Goal: Information Seeking & Learning: Learn about a topic

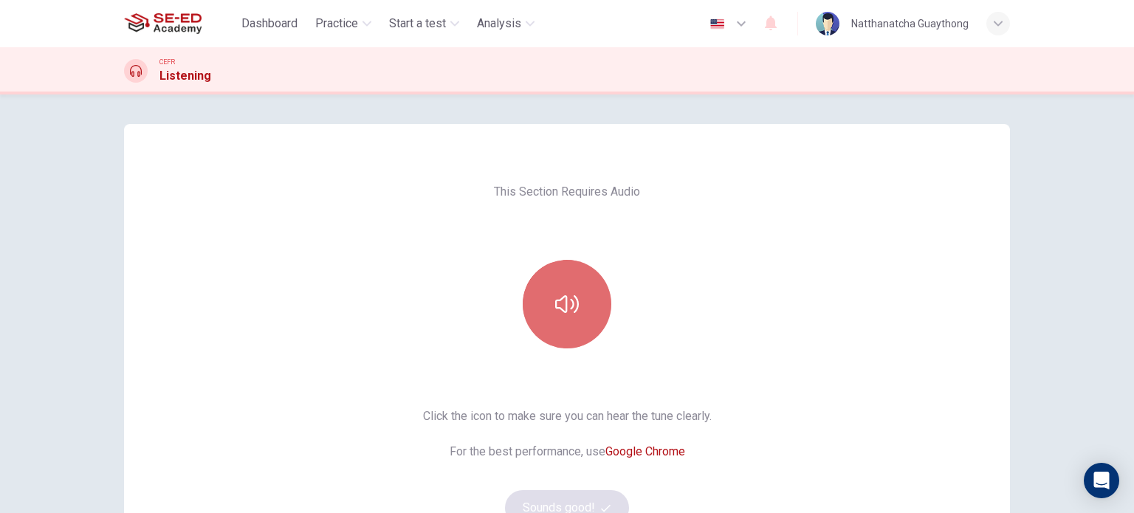
click at [557, 301] on icon "button" at bounding box center [567, 304] width 24 height 24
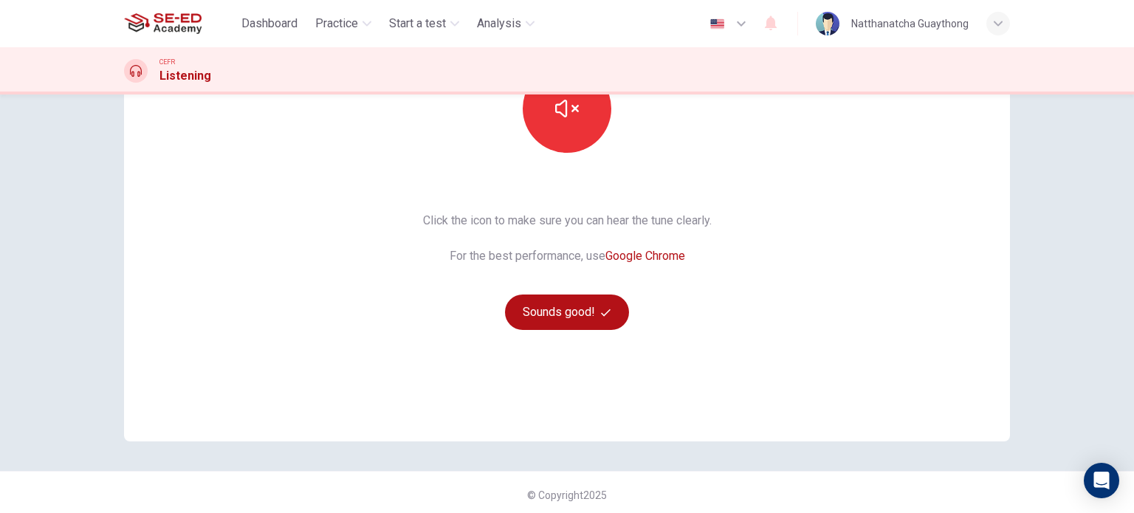
scroll to position [201, 0]
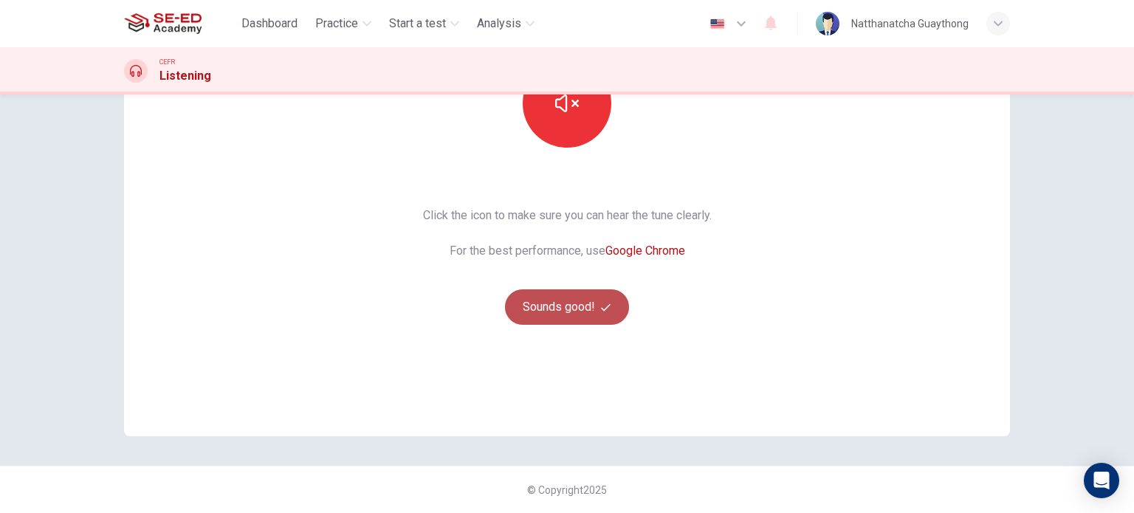
click at [531, 298] on button "Sounds good!" at bounding box center [567, 306] width 124 height 35
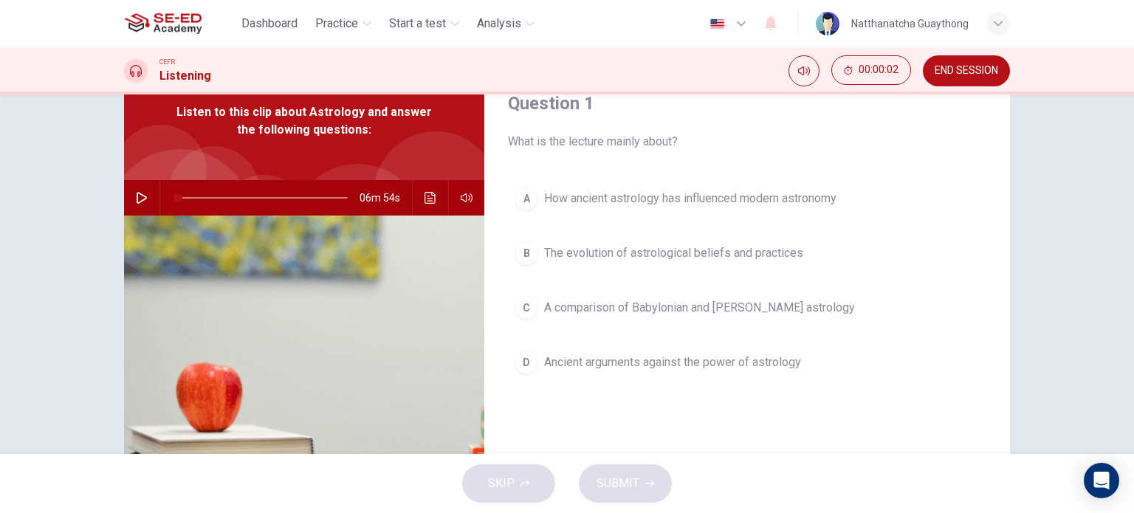
scroll to position [53, 0]
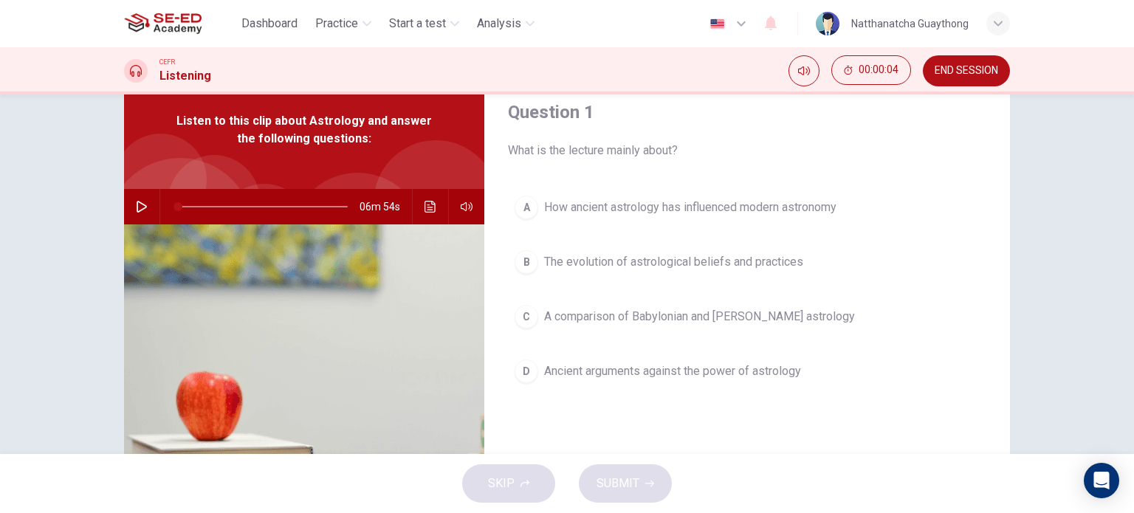
click at [140, 204] on icon "button" at bounding box center [142, 207] width 10 height 12
click at [142, 206] on icon "button" at bounding box center [142, 207] width 12 height 12
drag, startPoint x: 180, startPoint y: 209, endPoint x: 142, endPoint y: 212, distance: 37.8
click at [150, 210] on div "06m 54s" at bounding box center [304, 206] width 360 height 35
click at [139, 212] on icon "button" at bounding box center [142, 207] width 12 height 12
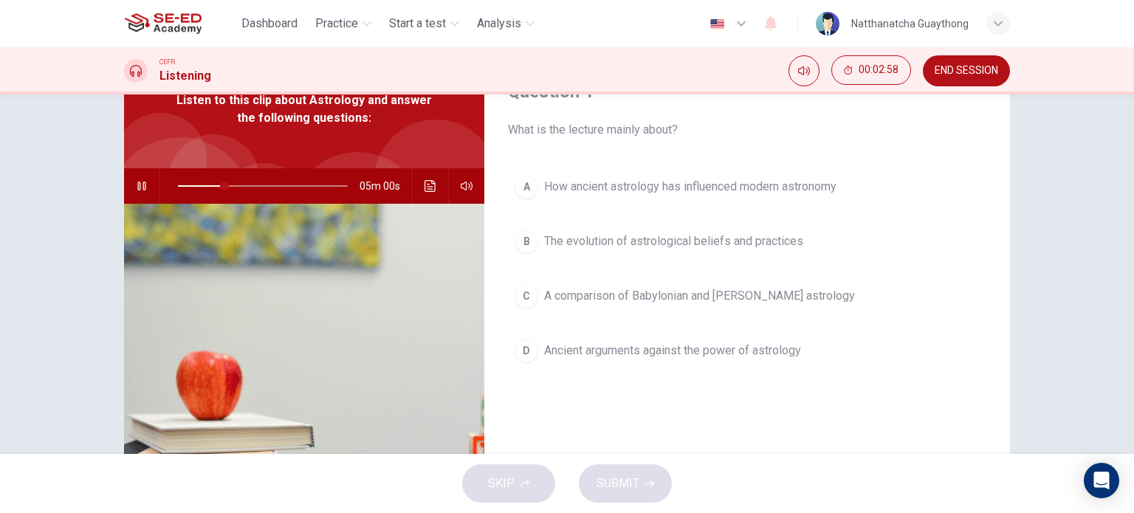
scroll to position [0, 0]
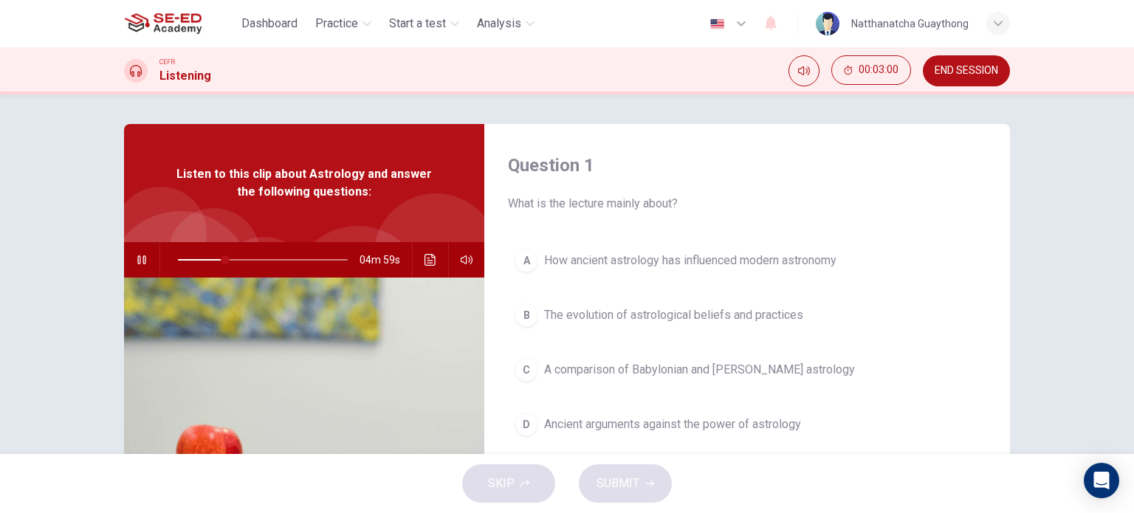
click at [131, 258] on button "button" at bounding box center [142, 259] width 24 height 35
click at [514, 309] on div "B" at bounding box center [526, 315] width 24 height 24
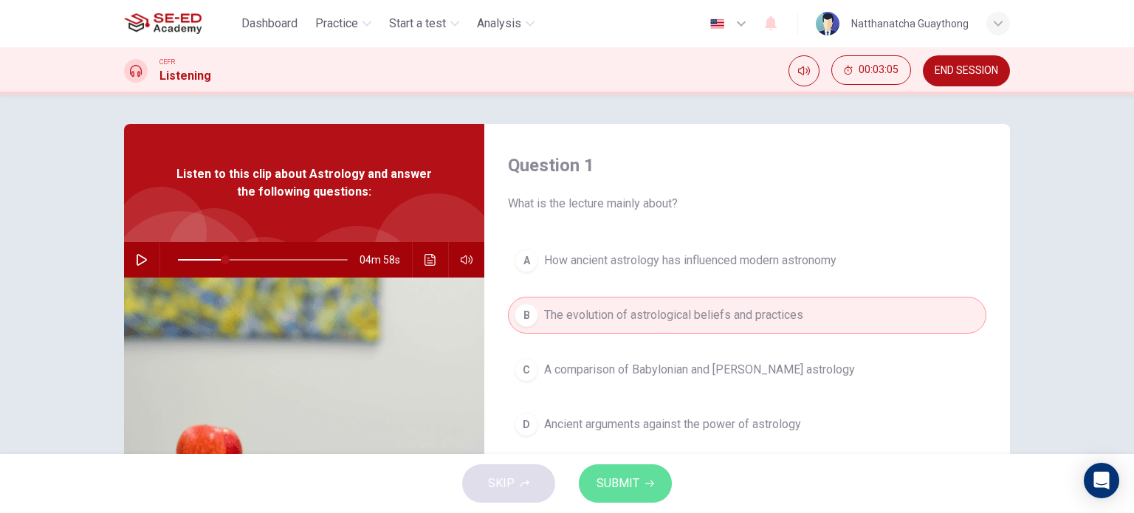
click at [626, 483] on span "SUBMIT" at bounding box center [617, 483] width 43 height 21
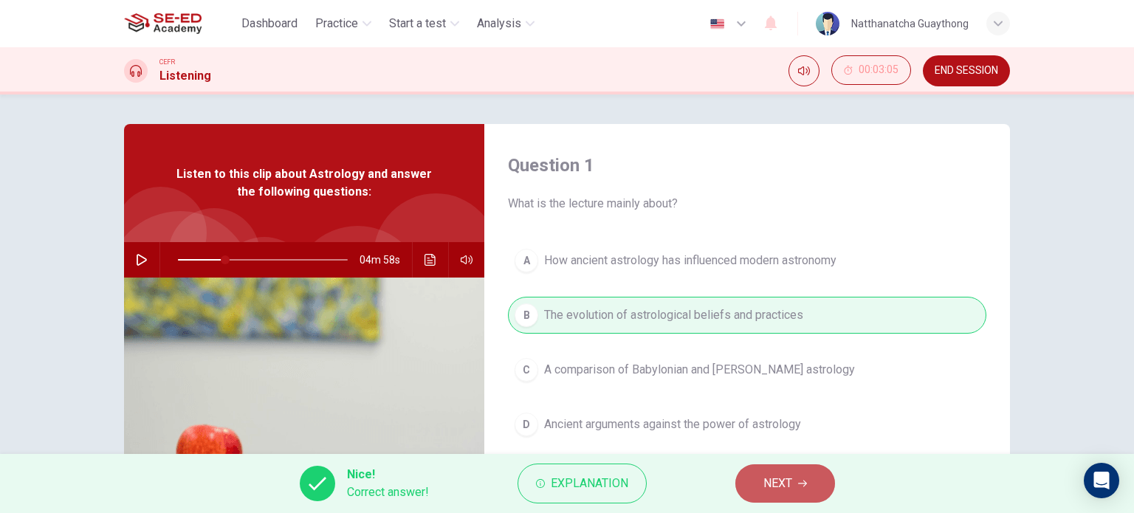
click at [777, 478] on span "NEXT" at bounding box center [777, 483] width 29 height 21
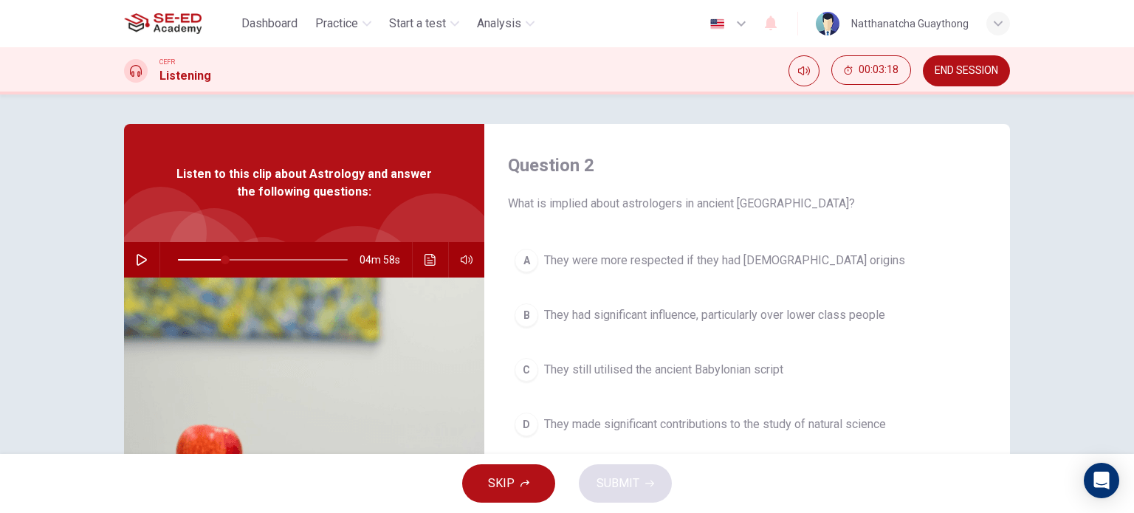
click at [137, 263] on icon "button" at bounding box center [142, 260] width 12 height 12
click at [419, 266] on button "Click to see the audio transcription" at bounding box center [431, 259] width 24 height 35
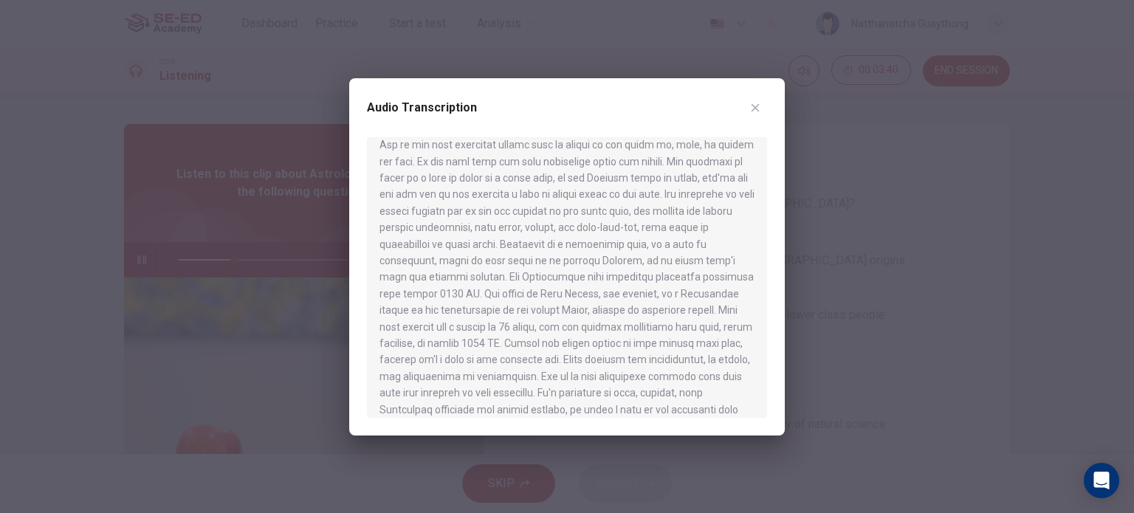
scroll to position [369, 0]
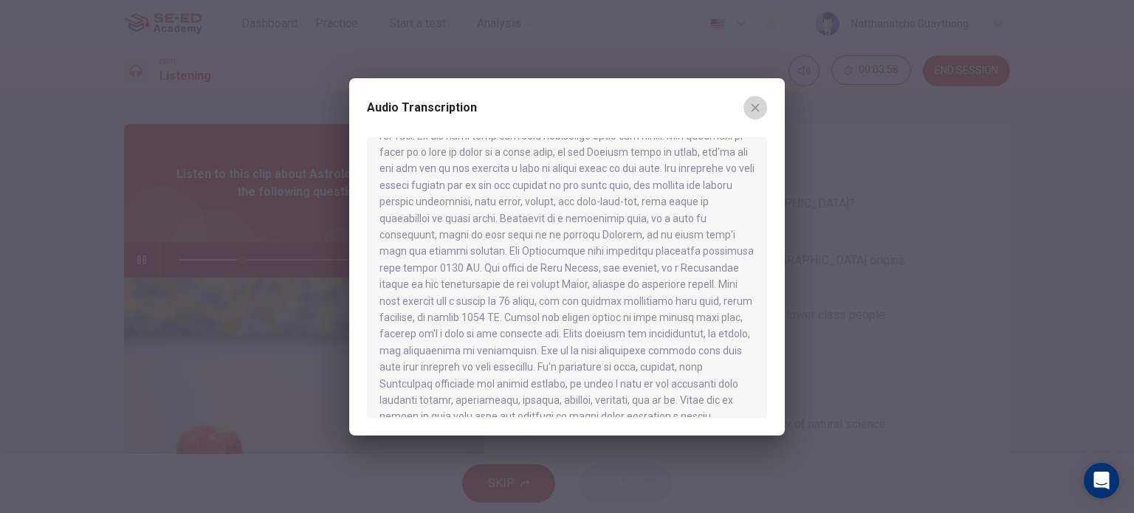
click at [758, 109] on icon "button" at bounding box center [755, 108] width 12 height 12
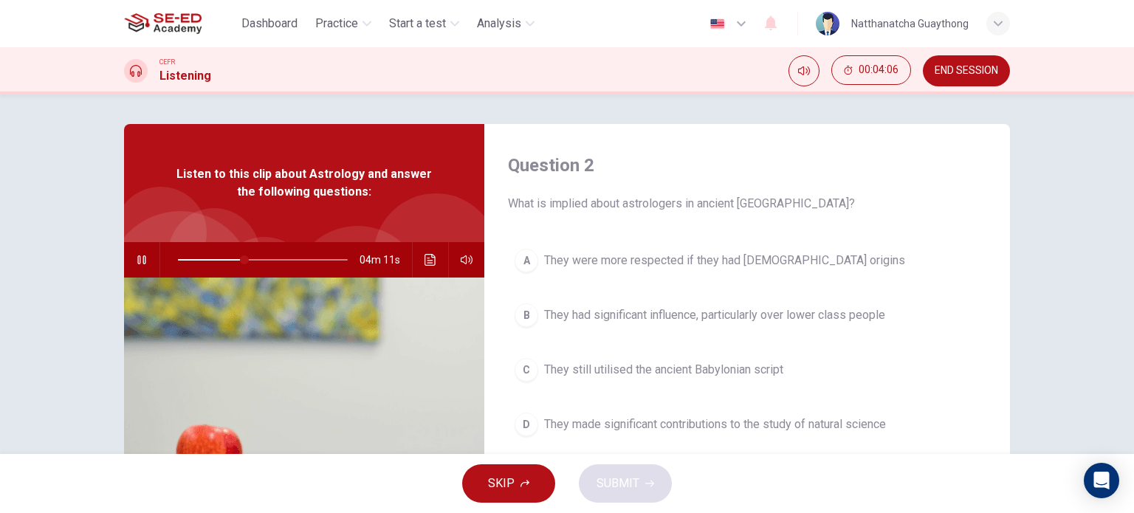
click at [144, 258] on button "button" at bounding box center [142, 259] width 24 height 35
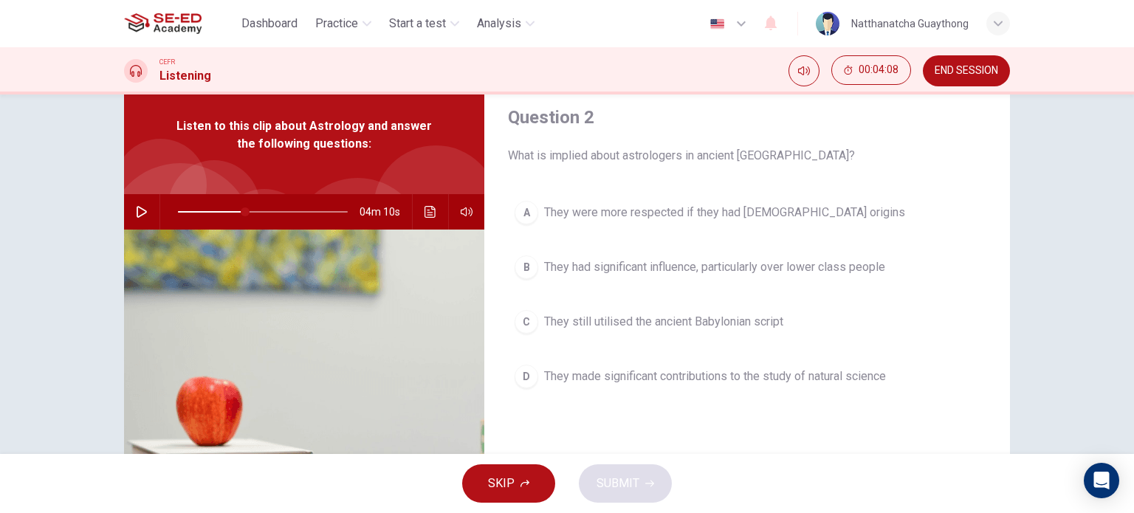
scroll to position [74, 0]
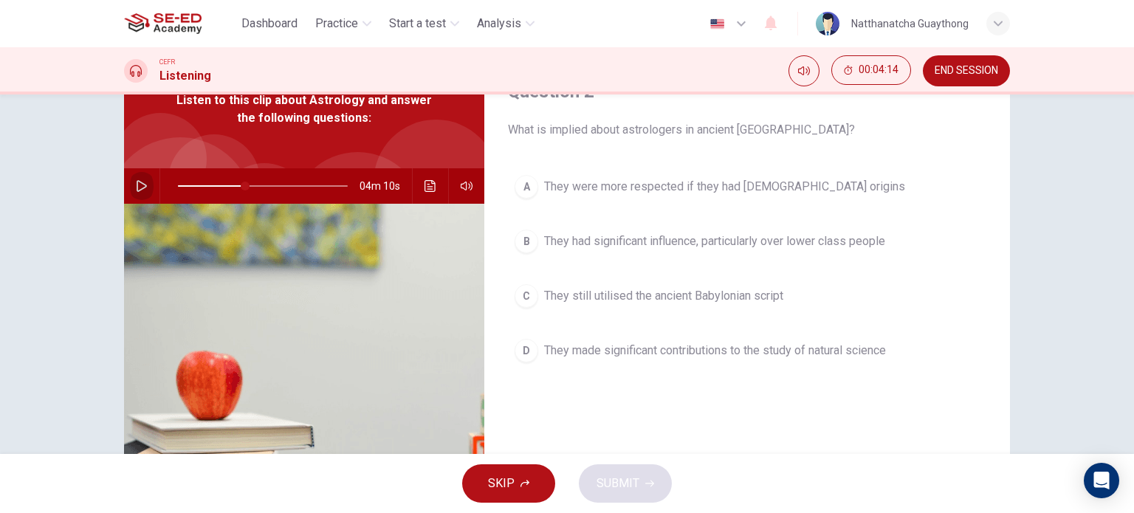
click at [137, 182] on icon "button" at bounding box center [142, 186] width 12 height 12
click at [481, 483] on button "SKIP" at bounding box center [508, 483] width 93 height 38
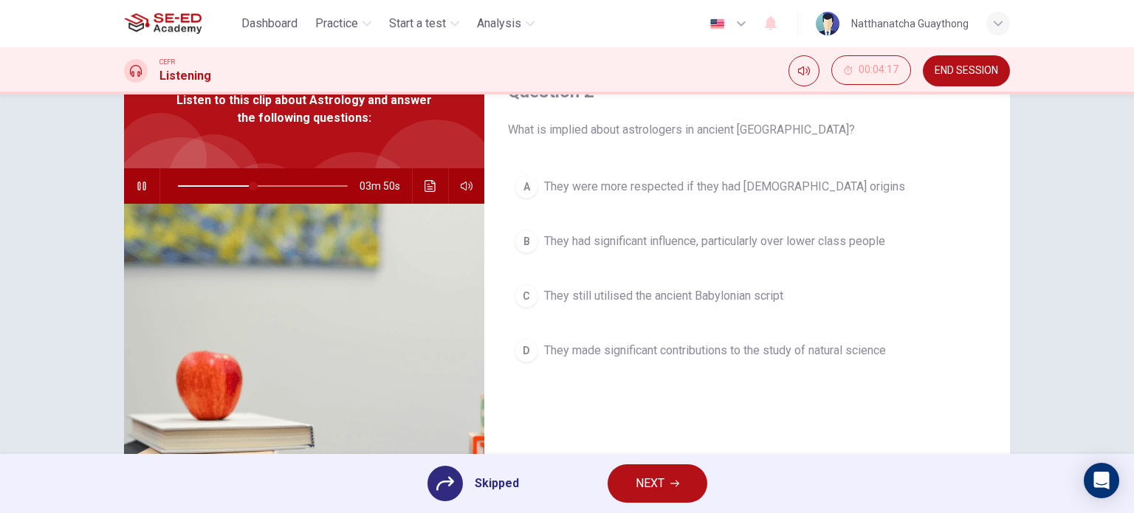
click at [456, 481] on div at bounding box center [444, 483] width 35 height 35
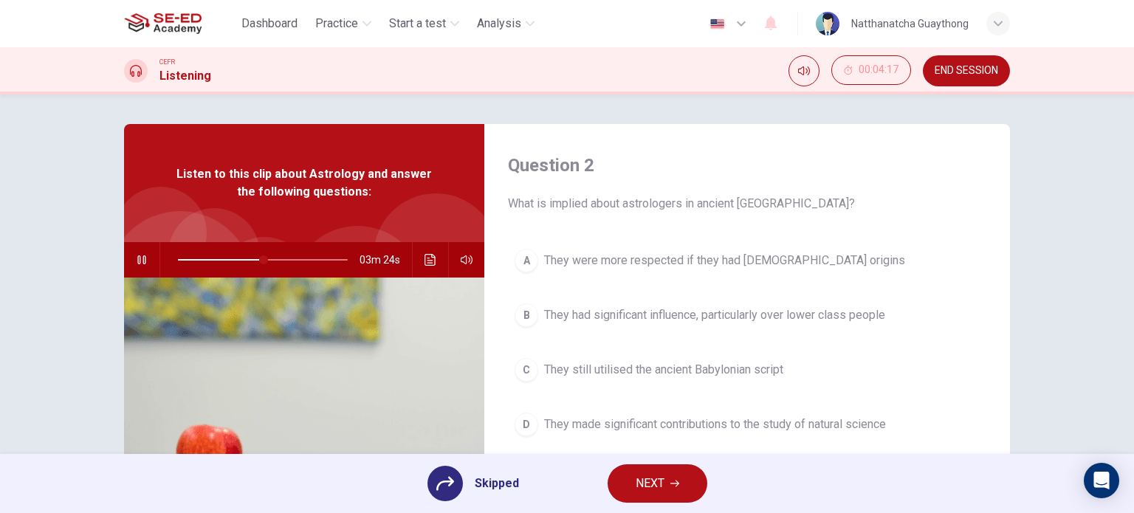
click at [533, 420] on div "A They were more respected if they had [DEMOGRAPHIC_DATA] origins B They had si…" at bounding box center [747, 357] width 478 height 230
click at [518, 424] on div "A They were more respected if they had [DEMOGRAPHIC_DATA] origins B They had si…" at bounding box center [747, 357] width 478 height 230
click at [520, 421] on div "A They were more respected if they had [DEMOGRAPHIC_DATA] origins B They had si…" at bounding box center [747, 357] width 478 height 230
click at [523, 430] on div "A They were more respected if they had [DEMOGRAPHIC_DATA] origins B They had si…" at bounding box center [747, 357] width 478 height 230
click at [494, 488] on span "Skipped" at bounding box center [497, 484] width 44 height 18
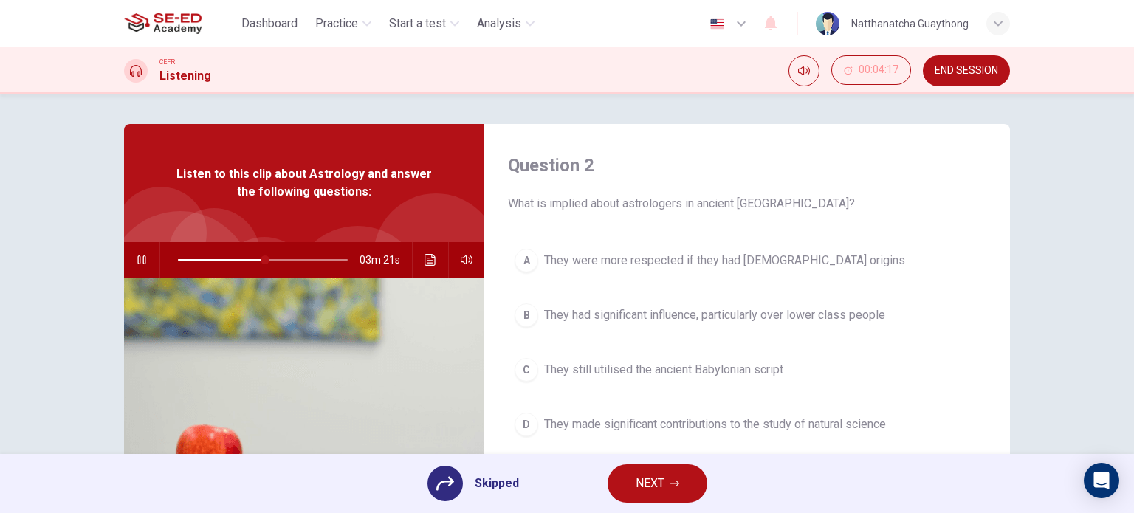
click at [644, 481] on span "NEXT" at bounding box center [650, 483] width 29 height 21
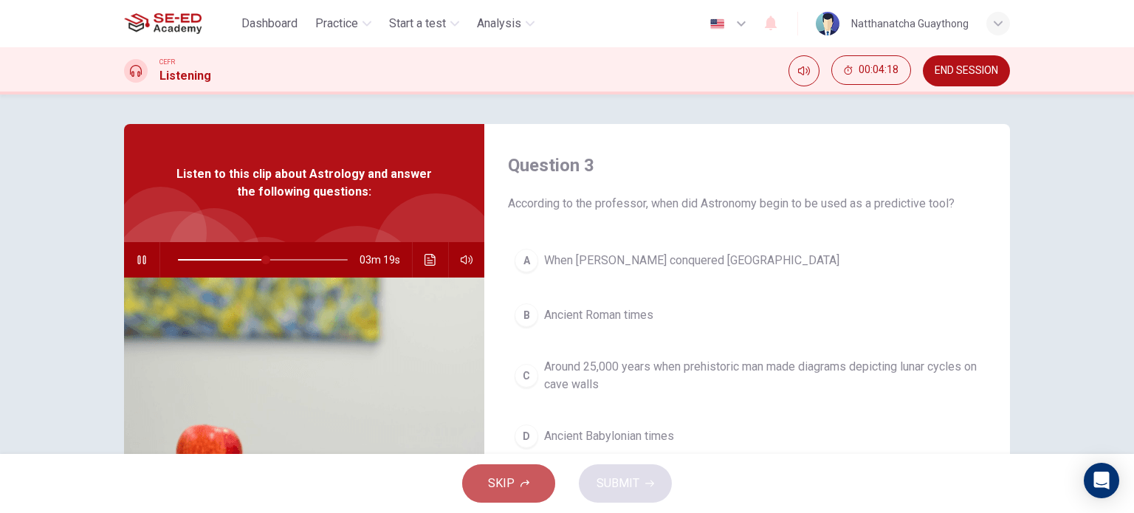
click at [499, 485] on span "SKIP" at bounding box center [501, 483] width 27 height 21
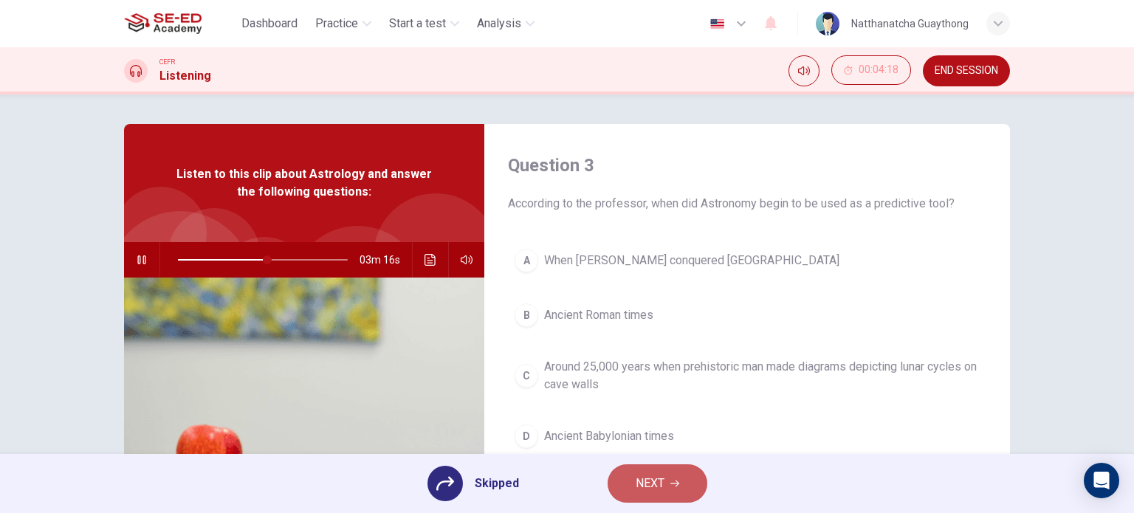
click at [641, 478] on span "NEXT" at bounding box center [650, 483] width 29 height 21
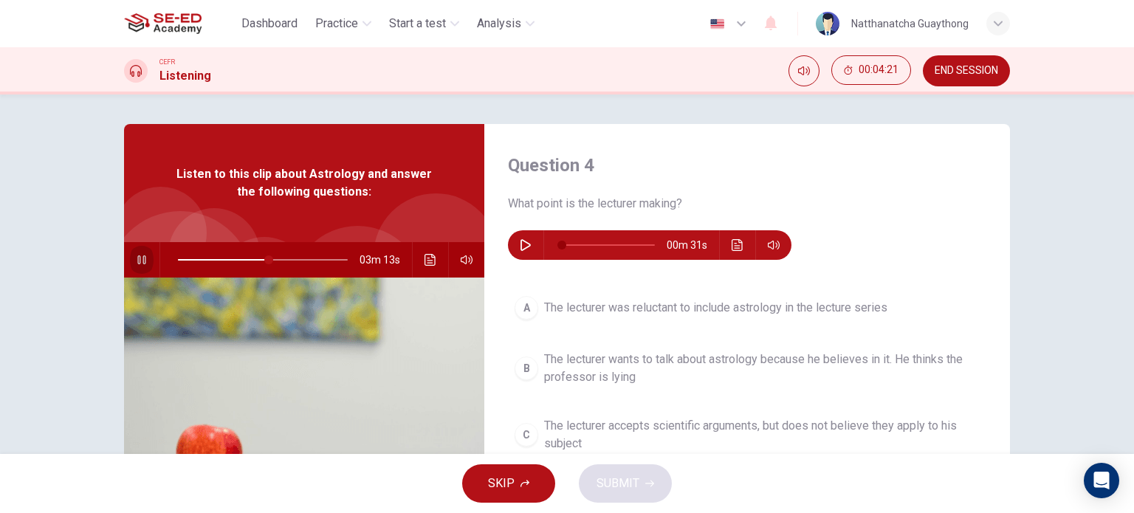
click at [138, 248] on button "button" at bounding box center [142, 259] width 24 height 35
type input "53"
click at [520, 248] on icon "button" at bounding box center [526, 245] width 12 height 12
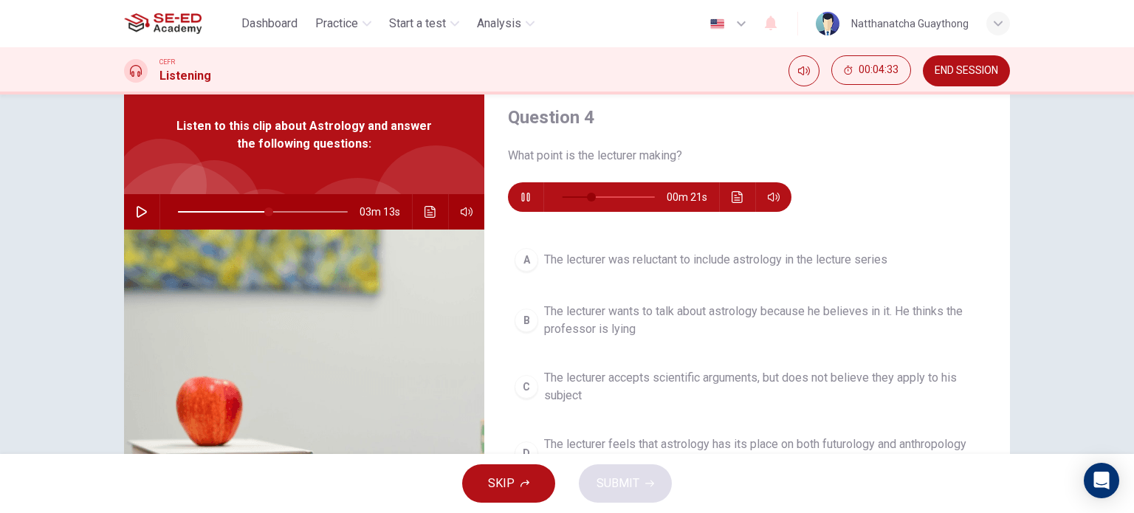
scroll to position [74, 0]
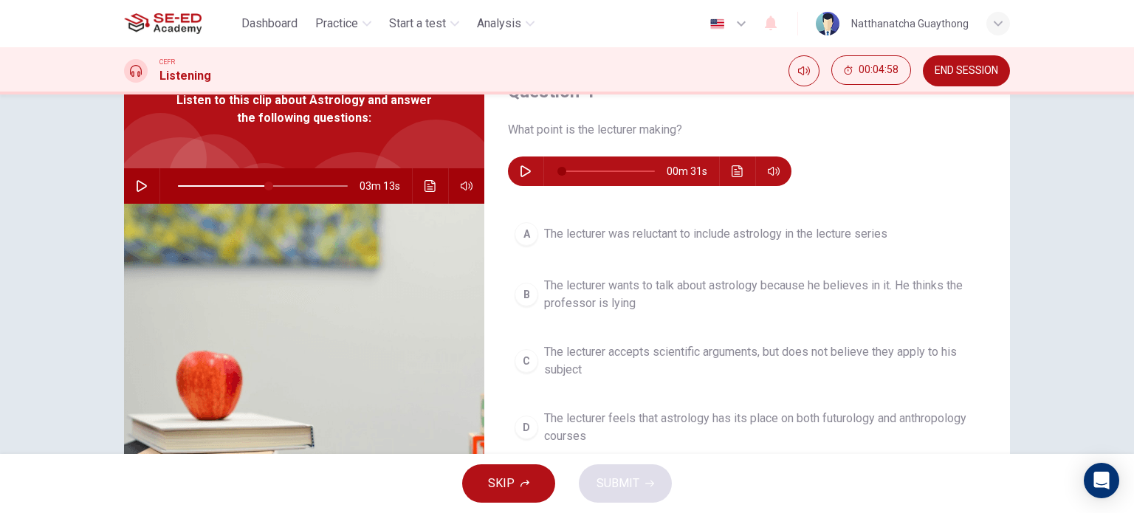
click at [523, 169] on icon "button" at bounding box center [525, 171] width 10 height 12
click at [640, 167] on span at bounding box center [608, 171] width 93 height 21
click at [514, 171] on button "button" at bounding box center [526, 171] width 24 height 30
click at [642, 171] on span at bounding box center [646, 171] width 9 height 9
type input "0"
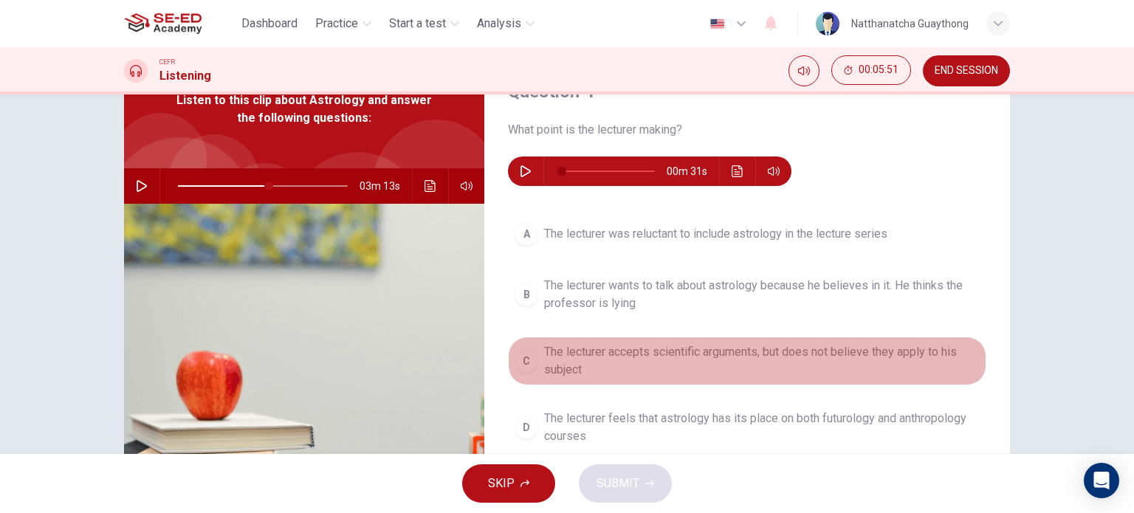
click at [517, 359] on div "C" at bounding box center [526, 361] width 24 height 24
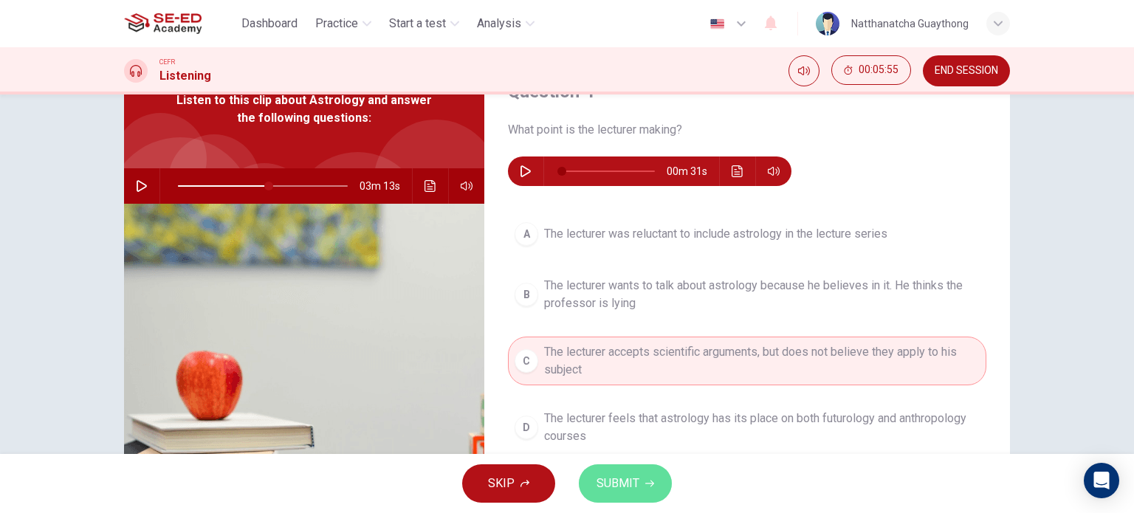
click at [631, 486] on span "SUBMIT" at bounding box center [617, 483] width 43 height 21
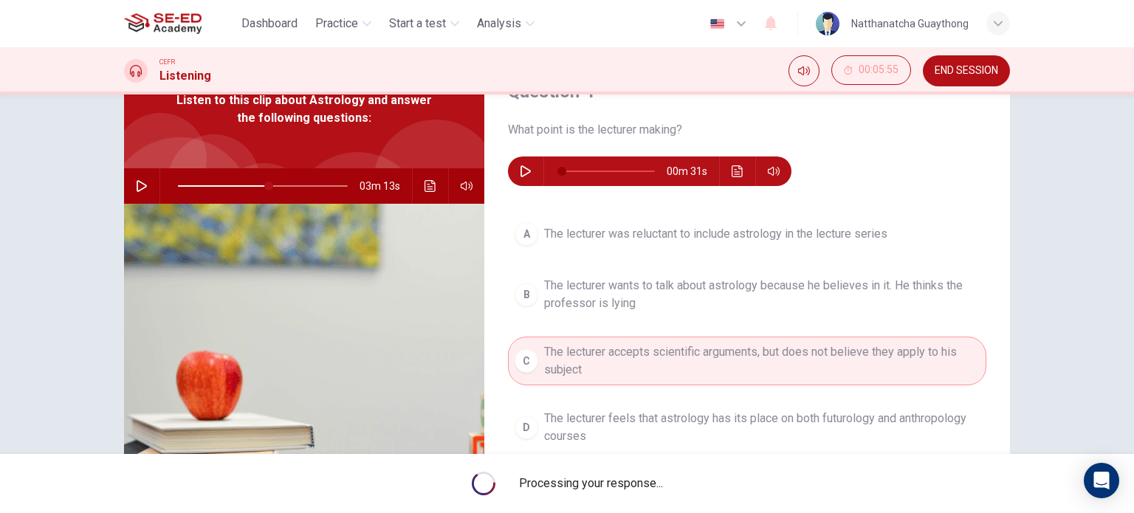
type input "53"
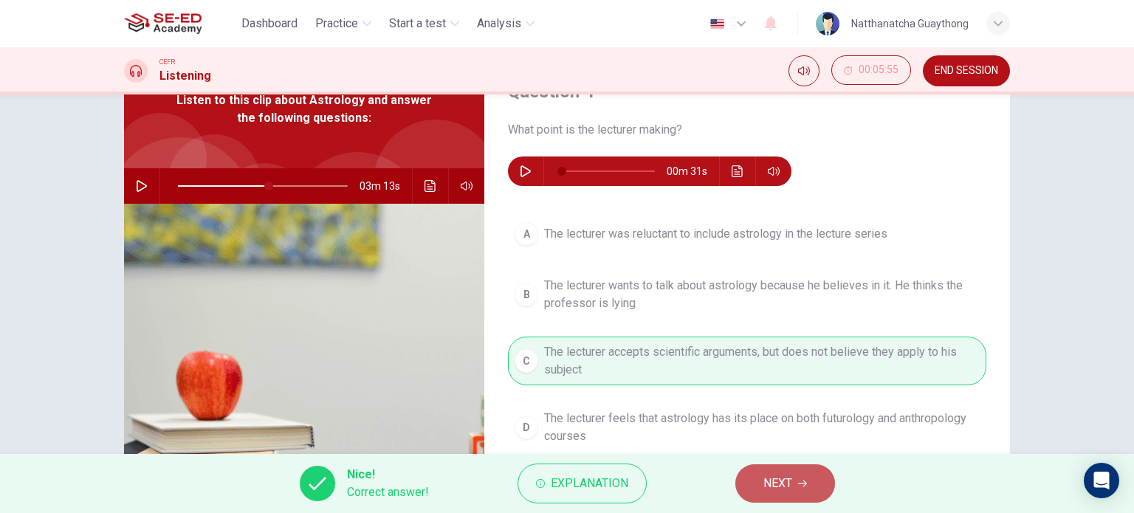
click at [799, 484] on icon "button" at bounding box center [802, 483] width 9 height 9
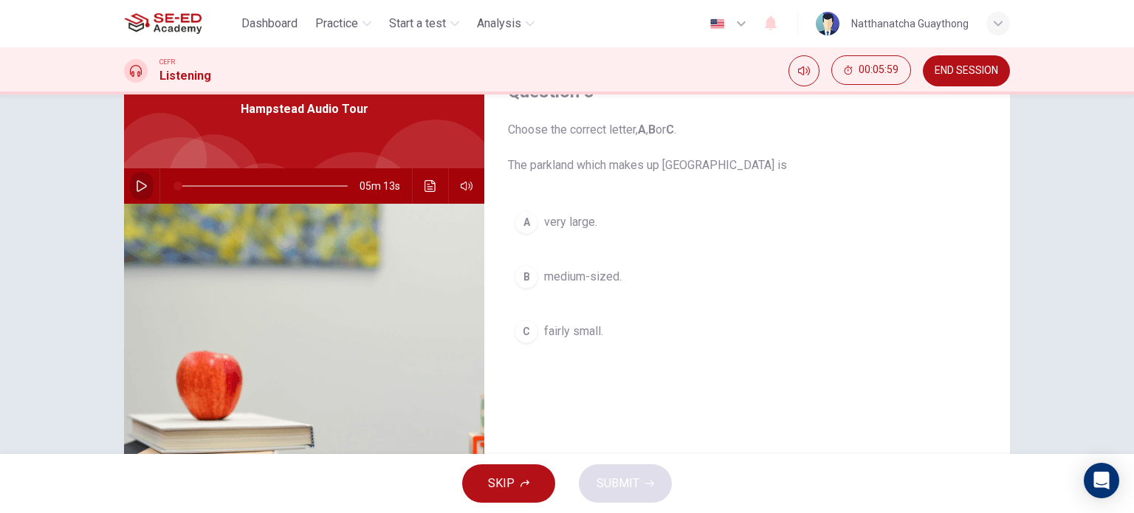
click at [130, 179] on button "button" at bounding box center [142, 185] width 24 height 35
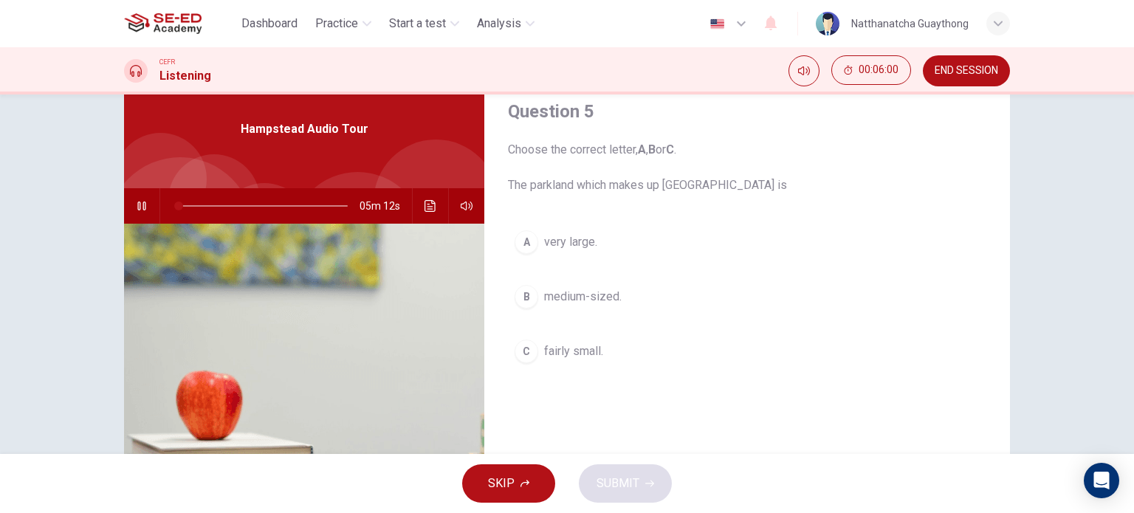
scroll to position [0, 0]
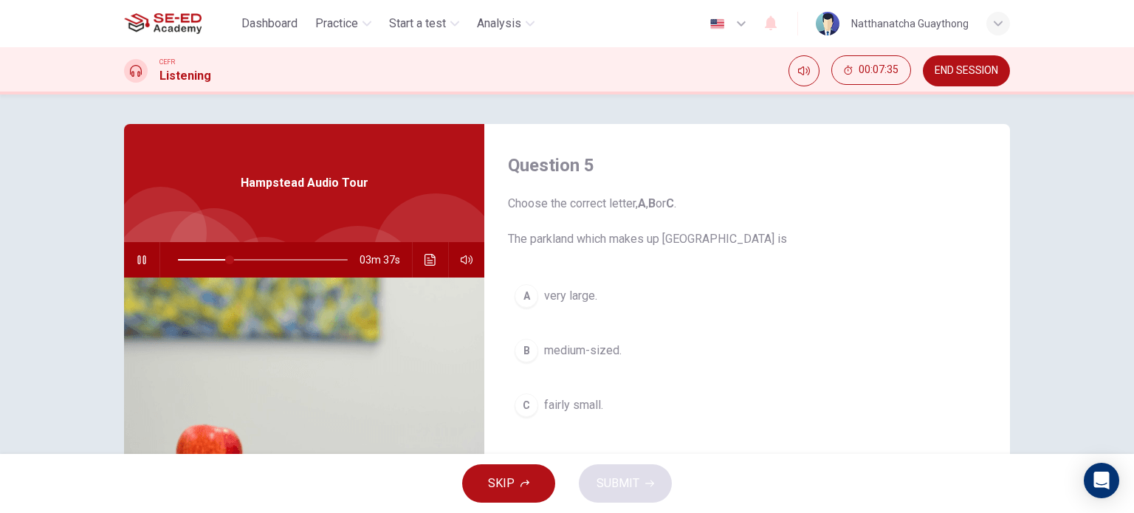
click at [534, 295] on button "A very large." at bounding box center [747, 296] width 478 height 37
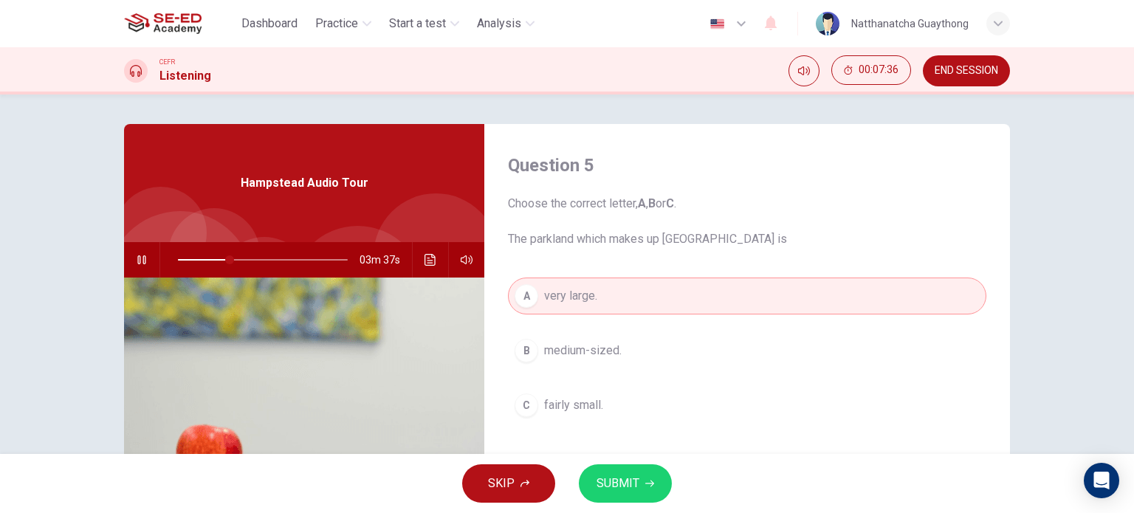
click at [627, 483] on span "SUBMIT" at bounding box center [617, 483] width 43 height 21
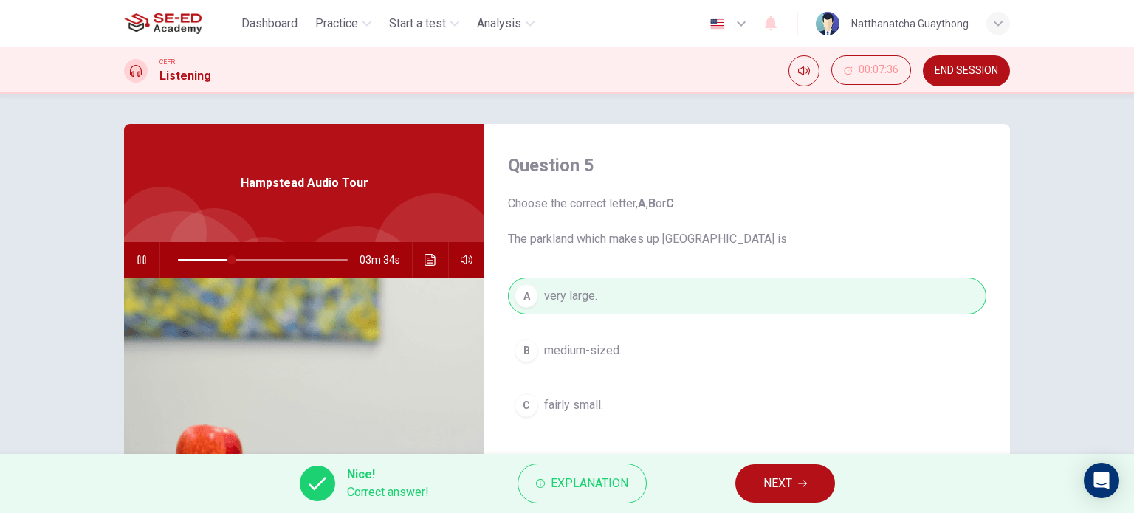
click at [785, 484] on span "NEXT" at bounding box center [777, 483] width 29 height 21
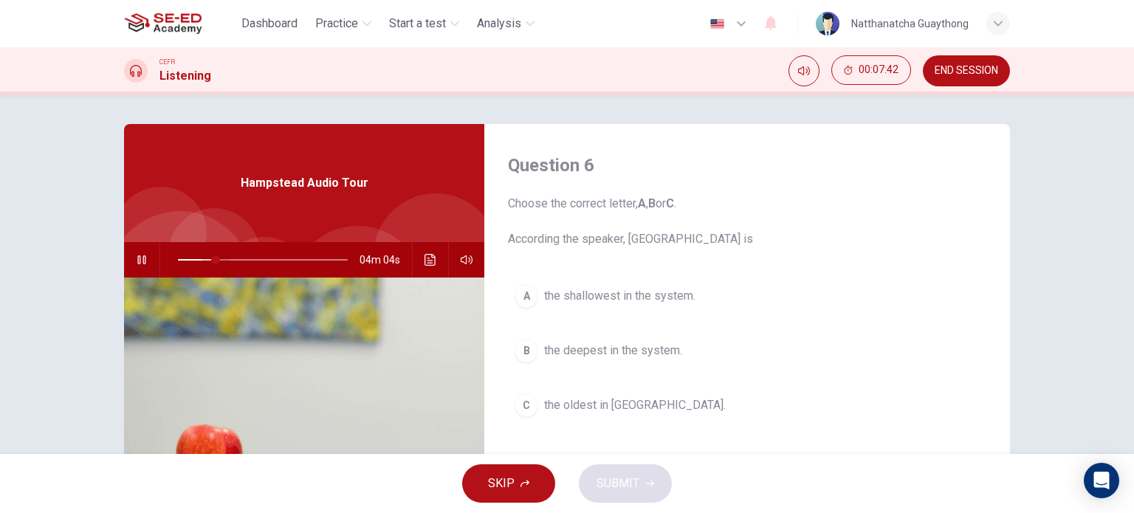
click at [211, 258] on span at bounding box center [263, 259] width 170 height 21
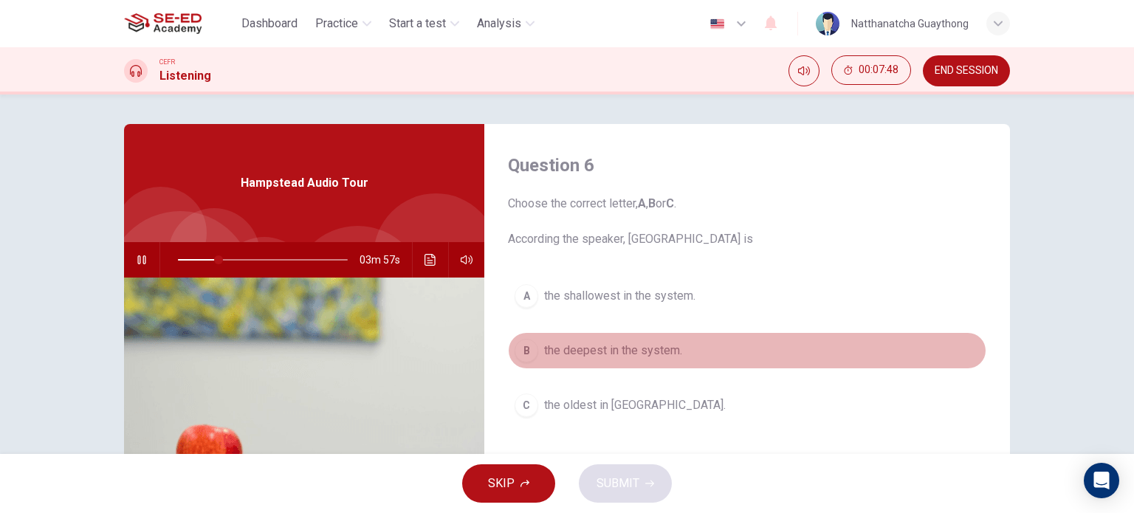
click at [574, 345] on span "the deepest in the system." at bounding box center [613, 351] width 138 height 18
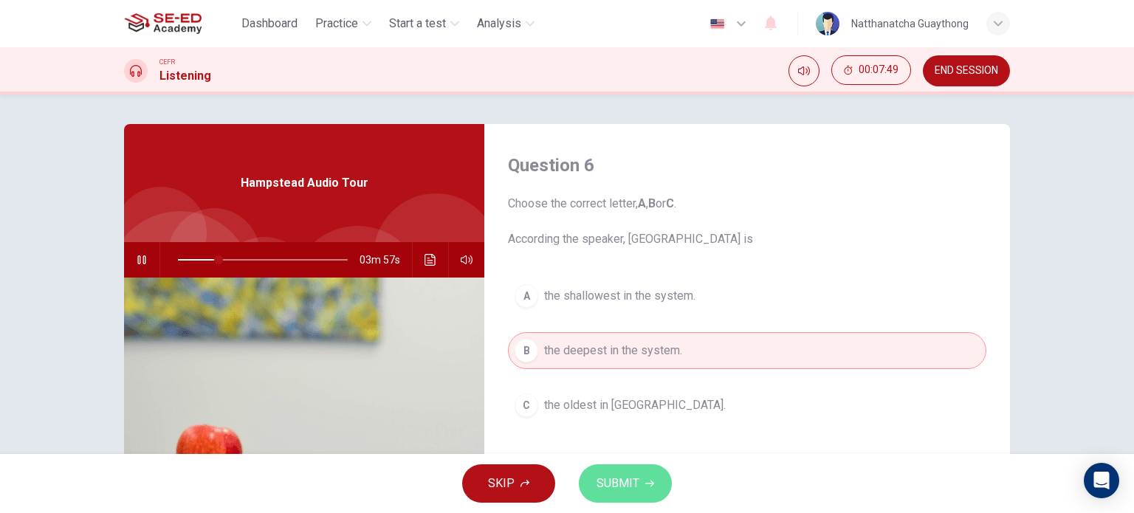
click at [647, 481] on icon "button" at bounding box center [649, 483] width 9 height 9
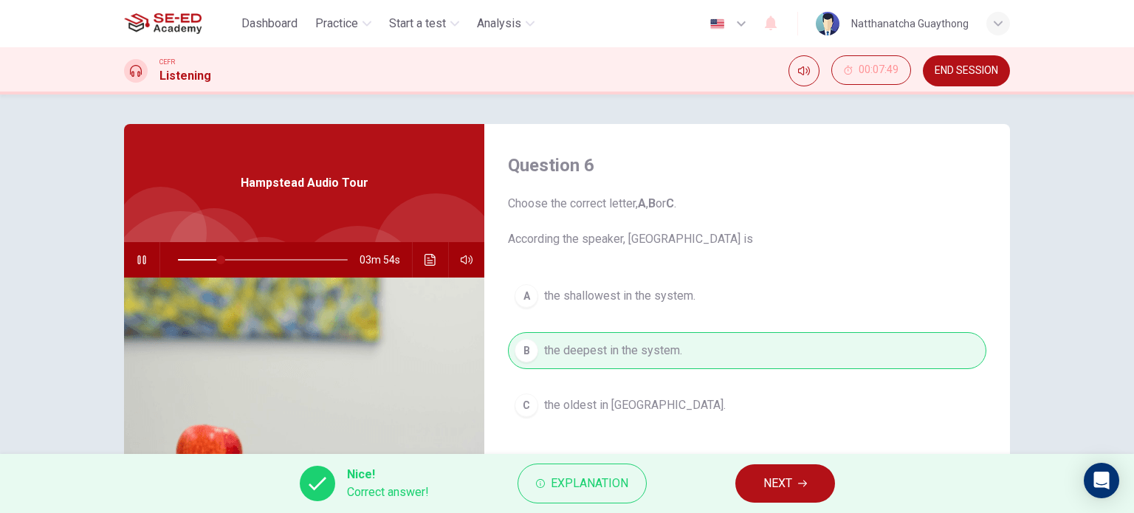
click at [774, 488] on span "NEXT" at bounding box center [777, 483] width 29 height 21
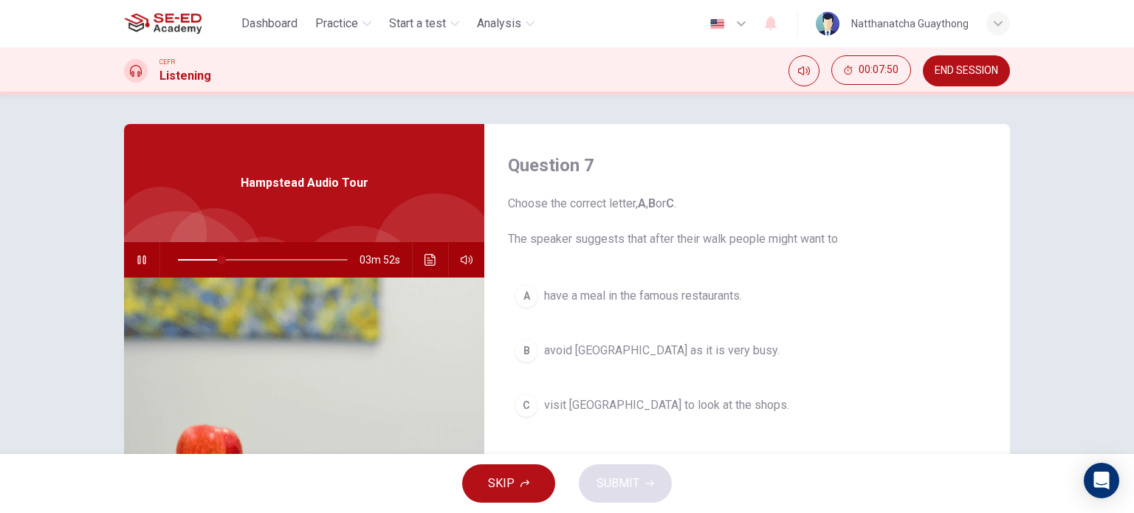
click at [137, 264] on icon "button" at bounding box center [142, 260] width 12 height 12
click at [137, 261] on icon "button" at bounding box center [142, 260] width 10 height 12
click at [522, 348] on div "B" at bounding box center [526, 351] width 24 height 24
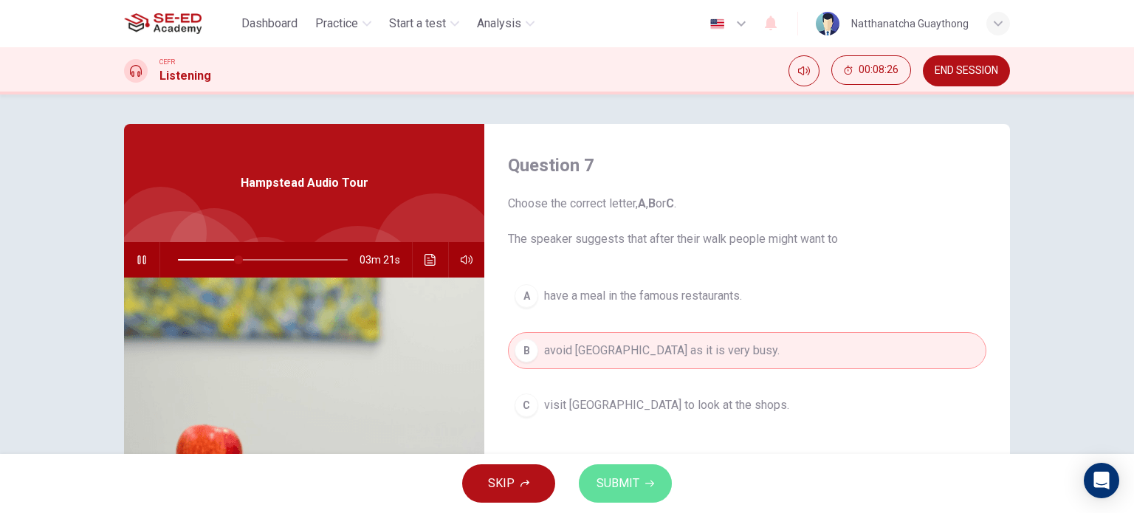
click at [653, 495] on button "SUBMIT" at bounding box center [625, 483] width 93 height 38
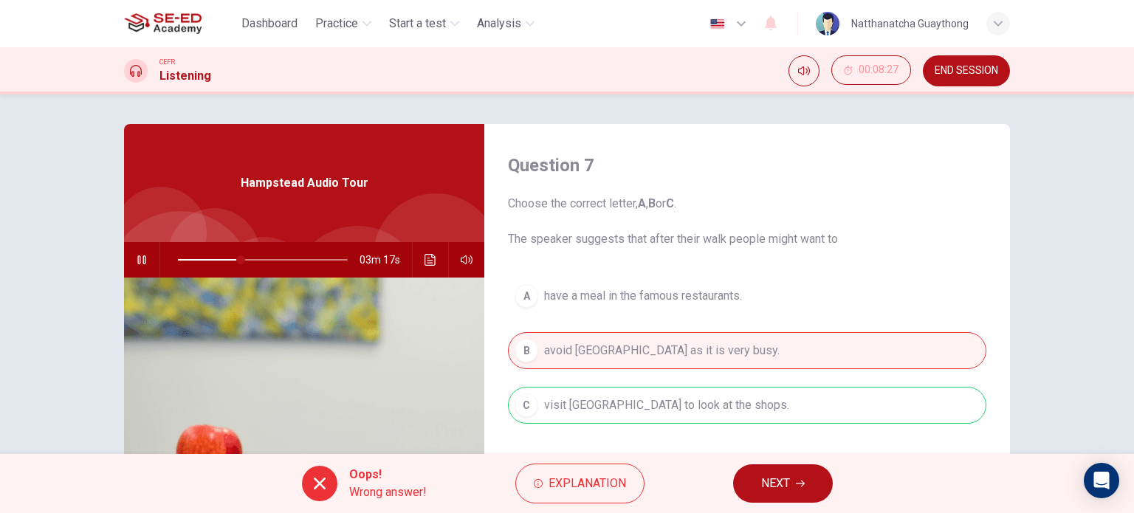
click at [526, 402] on div "A have a meal in the famous restaurants. B avoid [GEOGRAPHIC_DATA] as it is ver…" at bounding box center [747, 366] width 478 height 176
click at [562, 486] on span "Explanation" at bounding box center [587, 483] width 78 height 21
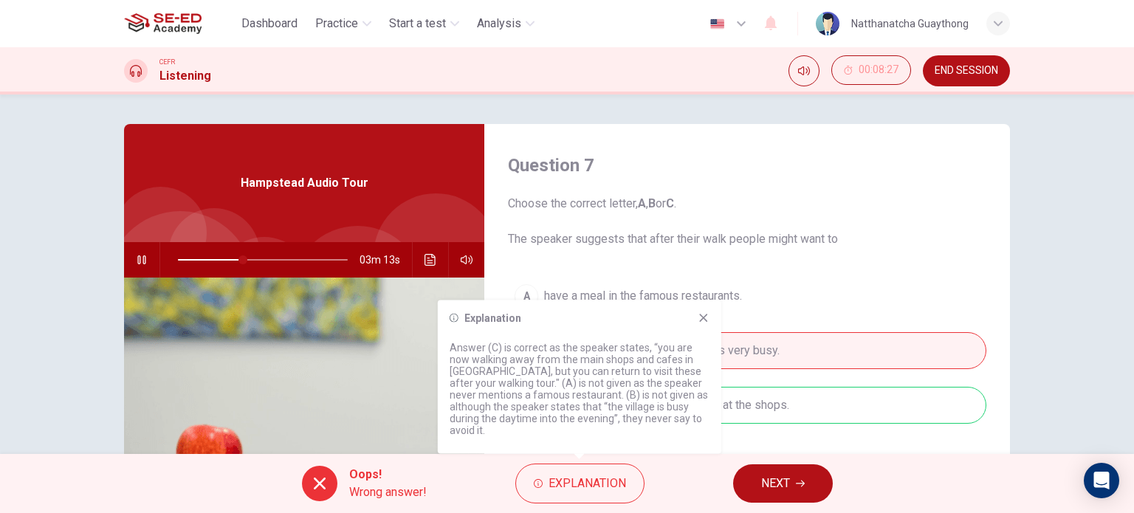
click at [695, 313] on div "Explanation" at bounding box center [580, 318] width 260 height 12
click at [701, 323] on icon at bounding box center [704, 318] width 12 height 12
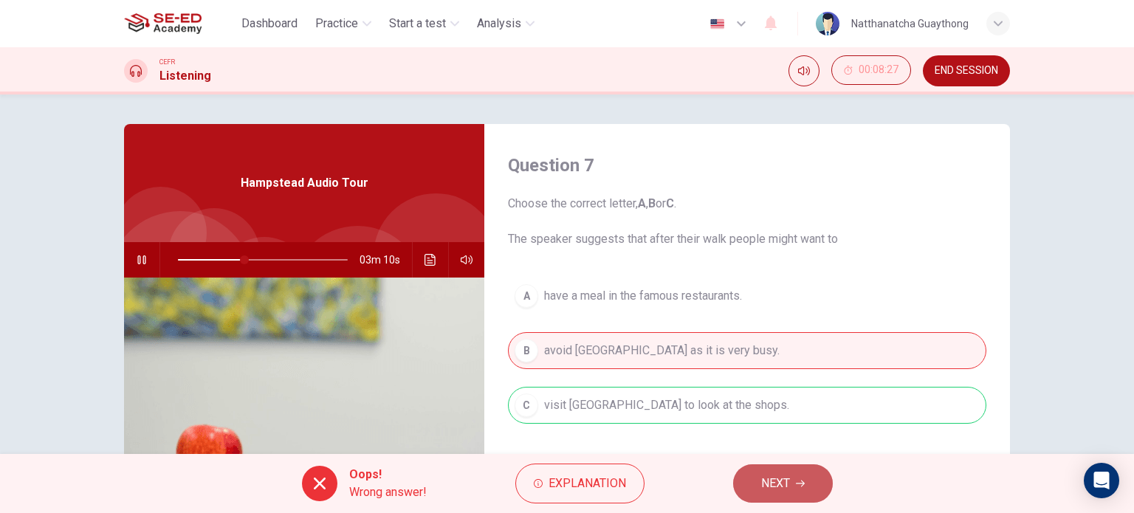
click at [768, 478] on span "NEXT" at bounding box center [775, 483] width 29 height 21
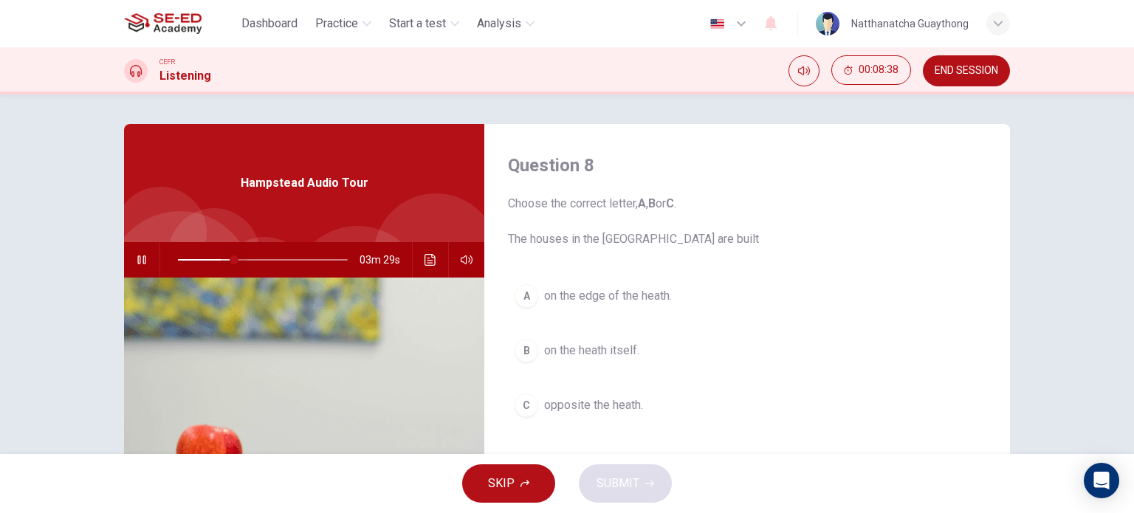
click at [230, 261] on span at bounding box center [263, 259] width 170 height 21
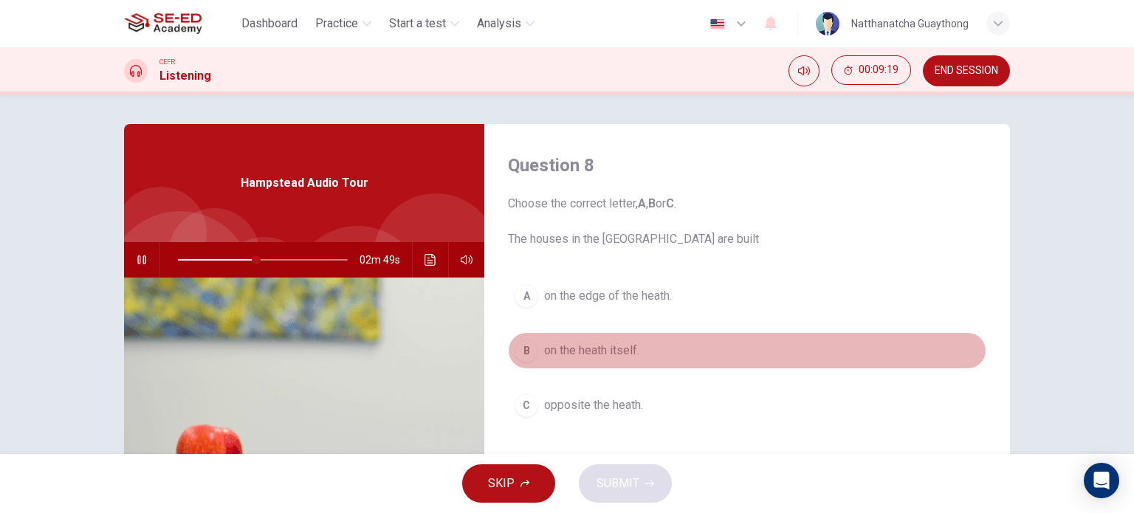
click at [558, 351] on span "on the heath itself." at bounding box center [591, 351] width 95 height 18
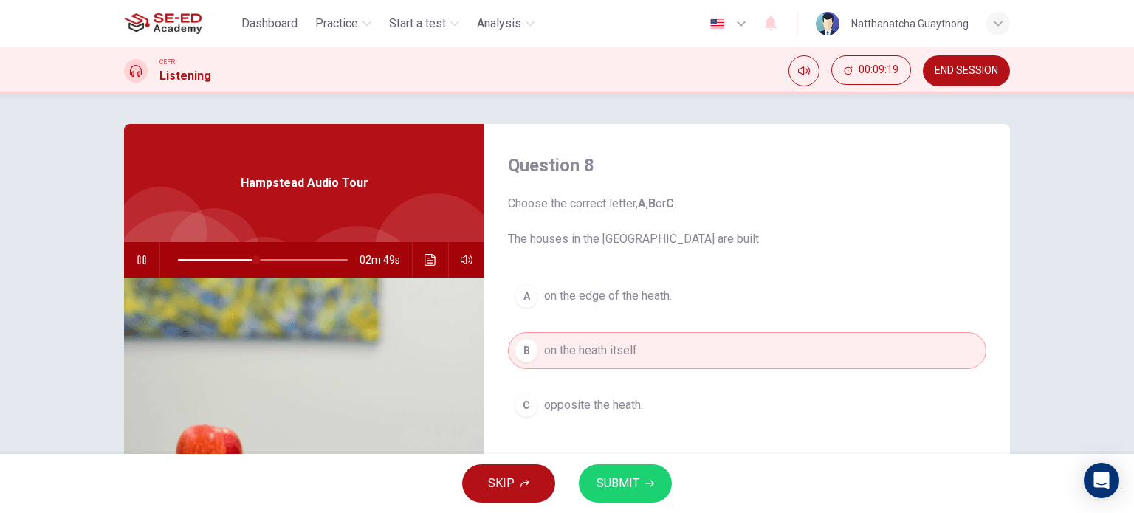
click at [636, 478] on span "SUBMIT" at bounding box center [617, 483] width 43 height 21
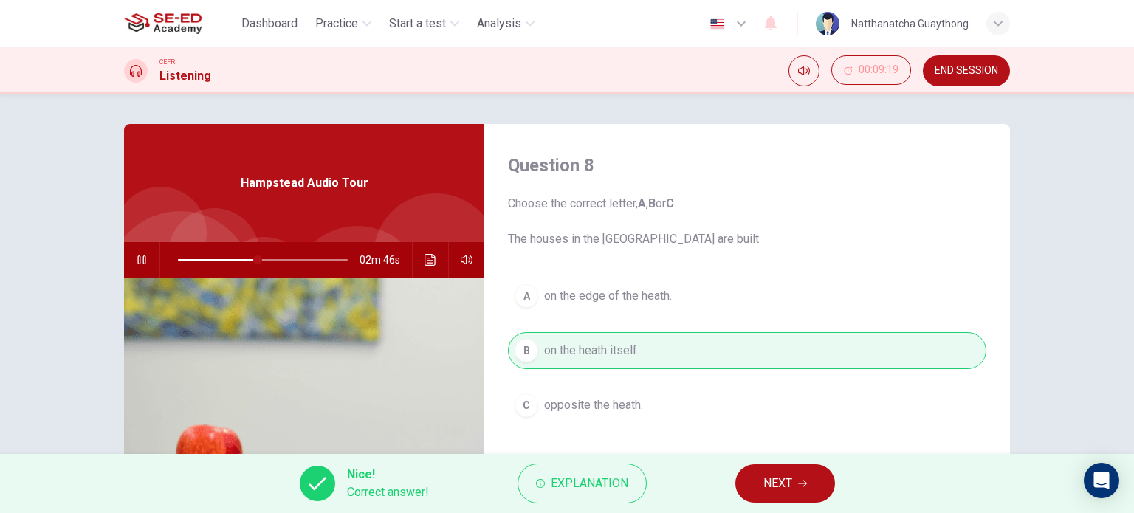
click at [821, 483] on button "NEXT" at bounding box center [785, 483] width 100 height 38
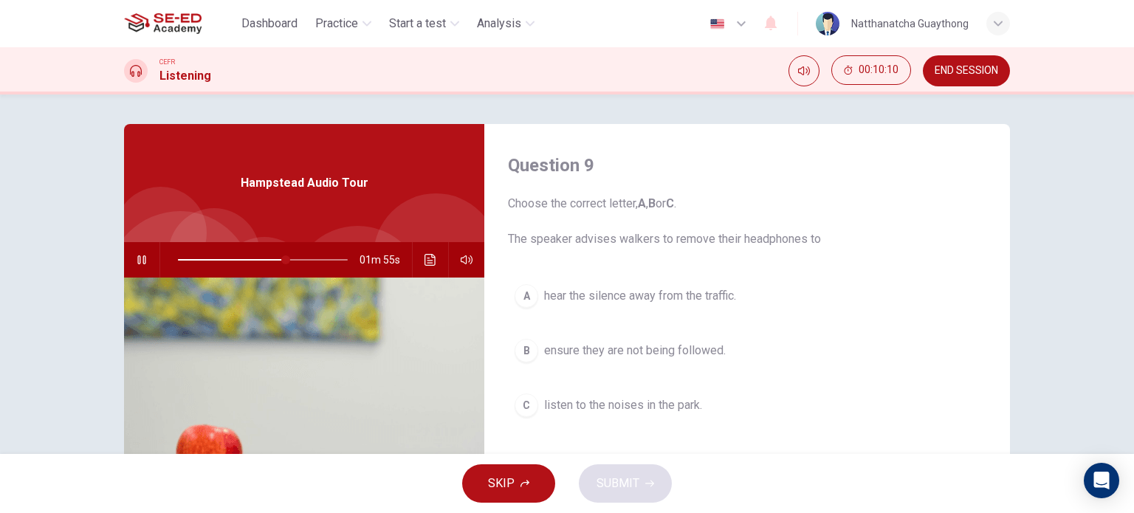
click at [545, 406] on span "listen to the noises in the park." at bounding box center [623, 405] width 158 height 18
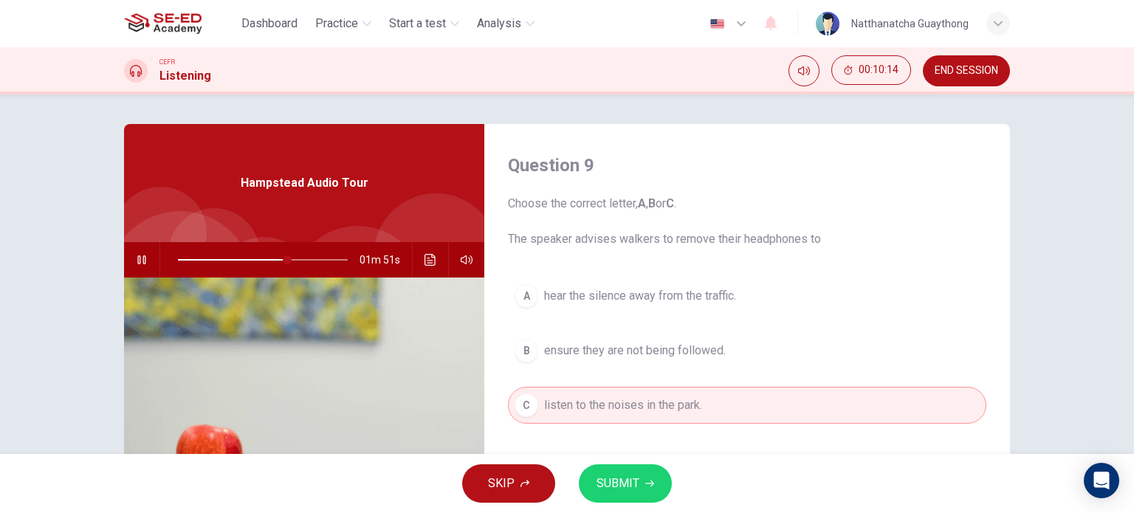
click at [639, 489] on button "SUBMIT" at bounding box center [625, 483] width 93 height 38
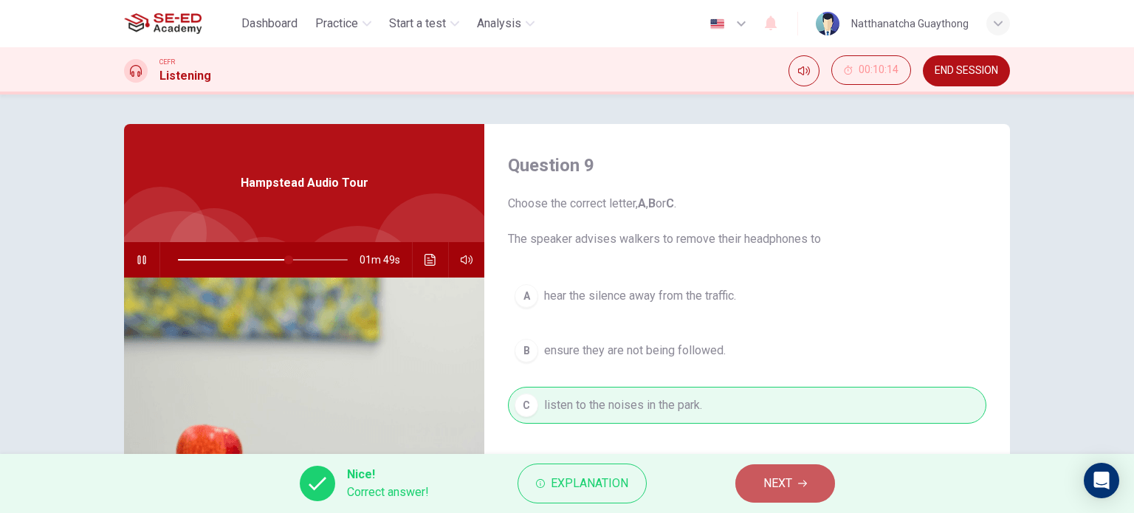
click at [785, 472] on button "NEXT" at bounding box center [785, 483] width 100 height 38
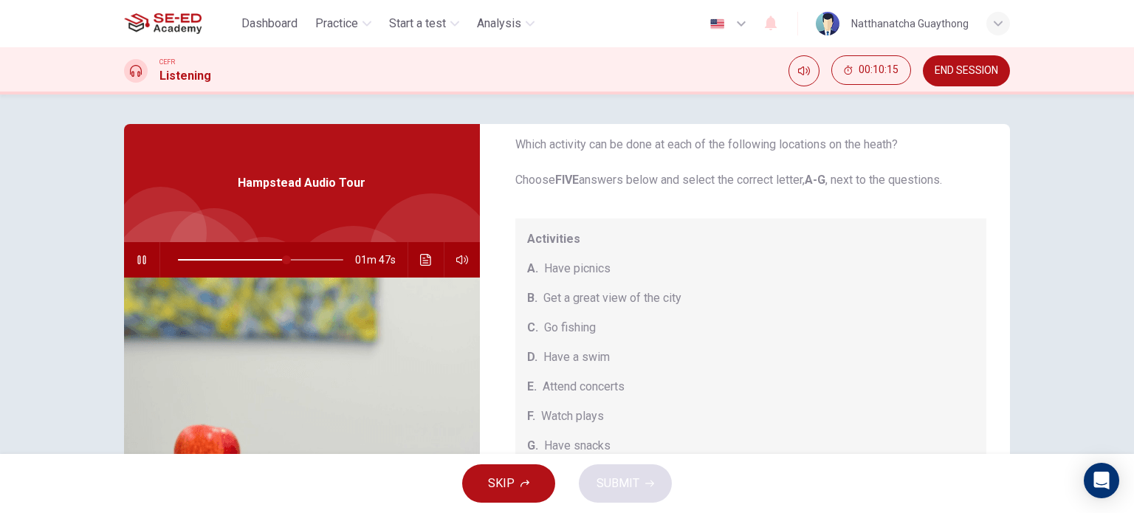
scroll to position [74, 0]
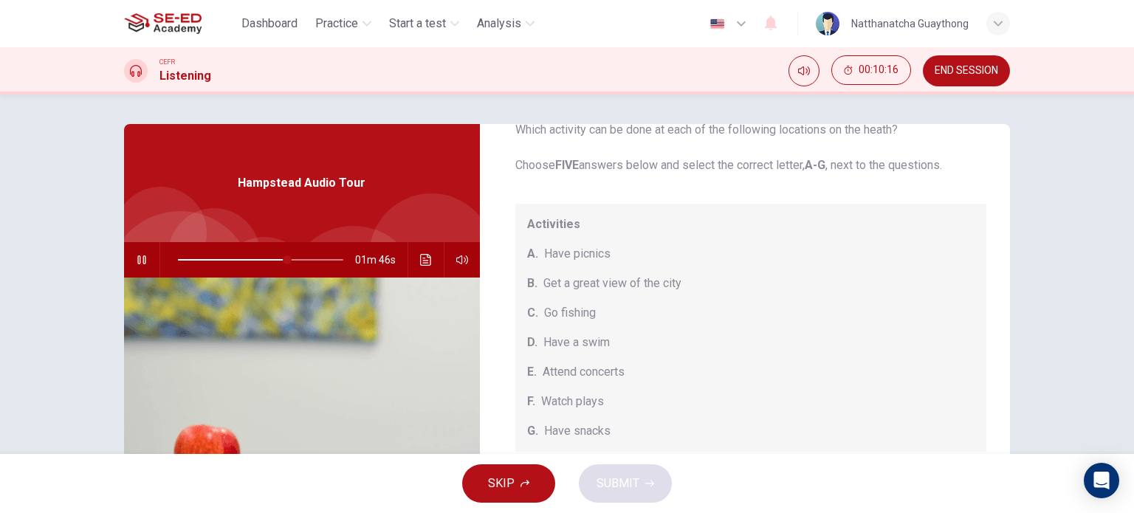
click at [142, 262] on icon "button" at bounding box center [142, 260] width 12 height 12
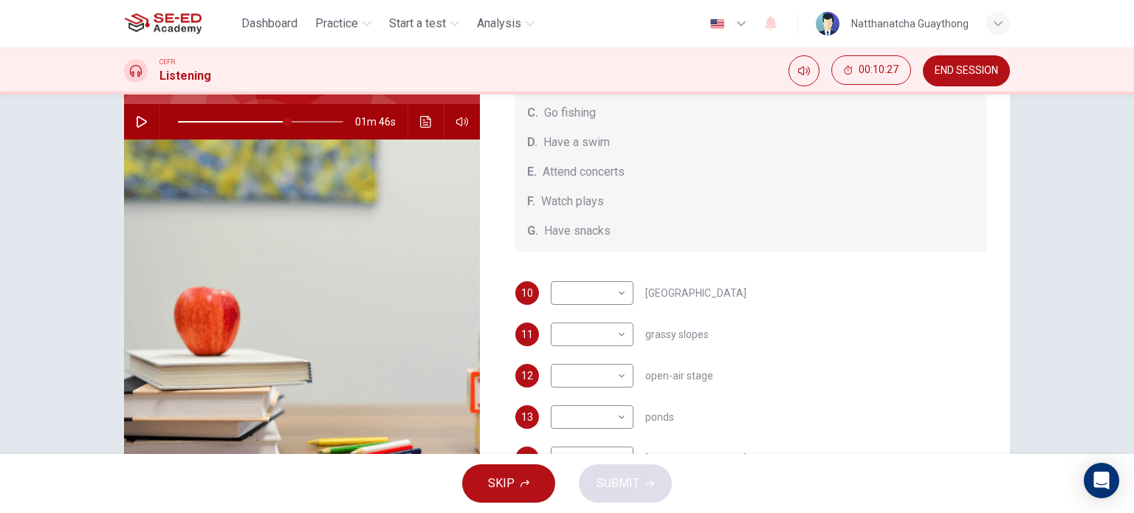
scroll to position [148, 0]
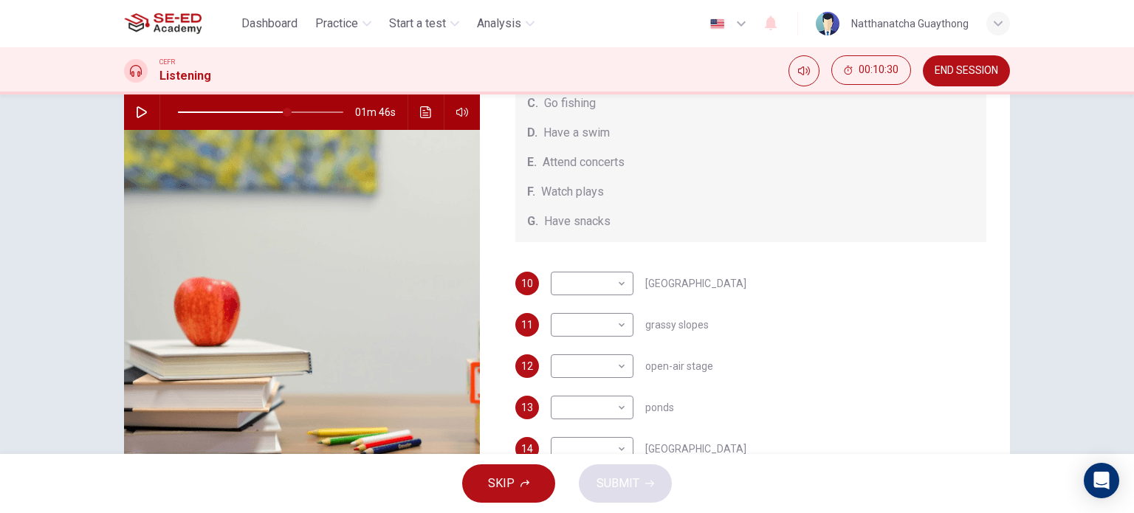
click at [143, 113] on icon "button" at bounding box center [142, 112] width 12 height 12
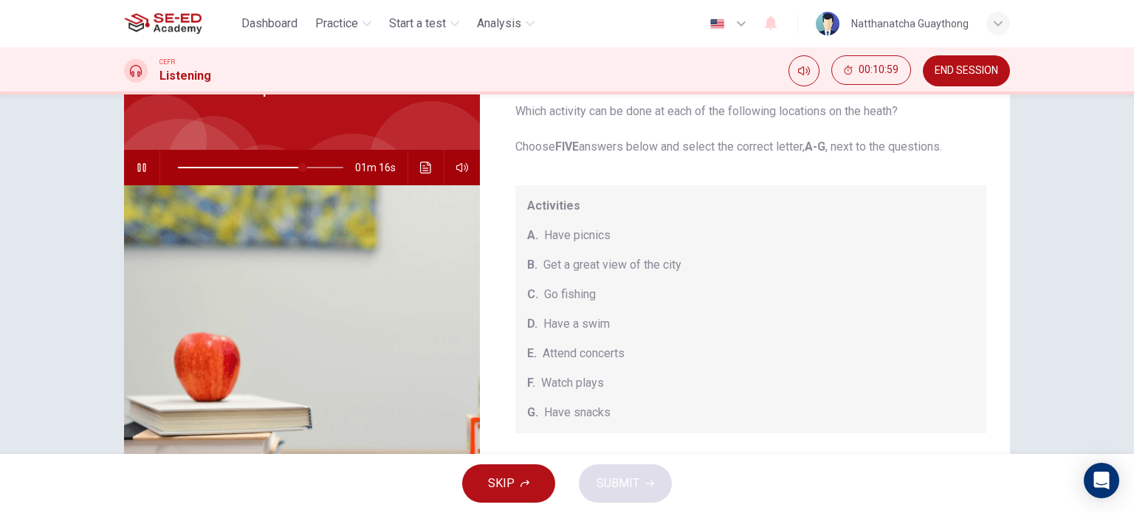
scroll to position [65, 0]
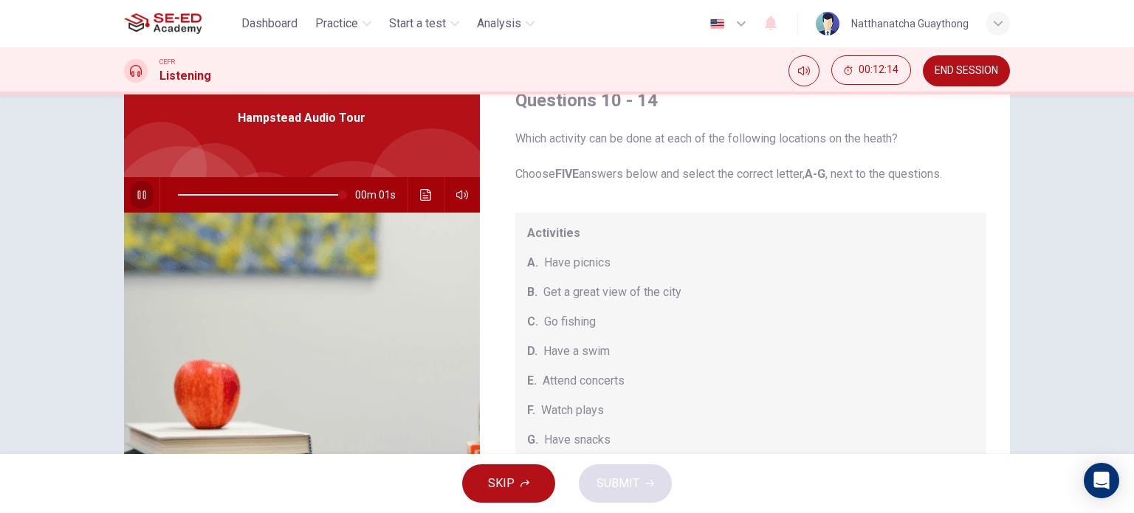
click at [136, 194] on icon "button" at bounding box center [142, 195] width 12 height 12
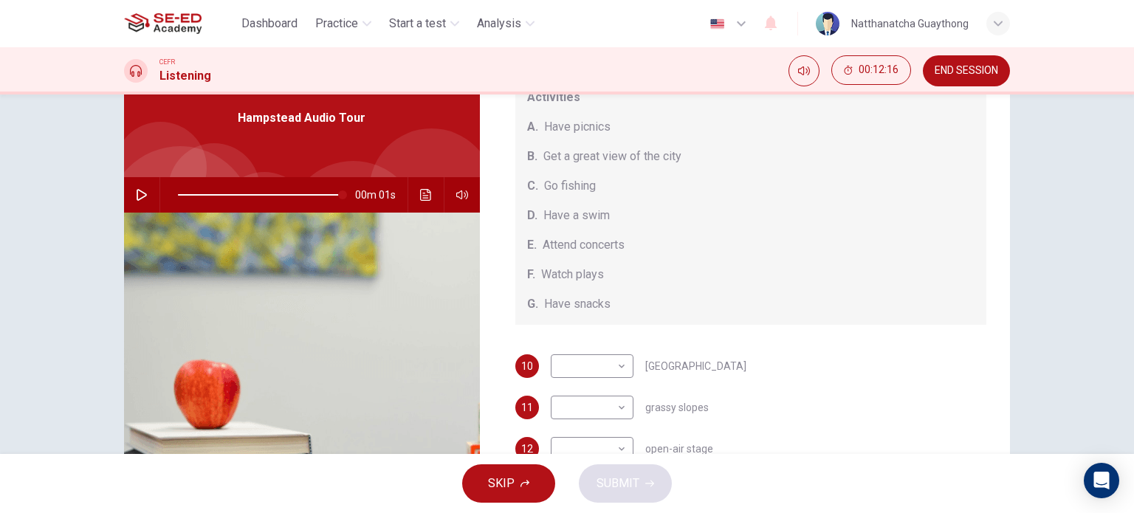
scroll to position [136, 0]
click at [613, 365] on body "This site uses cookies, as explained in our Privacy Policy . If you agree to th…" at bounding box center [567, 256] width 1134 height 513
click at [805, 377] on div at bounding box center [567, 256] width 1134 height 513
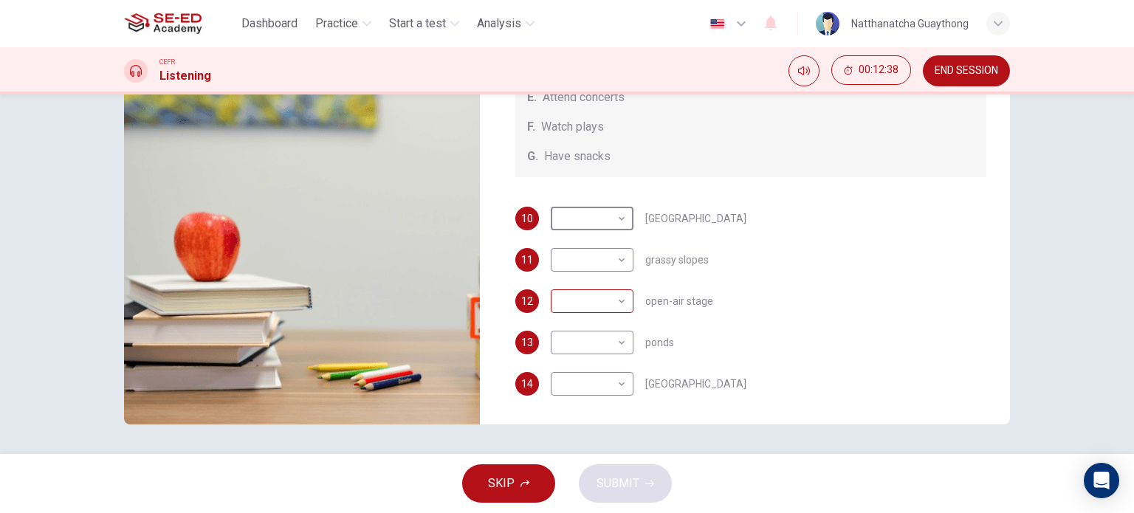
click at [624, 307] on div "​ ​" at bounding box center [592, 301] width 83 height 24
click at [602, 295] on body "This site uses cookies, as explained in our Privacy Policy . If you agree to th…" at bounding box center [567, 256] width 1134 height 513
click at [779, 309] on div at bounding box center [567, 256] width 1134 height 513
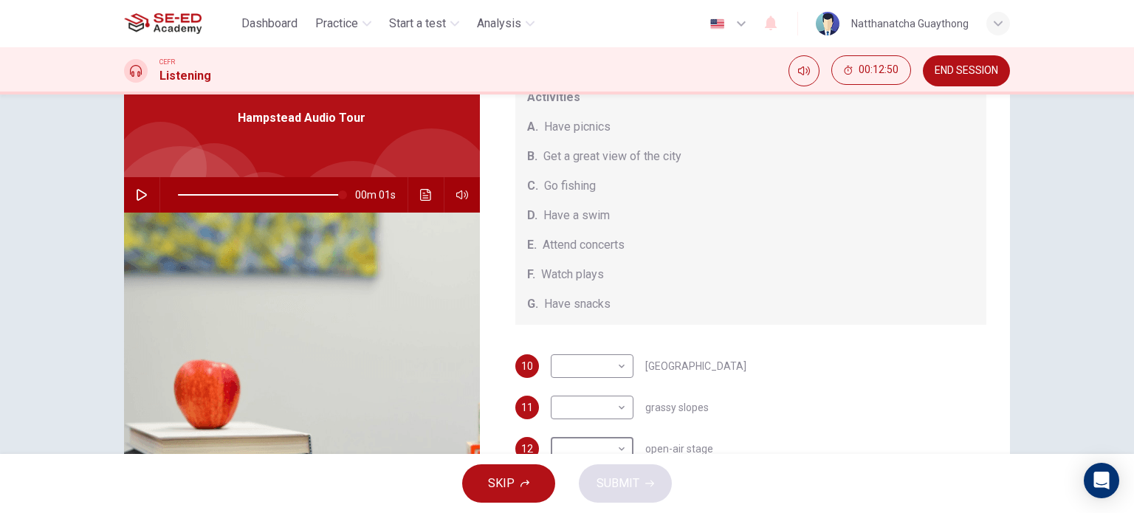
scroll to position [139, 0]
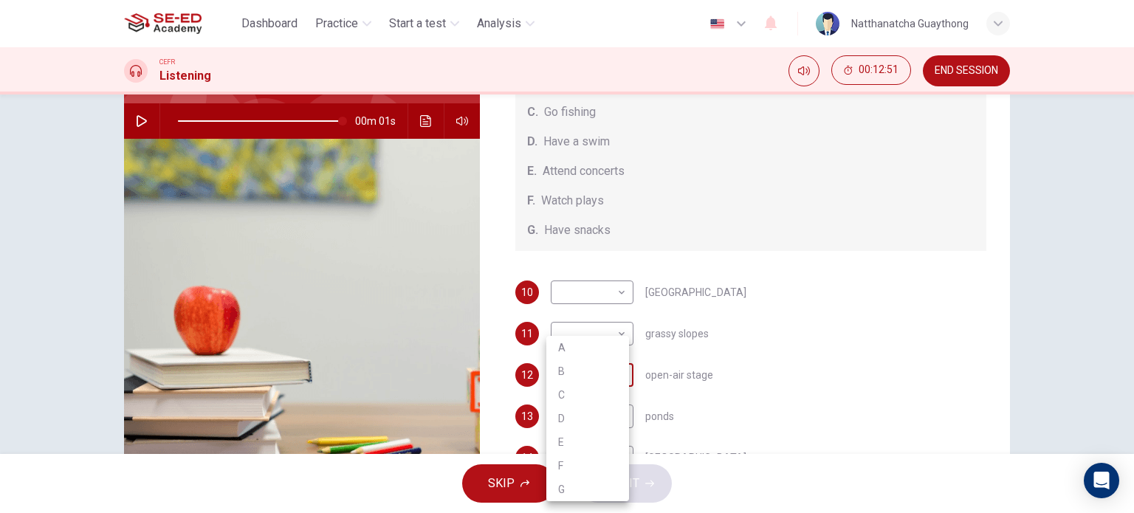
click at [608, 372] on body "This site uses cookies, as explained in our Privacy Policy . If you agree to th…" at bounding box center [567, 256] width 1134 height 513
click at [575, 433] on li "E" at bounding box center [587, 442] width 83 height 24
type input "100"
type input "E"
click at [848, 363] on div "12 E E ​ open-air stage" at bounding box center [751, 375] width 472 height 24
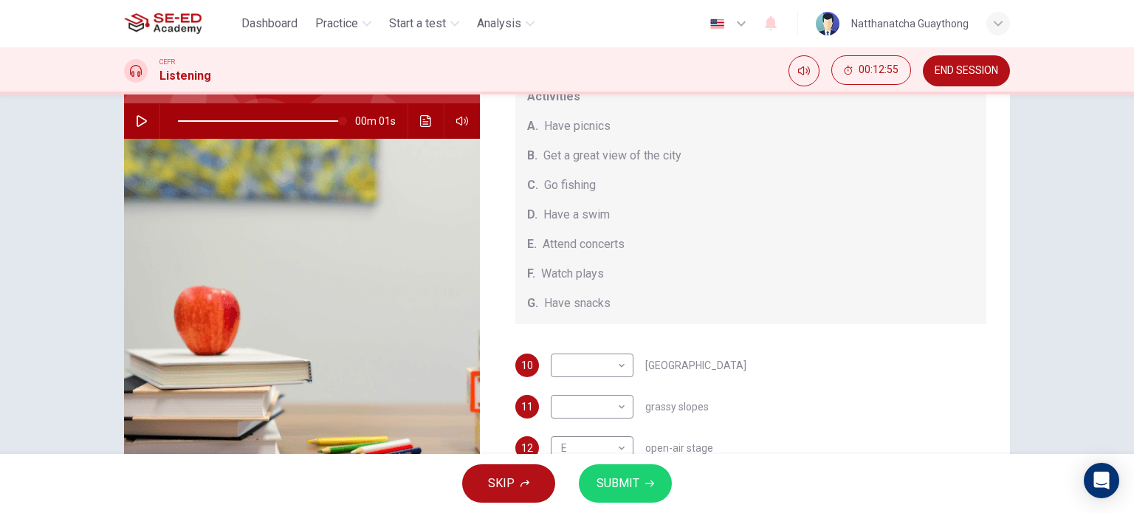
scroll to position [62, 0]
click at [308, 121] on span at bounding box center [260, 121] width 165 height 21
click at [144, 117] on button "button" at bounding box center [142, 120] width 24 height 35
click at [296, 117] on span at bounding box center [299, 121] width 9 height 9
click at [139, 128] on button "button" at bounding box center [142, 120] width 24 height 35
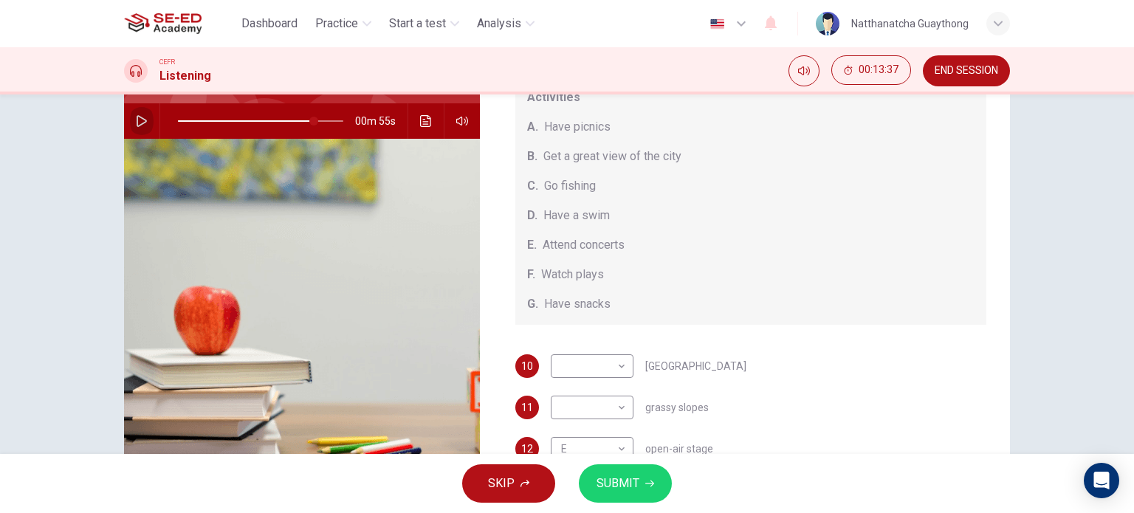
click at [145, 130] on button "button" at bounding box center [142, 120] width 24 height 35
click at [618, 368] on body "This site uses cookies, as explained in our Privacy Policy . If you agree to th…" at bounding box center [567, 256] width 1134 height 513
click at [827, 374] on div at bounding box center [567, 256] width 1134 height 513
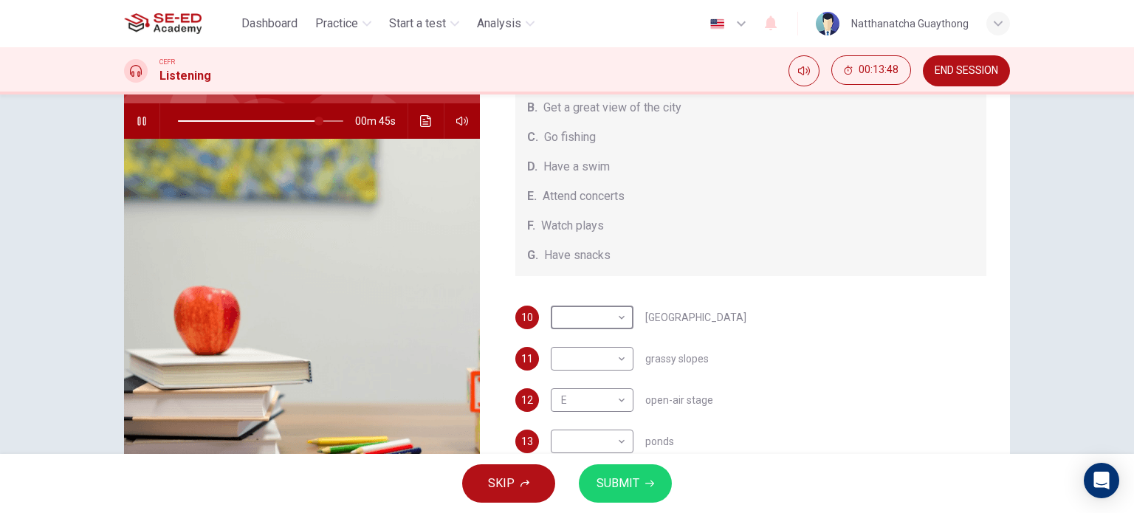
scroll to position [136, 0]
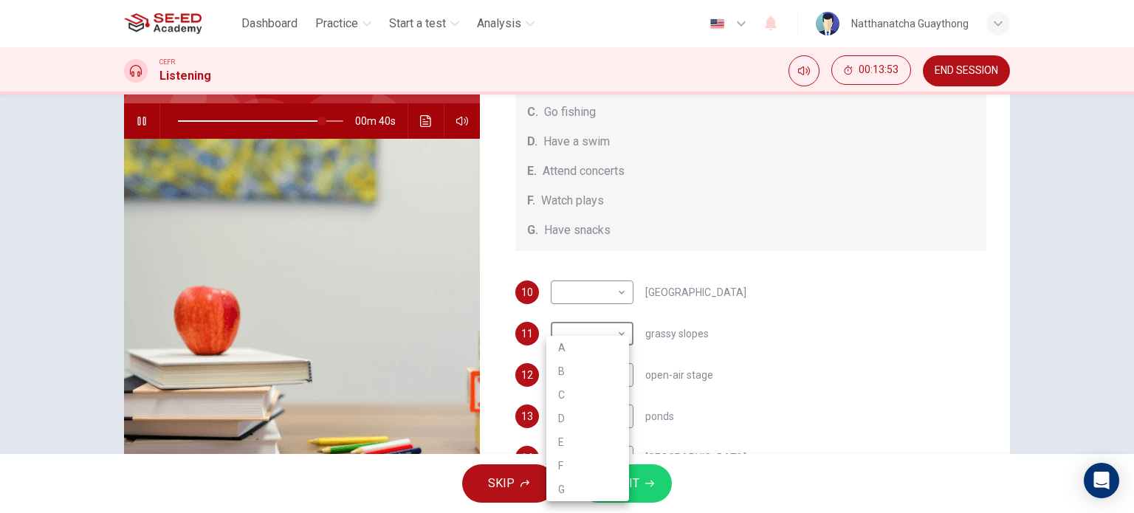
click at [607, 339] on body "This site uses cookies, as explained in our Privacy Policy . If you agree to th…" at bounding box center [567, 256] width 1134 height 513
click at [749, 343] on div at bounding box center [567, 256] width 1134 height 513
drag, startPoint x: 933, startPoint y: 393, endPoint x: 881, endPoint y: 374, distance: 55.8
click at [911, 384] on div "10 ​ ​ [GEOGRAPHIC_DATA] 11 ​ ​ grassy slopes 12 E E ​ open-air stage 13 ​ ​ po…" at bounding box center [751, 389] width 472 height 218
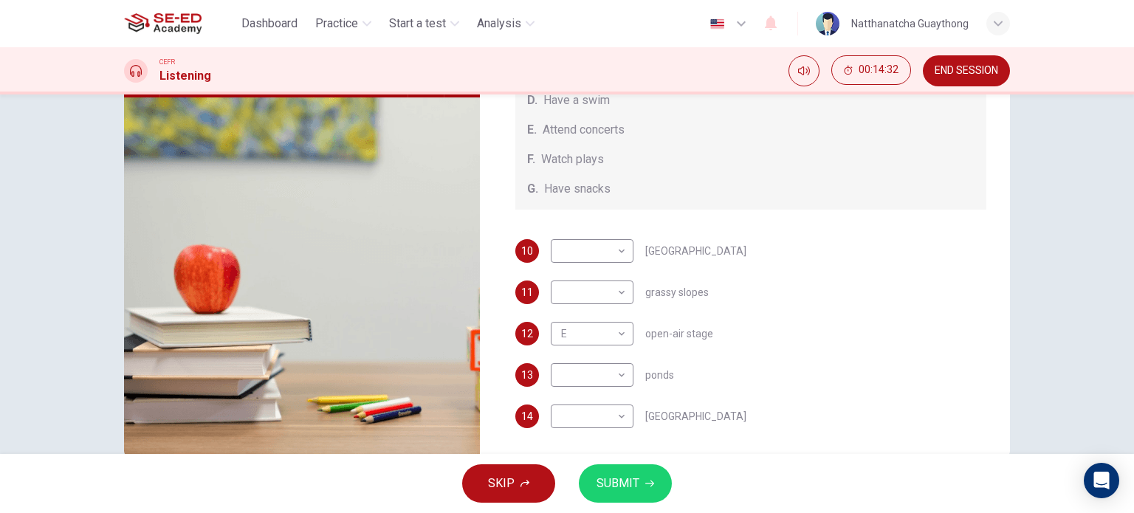
scroll to position [213, 0]
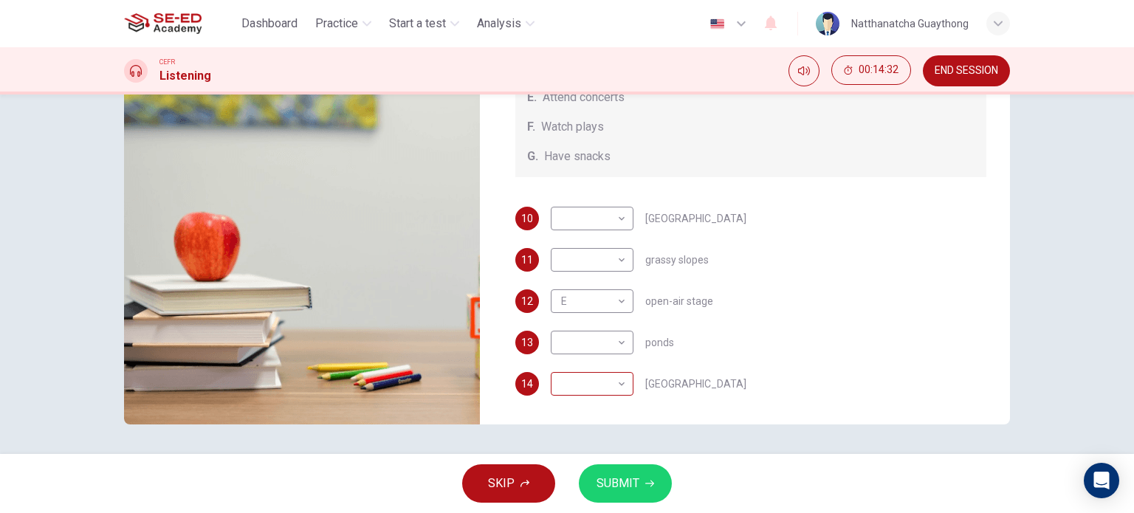
click at [587, 392] on body "This site uses cookies, as explained in our Privacy Policy . If you agree to th…" at bounding box center [567, 256] width 1134 height 513
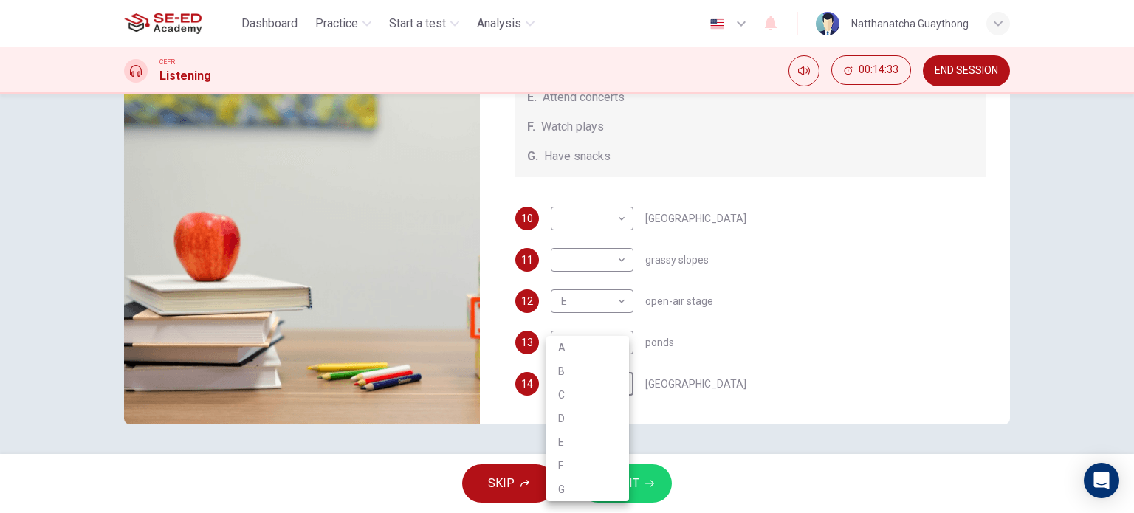
type input "0"
click at [588, 369] on li "B" at bounding box center [587, 371] width 83 height 24
type input "B"
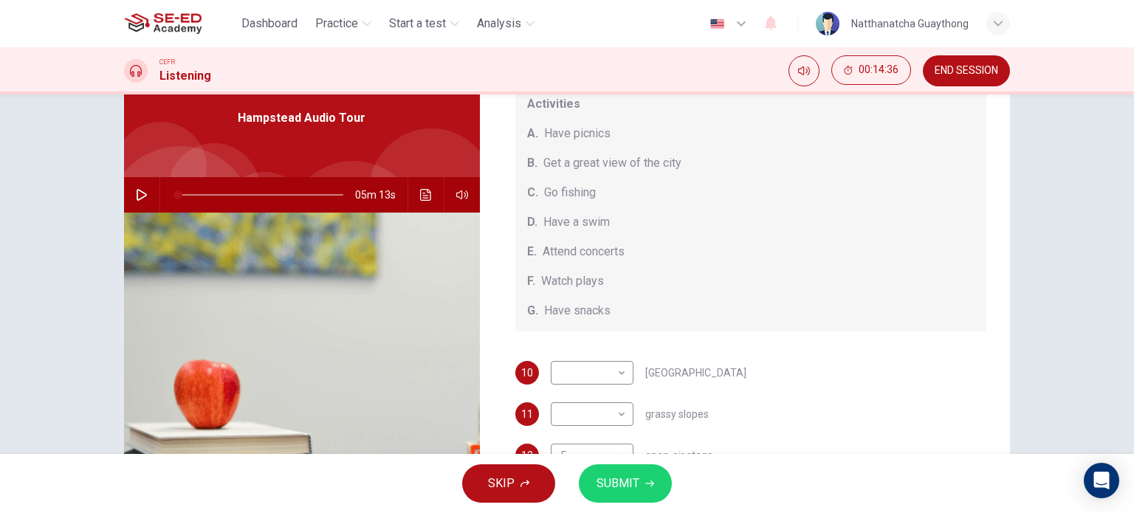
scroll to position [136, 0]
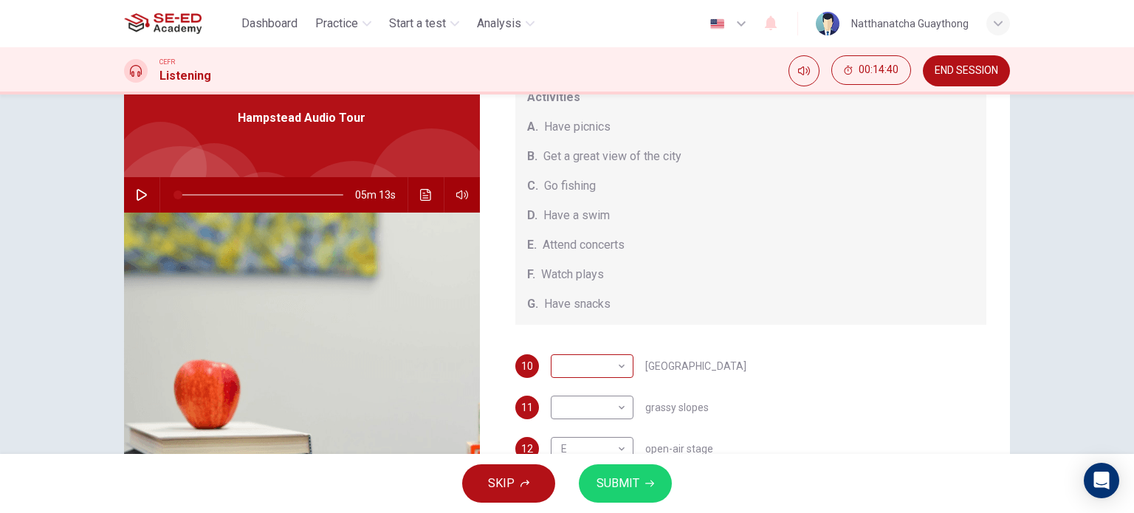
click at [609, 365] on body "This site uses cookies, as explained in our Privacy Policy . If you agree to th…" at bounding box center [567, 256] width 1134 height 513
drag, startPoint x: 585, startPoint y: 483, endPoint x: 650, endPoint y: 451, distance: 72.0
click at [585, 483] on li "G" at bounding box center [587, 490] width 83 height 24
type input "G"
click at [313, 205] on span at bounding box center [260, 195] width 165 height 21
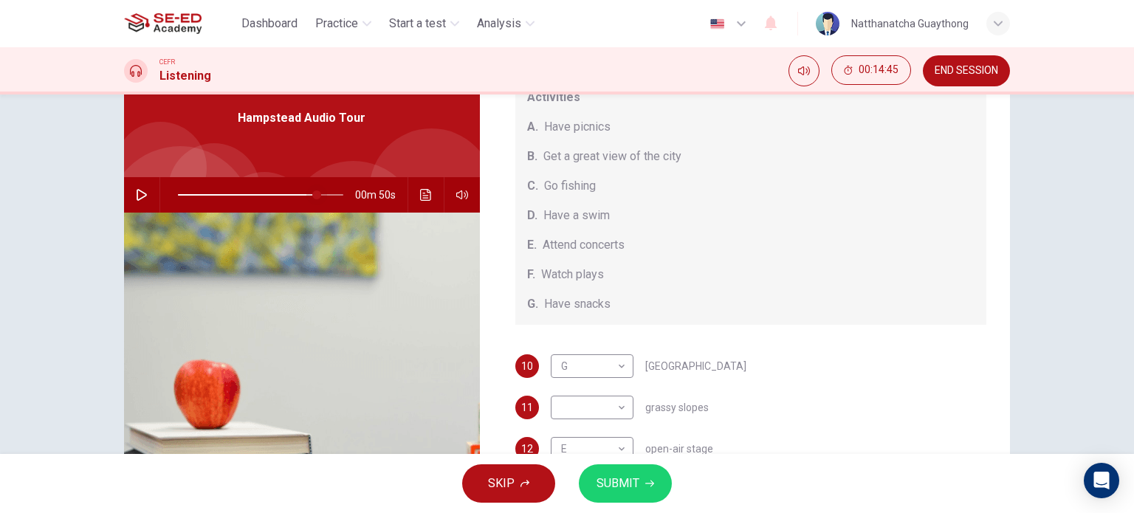
click at [312, 194] on span at bounding box center [316, 194] width 9 height 9
click at [137, 196] on icon "button" at bounding box center [142, 195] width 10 height 12
click at [608, 368] on body "This site uses cookies, as explained in our Privacy Policy . If you agree to th…" at bounding box center [567, 256] width 1134 height 513
click at [574, 338] on li "A" at bounding box center [587, 348] width 83 height 24
type input "85"
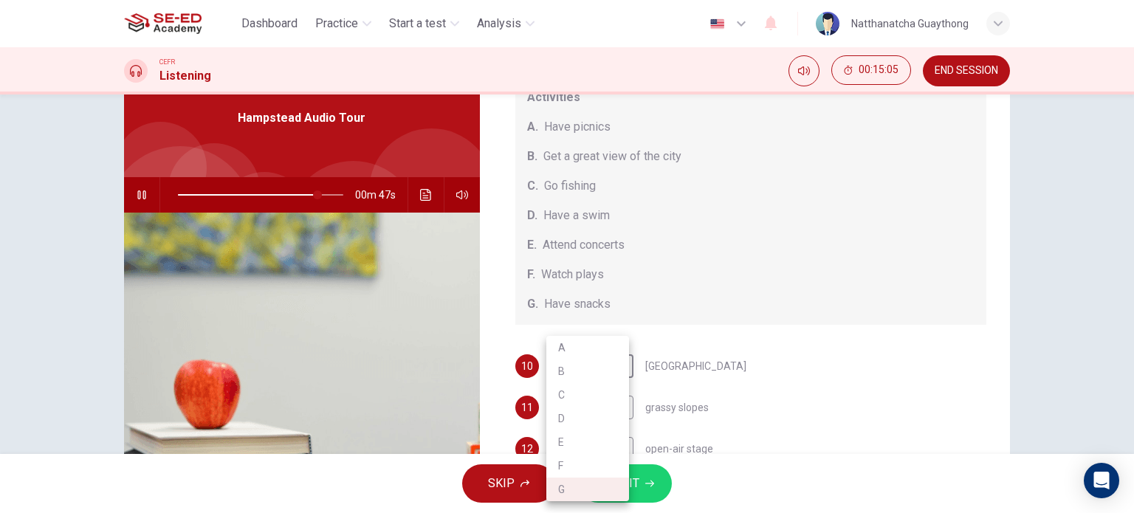
type input "A"
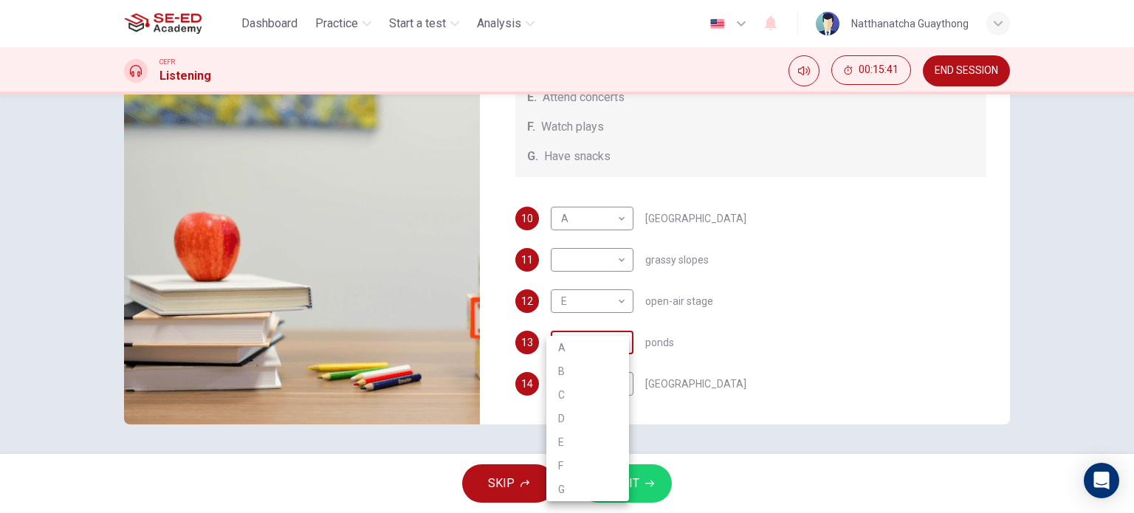
click at [602, 339] on body "This site uses cookies, as explained in our Privacy Policy . If you agree to th…" at bounding box center [567, 256] width 1134 height 513
click at [807, 339] on div at bounding box center [567, 256] width 1134 height 513
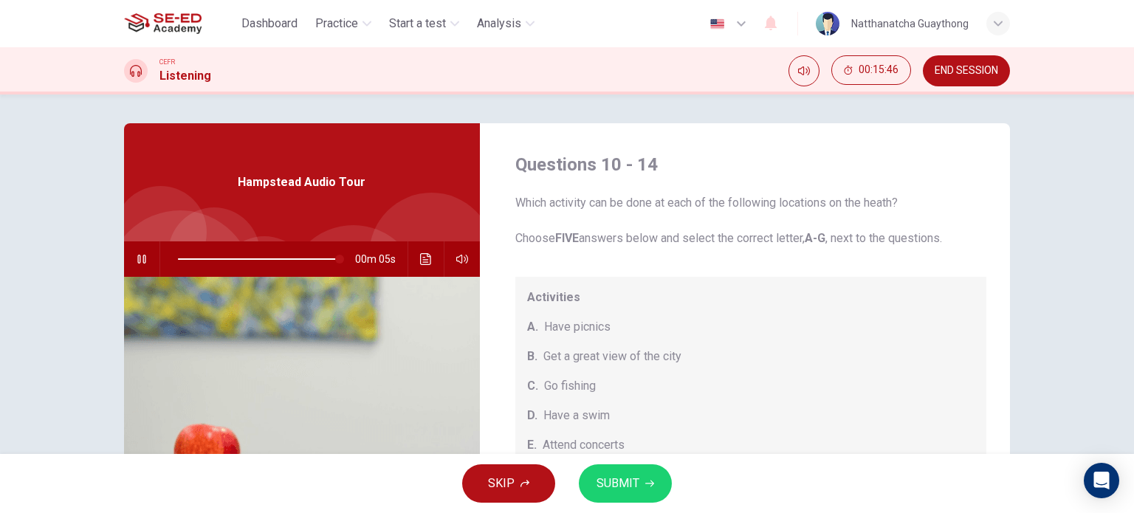
scroll to position [0, 0]
click at [285, 252] on span at bounding box center [260, 259] width 165 height 21
click at [301, 256] on span at bounding box center [260, 259] width 165 height 21
click at [305, 259] on span at bounding box center [309, 259] width 9 height 9
click at [278, 256] on span at bounding box center [260, 259] width 165 height 21
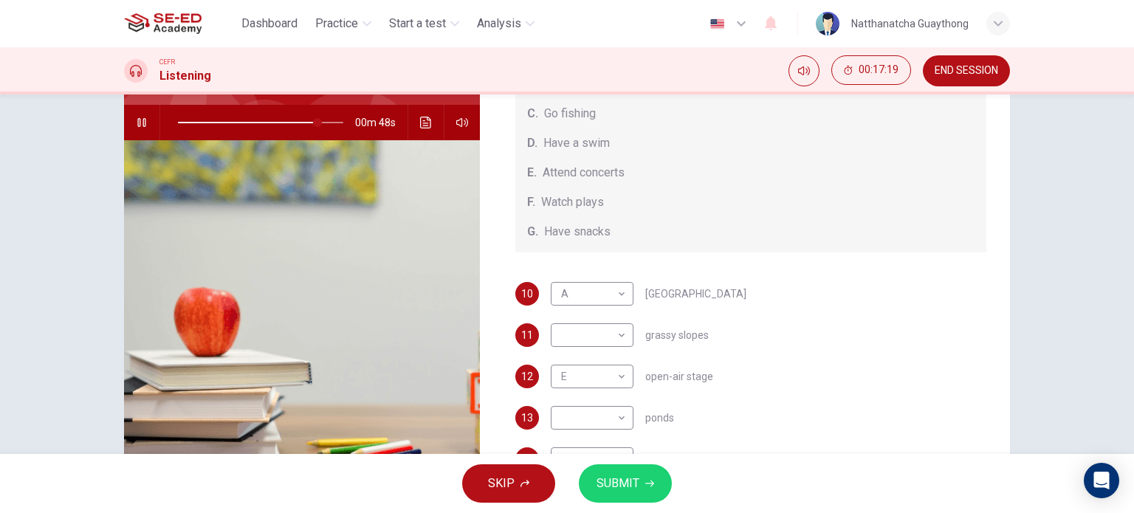
scroll to position [213, 0]
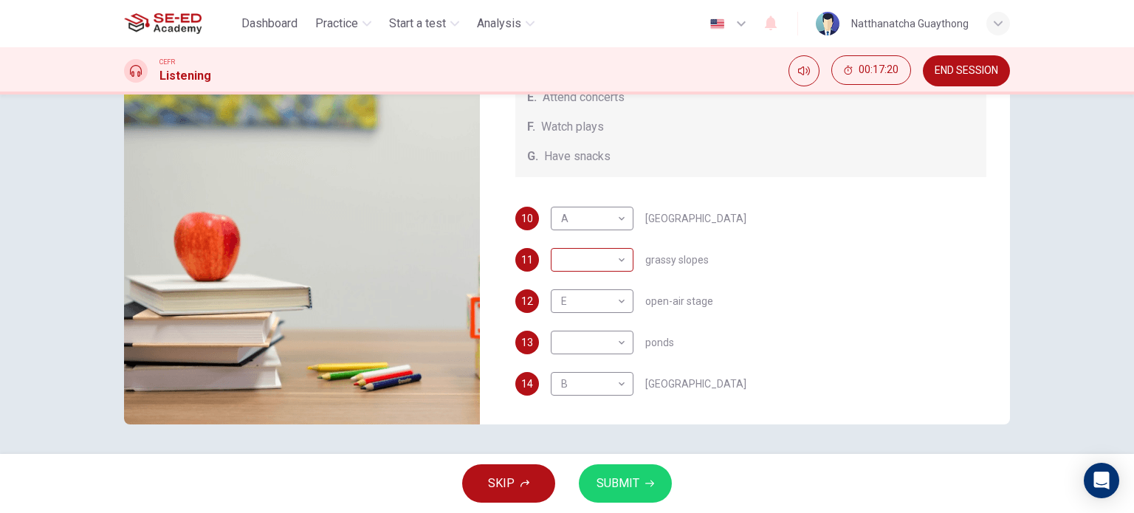
click at [598, 259] on body "This site uses cookies, as explained in our Privacy Policy . If you agree to th…" at bounding box center [567, 256] width 1134 height 513
click at [929, 213] on div at bounding box center [567, 256] width 1134 height 513
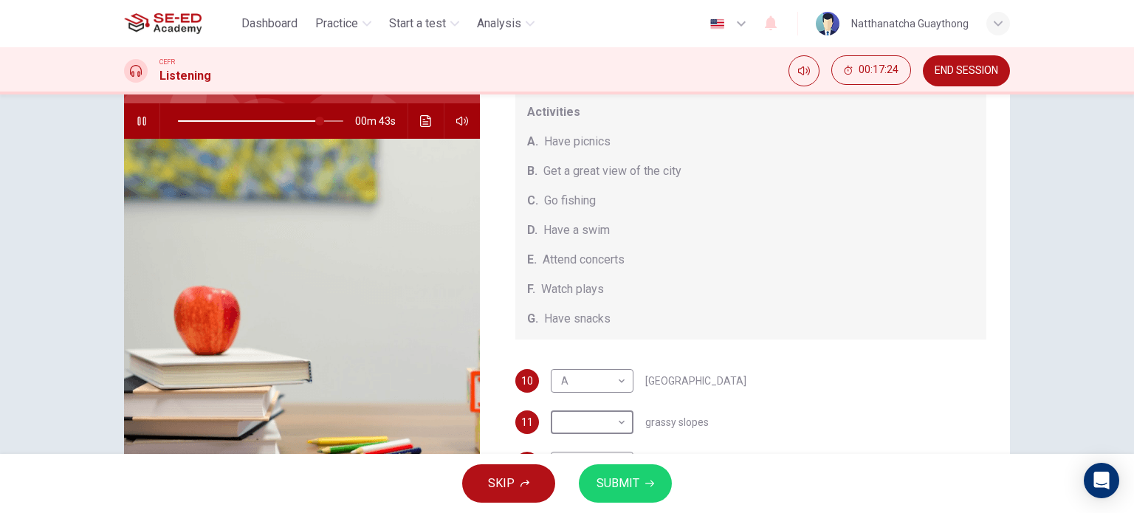
scroll to position [136, 0]
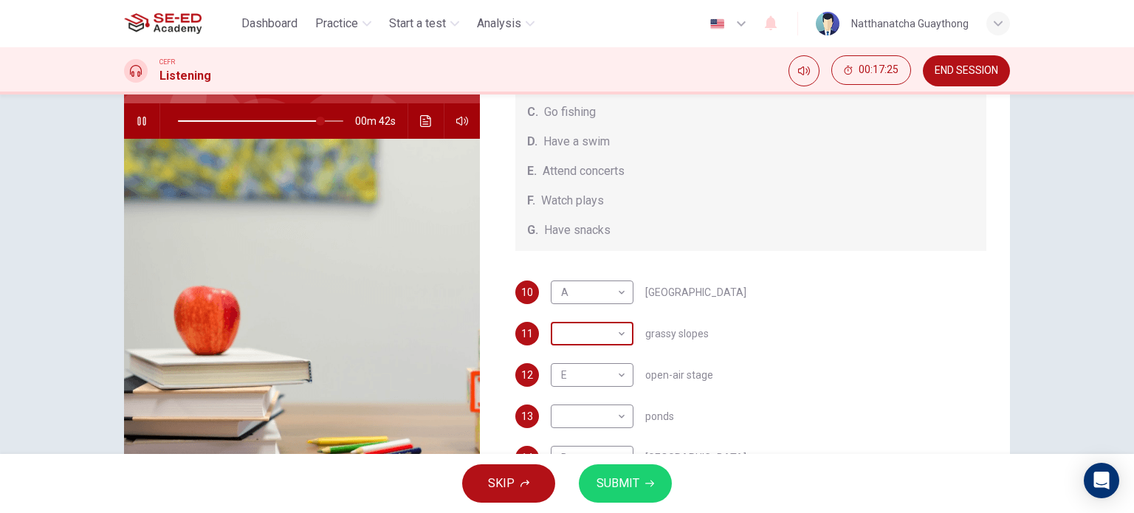
click at [608, 332] on body "This site uses cookies, as explained in our Privacy Policy . If you agree to th…" at bounding box center [567, 256] width 1134 height 513
click at [580, 352] on li "A" at bounding box center [587, 348] width 83 height 24
type input "87"
type input "A"
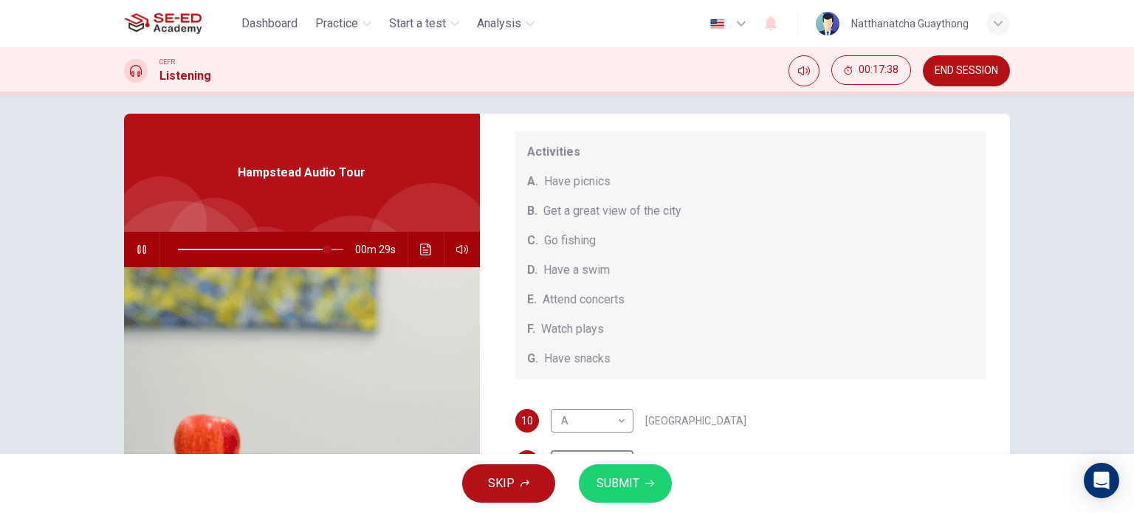
scroll to position [0, 0]
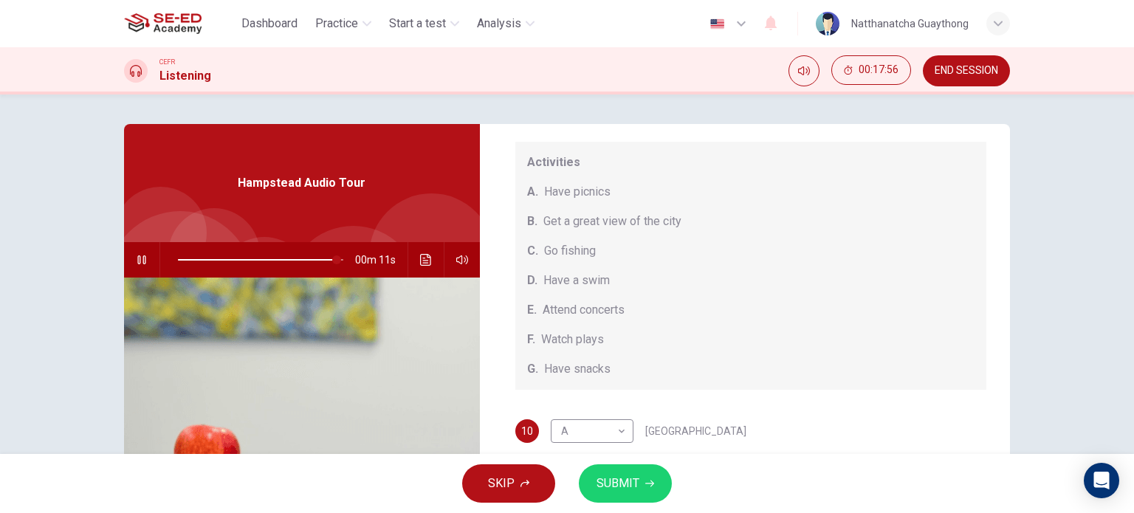
click at [140, 260] on icon "button" at bounding box center [142, 260] width 12 height 12
click at [145, 260] on button "button" at bounding box center [142, 259] width 24 height 35
click at [327, 259] on span at bounding box center [331, 259] width 9 height 9
click at [131, 257] on button "button" at bounding box center [142, 259] width 24 height 35
click at [420, 262] on icon "Click to see the audio transcription" at bounding box center [425, 260] width 11 height 12
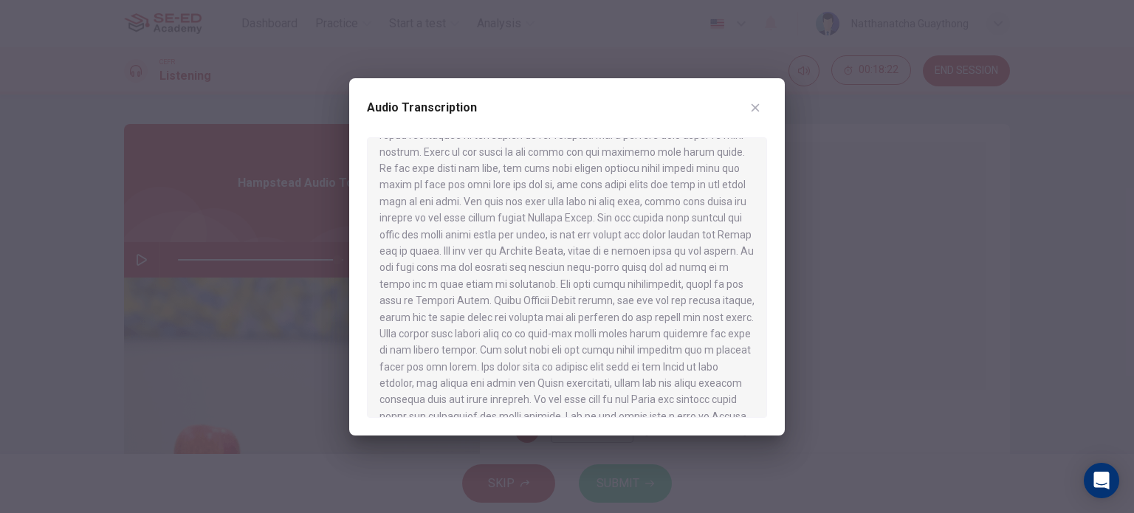
scroll to position [588, 0]
click at [753, 109] on icon "button" at bounding box center [755, 107] width 8 height 8
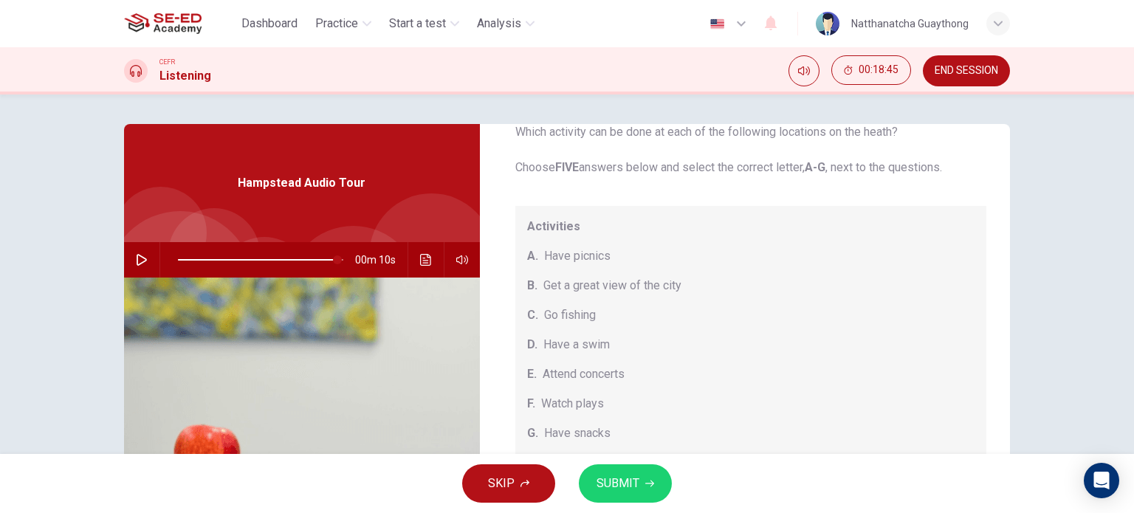
scroll to position [136, 0]
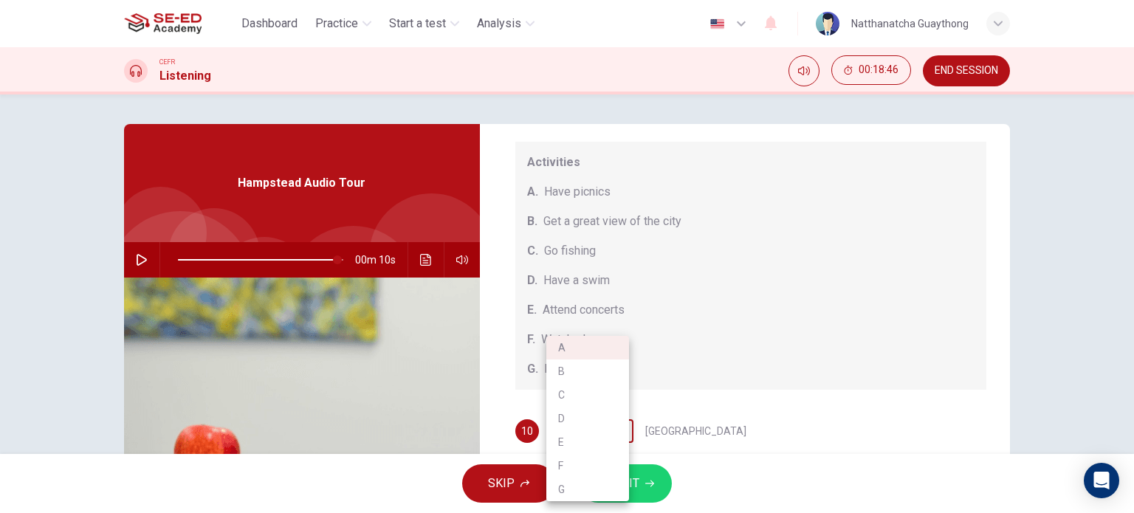
click at [614, 429] on body "This site uses cookies, as explained in our Privacy Policy . If you agree to th…" at bounding box center [567, 256] width 1134 height 513
drag, startPoint x: 587, startPoint y: 493, endPoint x: 656, endPoint y: 442, distance: 86.1
click at [587, 495] on li "G" at bounding box center [587, 490] width 83 height 24
type input "97"
type input "G"
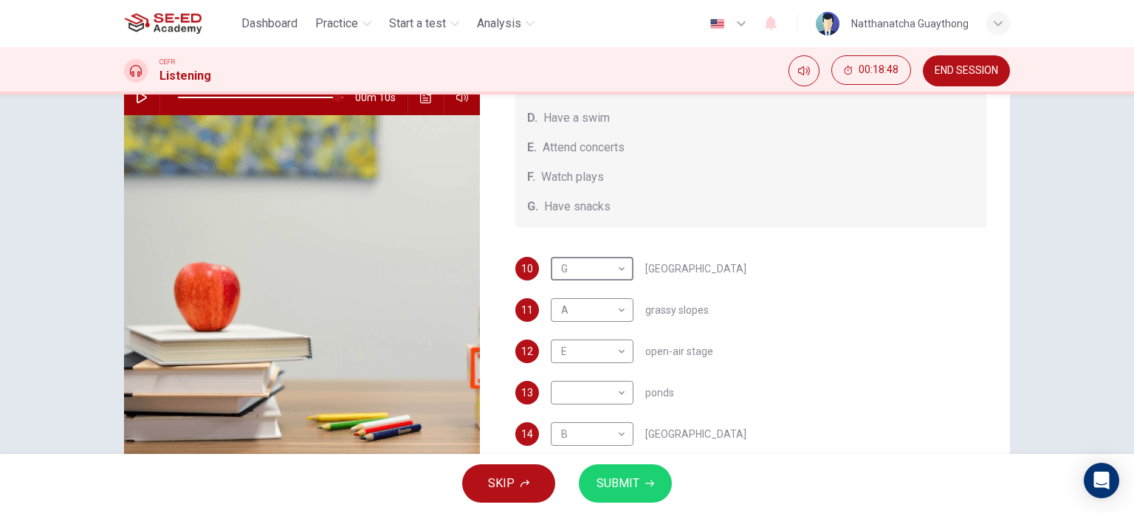
scroll to position [213, 0]
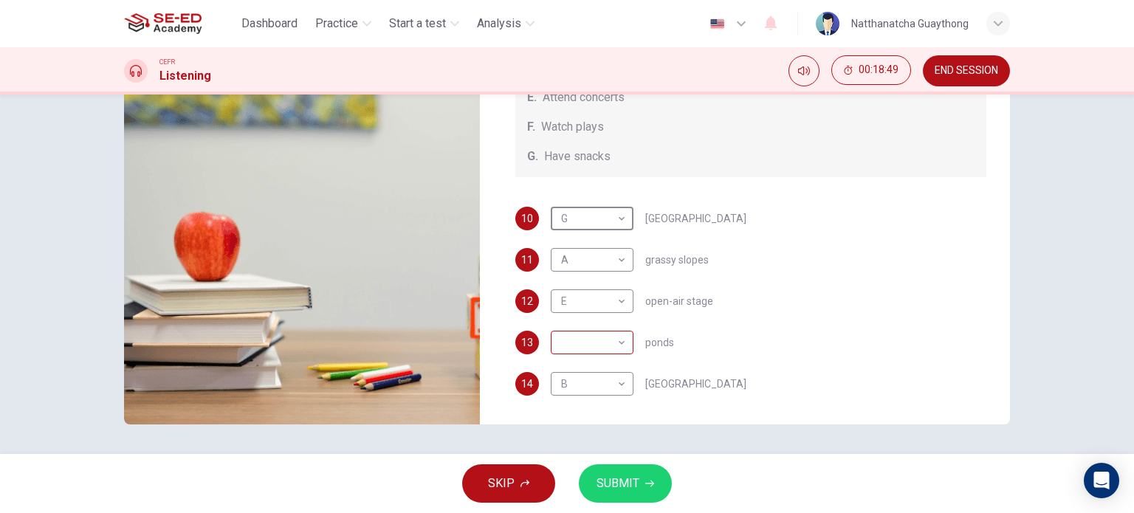
click at [590, 344] on body "This site uses cookies, as explained in our Privacy Policy . If you agree to th…" at bounding box center [567, 256] width 1134 height 513
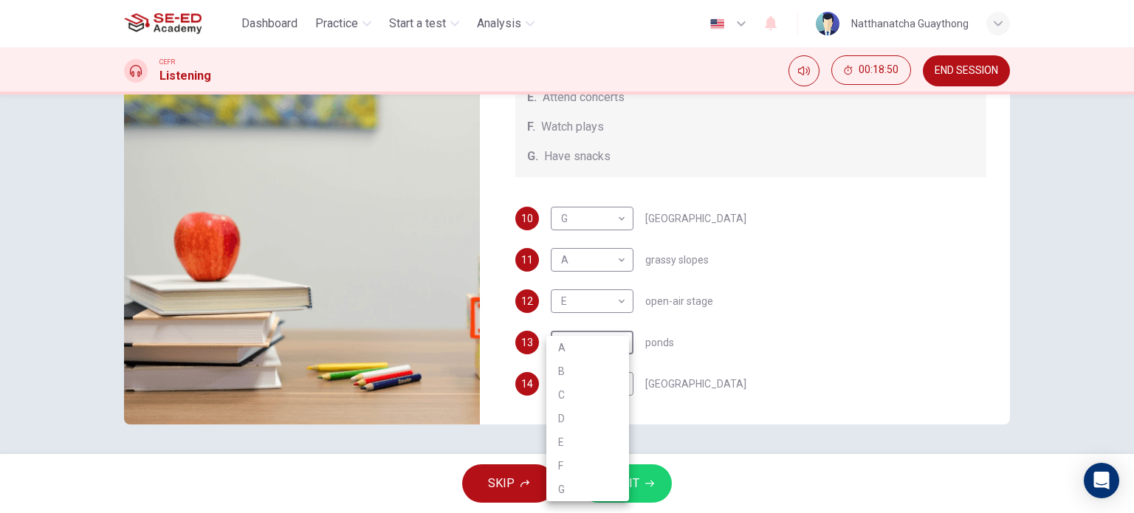
click at [862, 358] on div at bounding box center [567, 256] width 1134 height 513
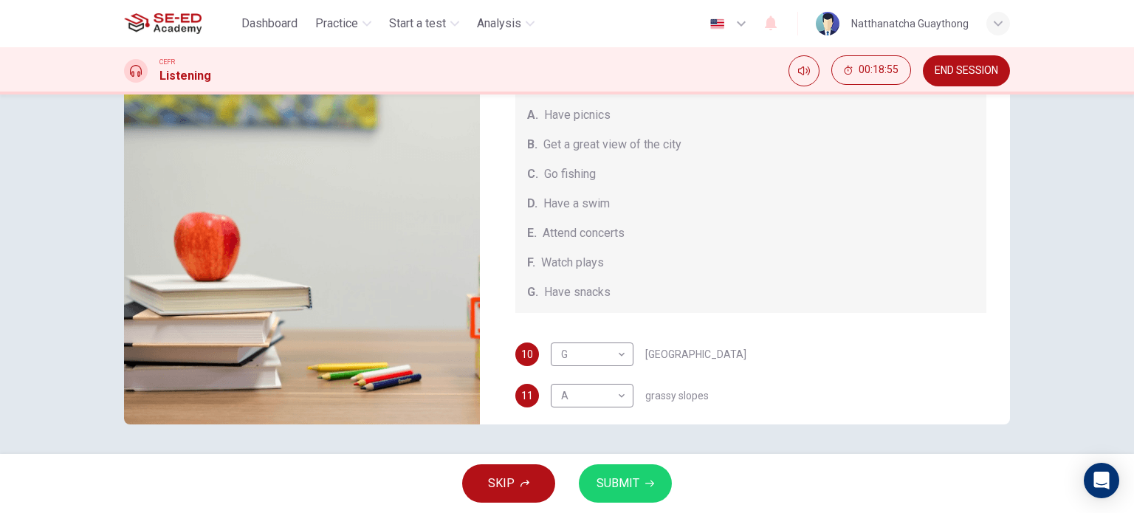
scroll to position [136, 0]
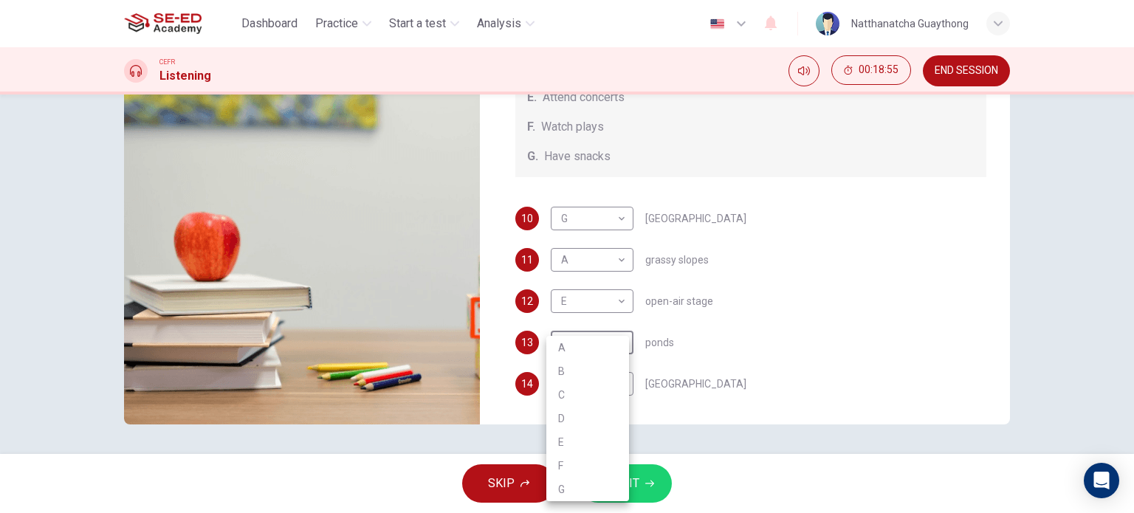
click at [601, 339] on body "This site uses cookies, as explained in our Privacy Policy . If you agree to th…" at bounding box center [567, 256] width 1134 height 513
click at [590, 427] on li "D" at bounding box center [587, 419] width 83 height 24
type input "97"
type input "D"
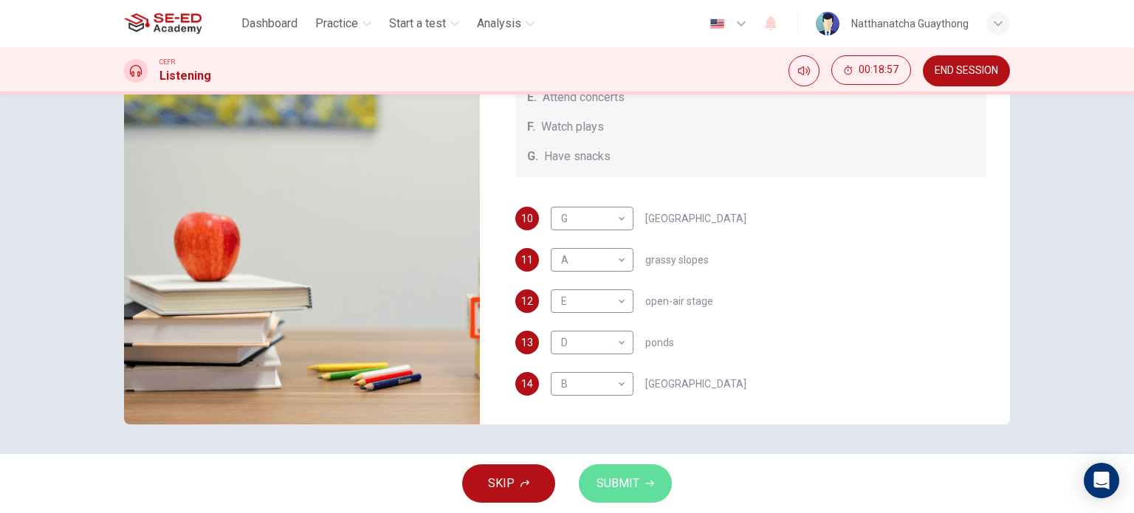
click at [635, 493] on span "SUBMIT" at bounding box center [617, 483] width 43 height 21
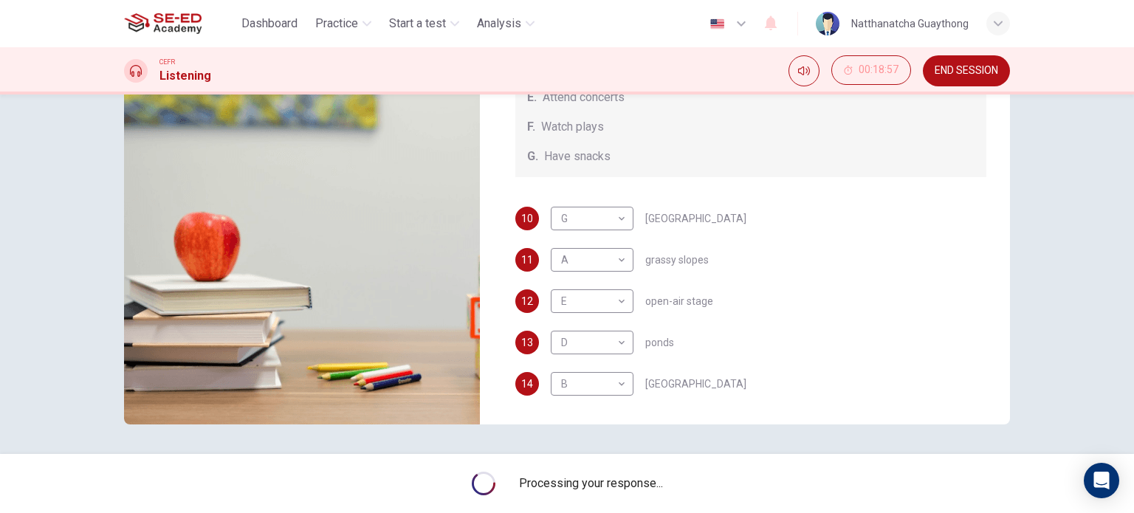
type input "97"
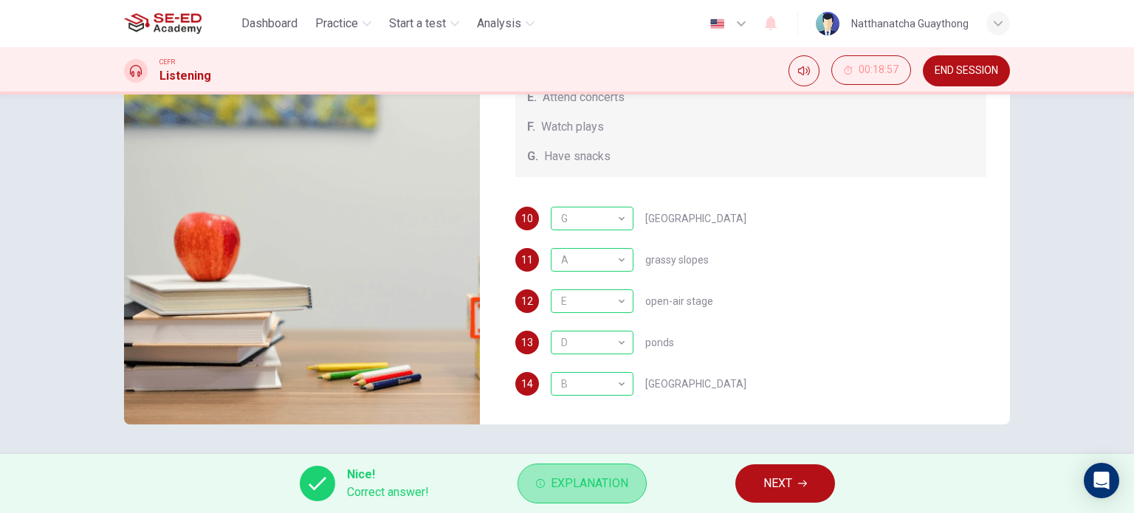
click at [596, 489] on span "Explanation" at bounding box center [590, 483] width 78 height 21
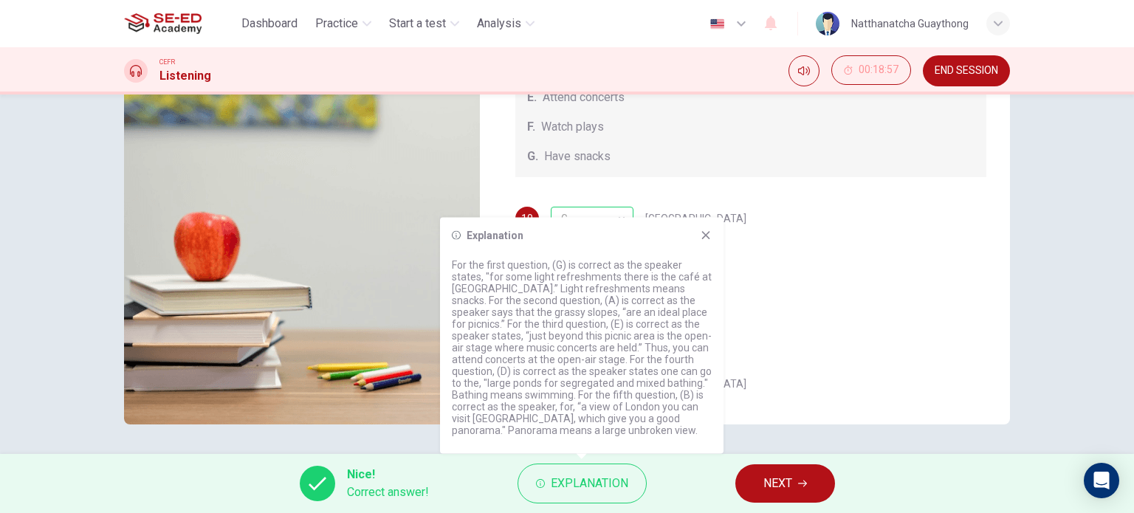
click at [710, 230] on icon at bounding box center [706, 236] width 12 height 12
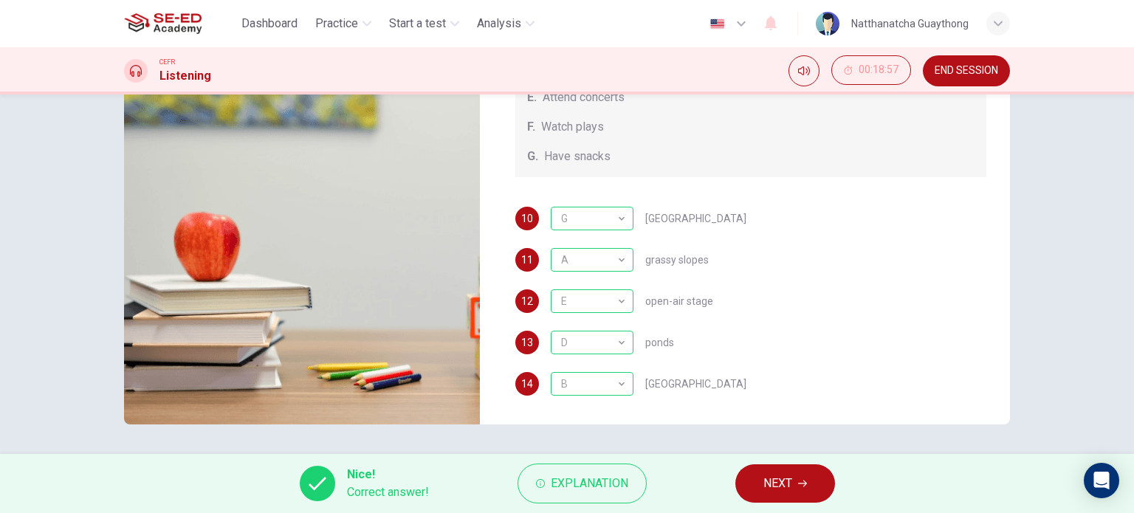
click at [802, 485] on icon "button" at bounding box center [802, 483] width 9 height 9
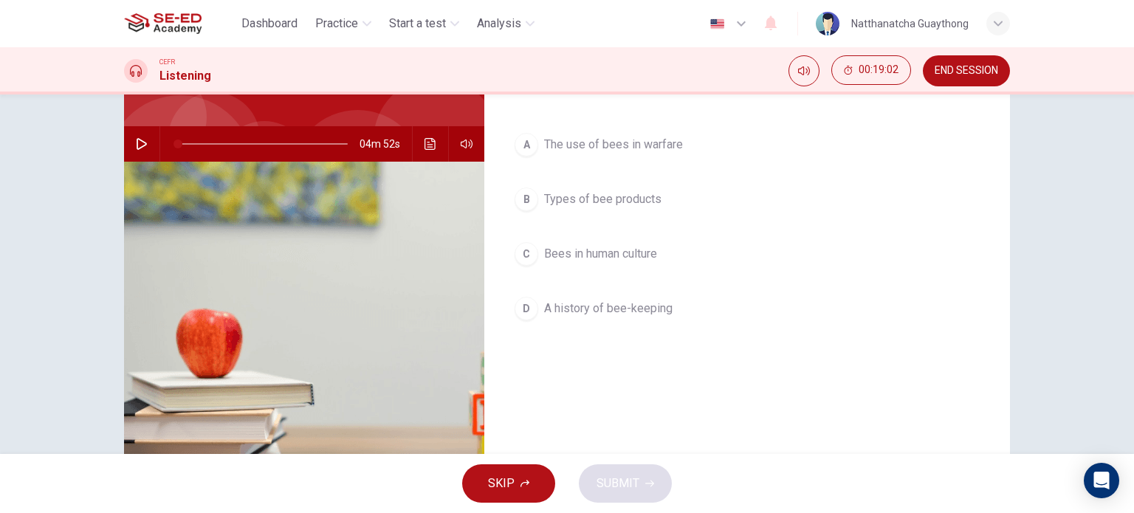
scroll to position [0, 0]
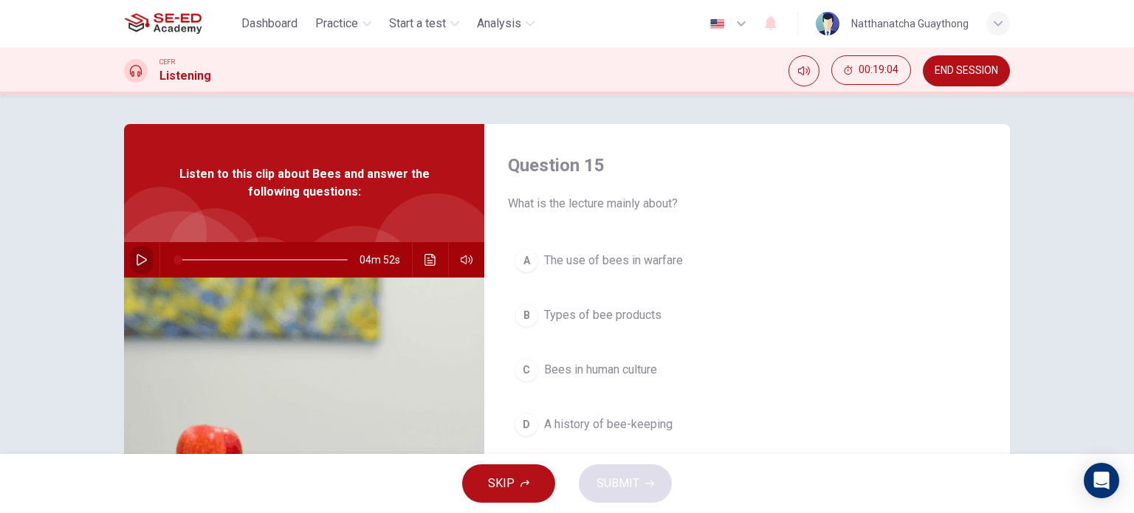
click at [136, 261] on icon "button" at bounding box center [142, 260] width 12 height 12
click at [137, 263] on icon "button" at bounding box center [142, 260] width 12 height 12
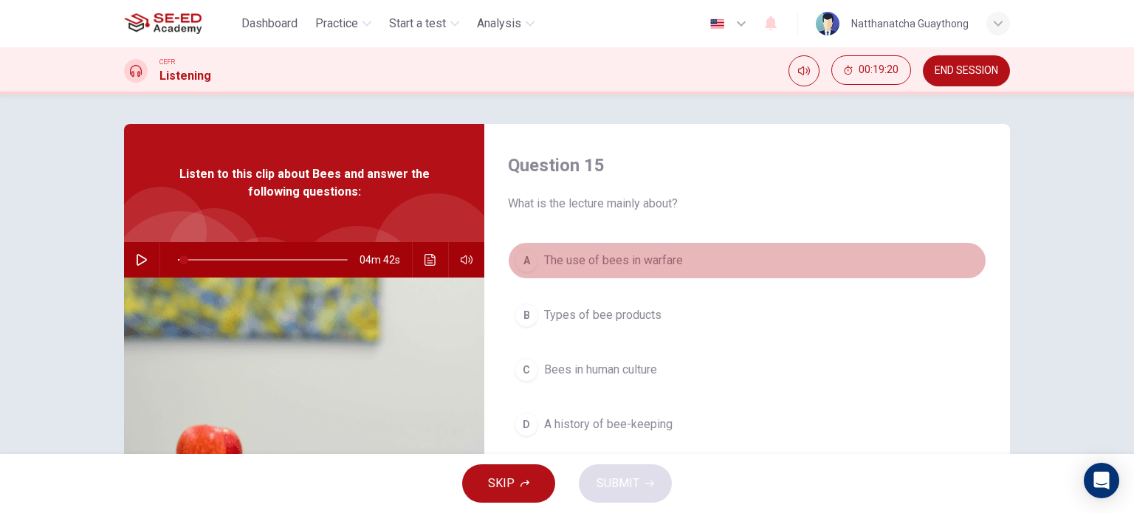
drag, startPoint x: 518, startPoint y: 255, endPoint x: 529, endPoint y: 270, distance: 18.0
click at [517, 259] on div "A" at bounding box center [526, 261] width 24 height 24
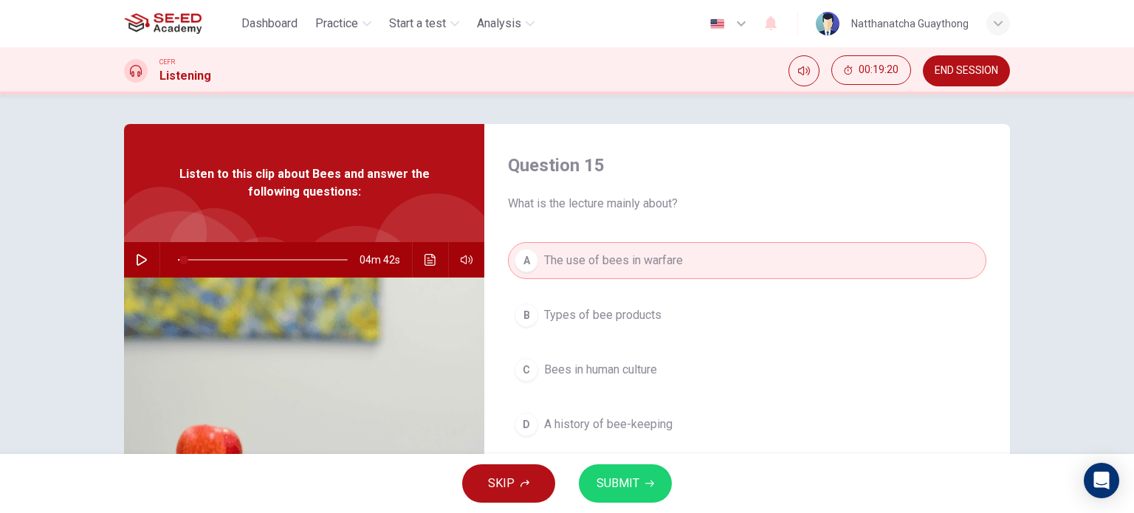
click at [638, 486] on button "SUBMIT" at bounding box center [625, 483] width 93 height 38
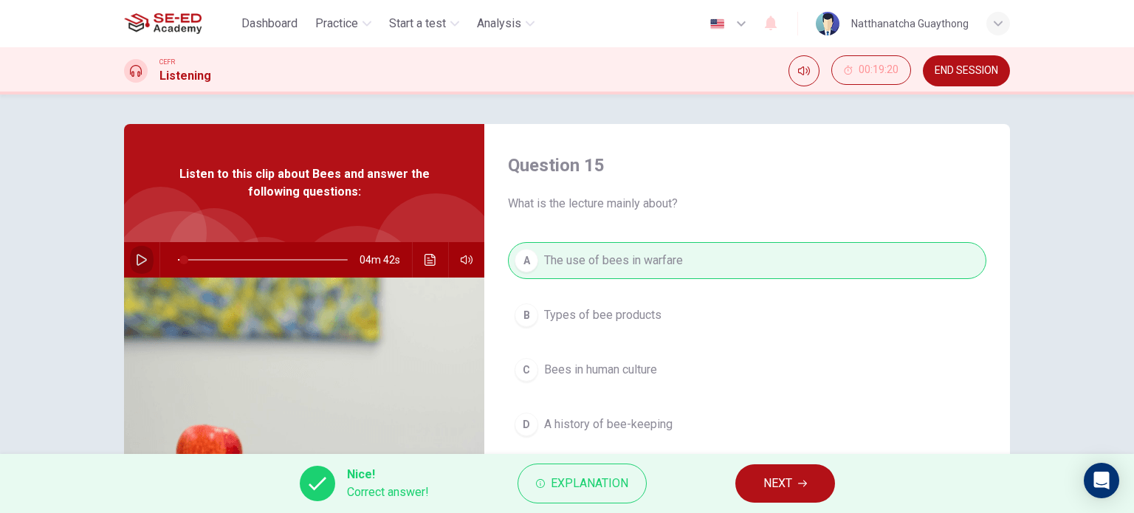
drag, startPoint x: 145, startPoint y: 266, endPoint x: 146, endPoint y: 278, distance: 11.9
click at [145, 272] on button "button" at bounding box center [142, 259] width 24 height 35
click at [768, 484] on span "NEXT" at bounding box center [777, 483] width 29 height 21
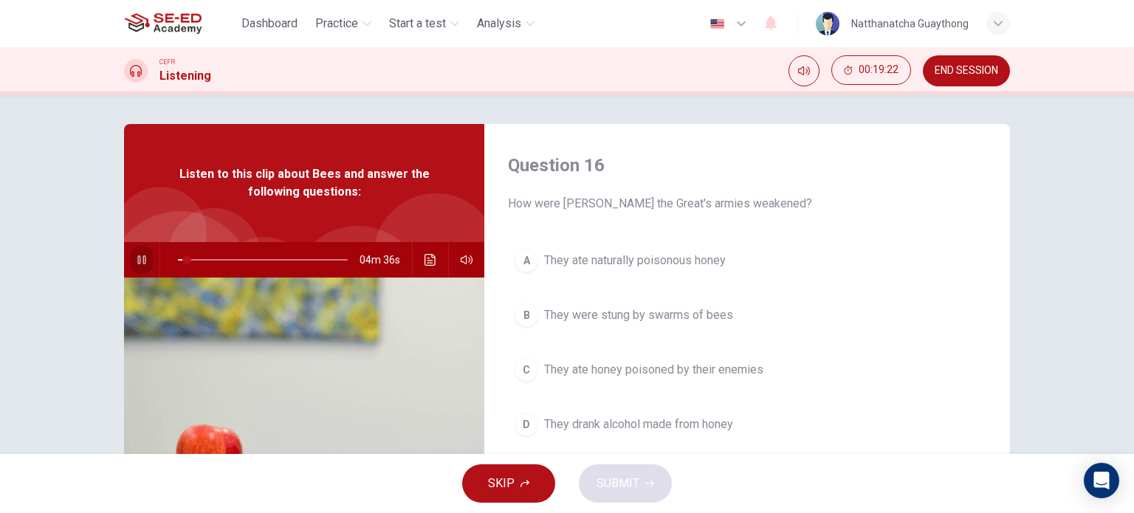
click at [137, 257] on icon "button" at bounding box center [141, 259] width 8 height 9
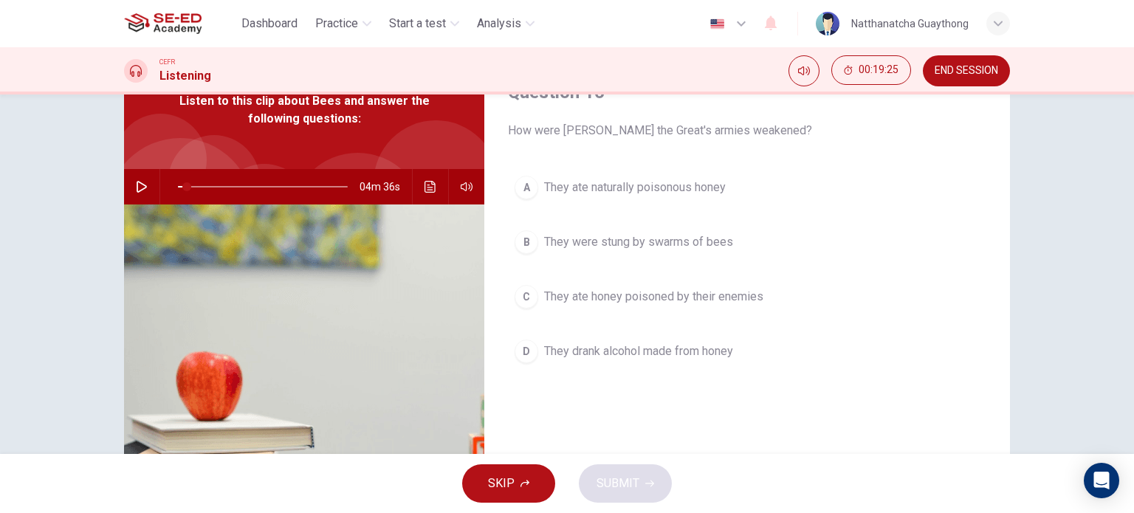
scroll to position [74, 0]
click at [142, 185] on icon "button" at bounding box center [142, 186] width 12 height 12
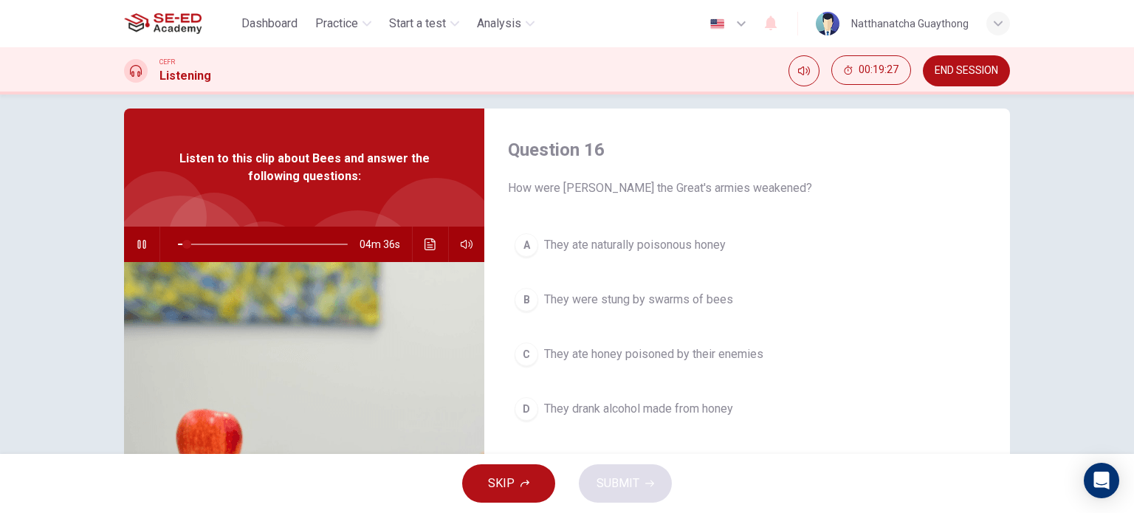
scroll to position [0, 0]
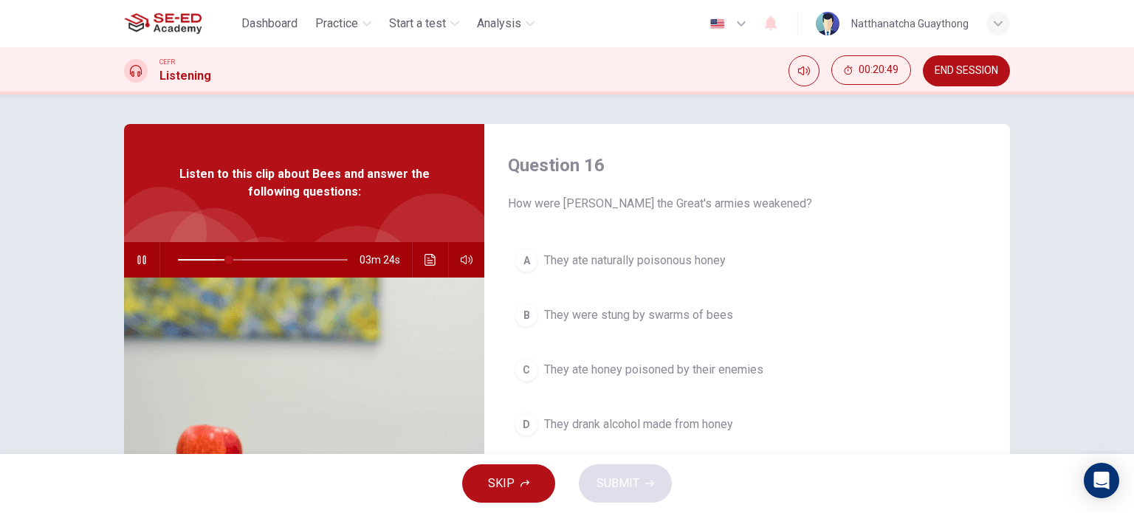
click at [225, 260] on span at bounding box center [228, 259] width 9 height 9
click at [210, 254] on span at bounding box center [263, 259] width 170 height 21
click at [136, 262] on icon "button" at bounding box center [142, 260] width 12 height 12
click at [520, 261] on div "A" at bounding box center [526, 261] width 24 height 24
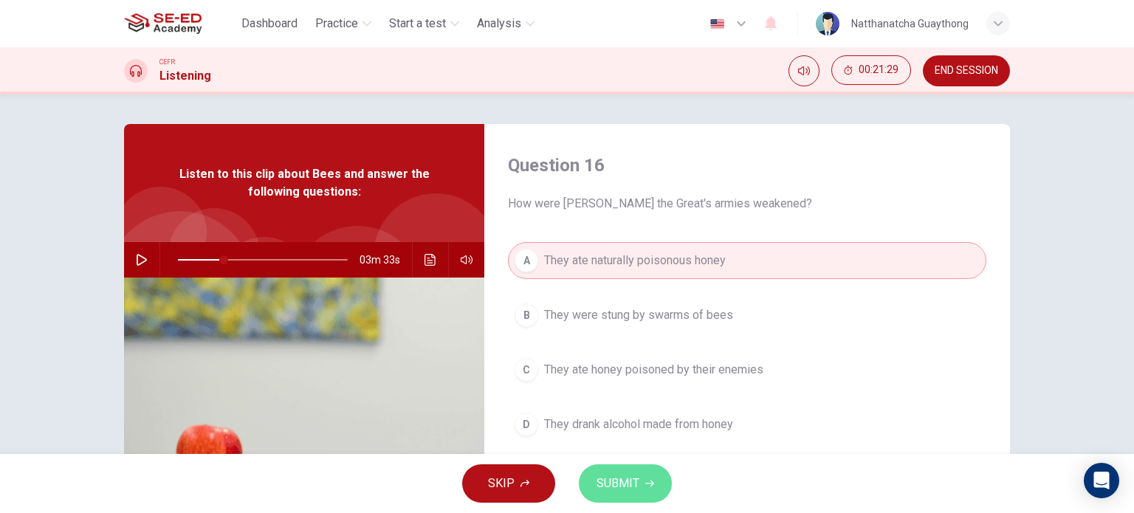
click at [614, 467] on button "SUBMIT" at bounding box center [625, 483] width 93 height 38
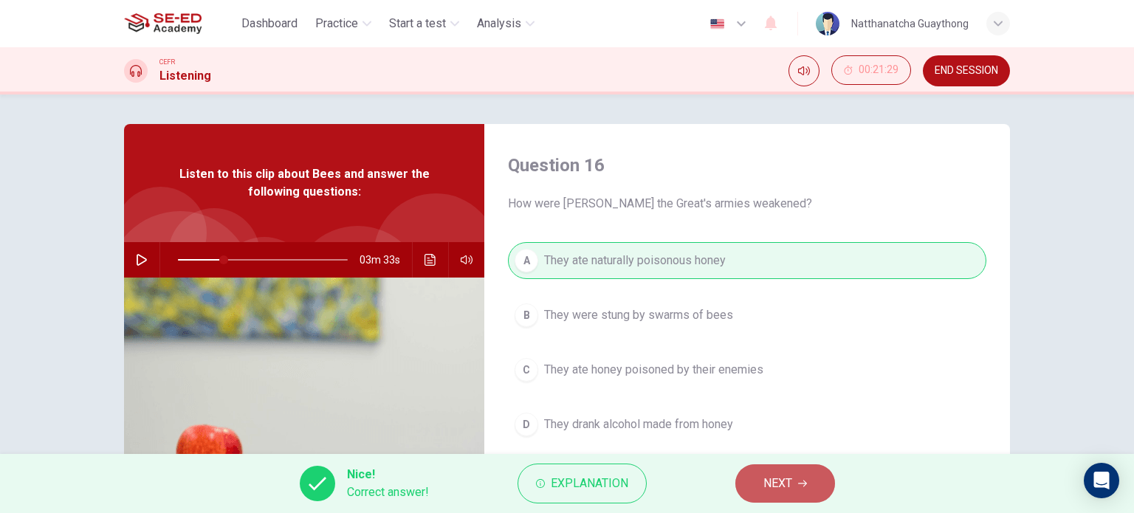
click at [797, 489] on button "NEXT" at bounding box center [785, 483] width 100 height 38
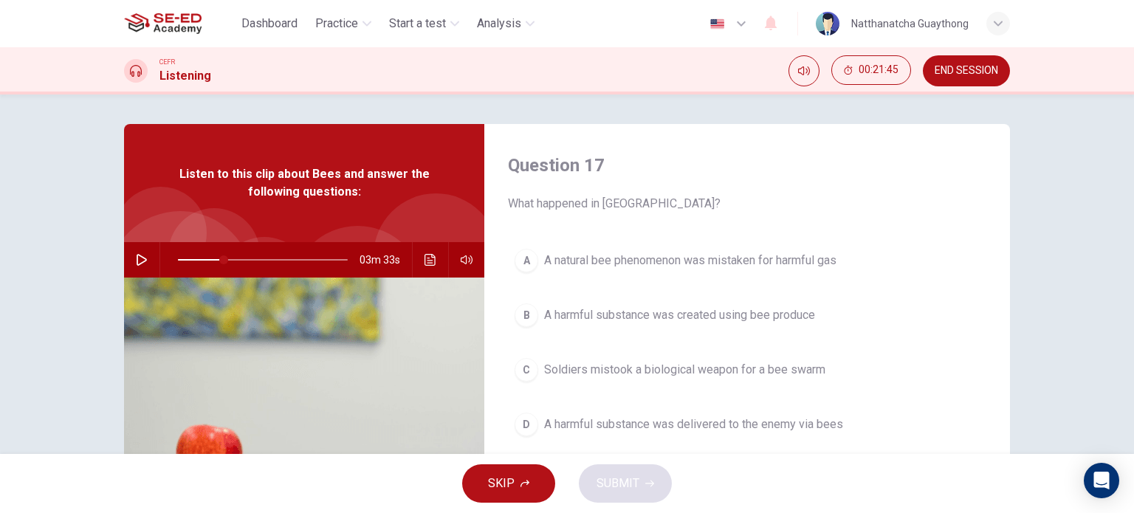
click at [143, 274] on div "03m 33s" at bounding box center [304, 259] width 360 height 35
click at [136, 254] on icon "button" at bounding box center [142, 260] width 12 height 12
click at [305, 257] on span at bounding box center [263, 259] width 170 height 21
click at [424, 264] on icon "Click to see the audio transcription" at bounding box center [430, 260] width 12 height 12
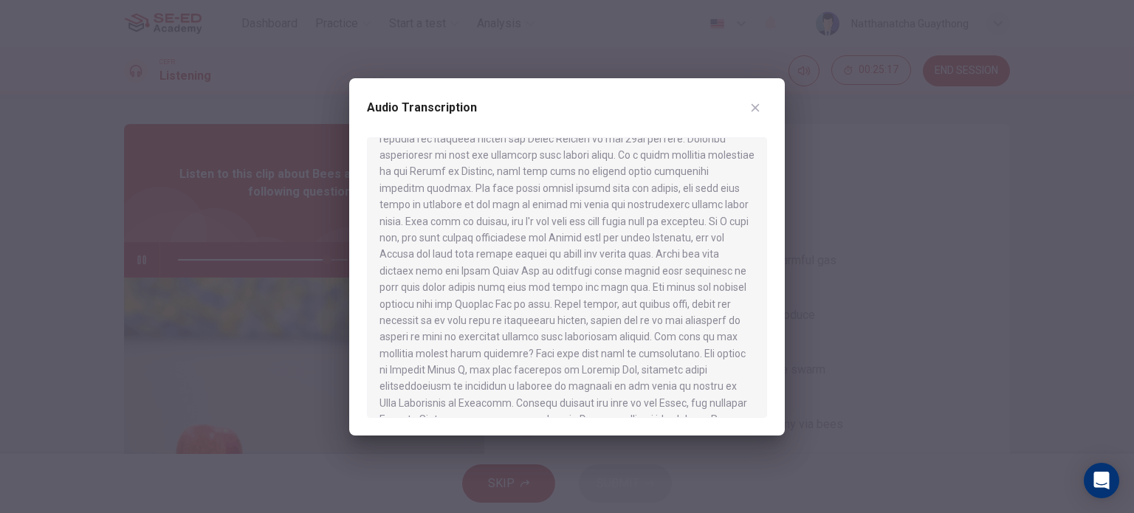
scroll to position [653, 0]
click at [759, 111] on icon "button" at bounding box center [755, 108] width 12 height 12
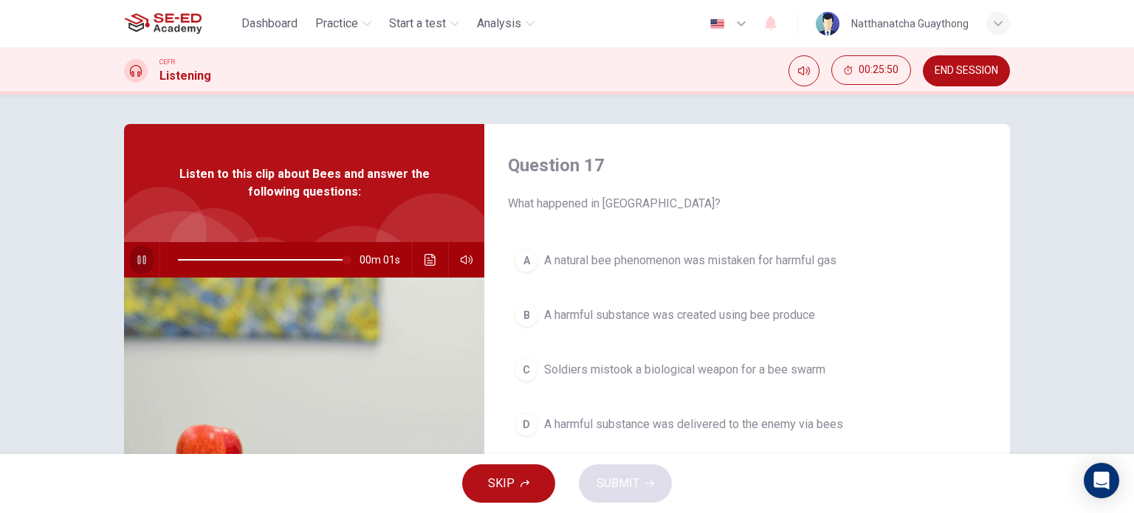
click at [145, 258] on button "button" at bounding box center [142, 259] width 24 height 35
click at [520, 315] on div "B" at bounding box center [526, 315] width 24 height 24
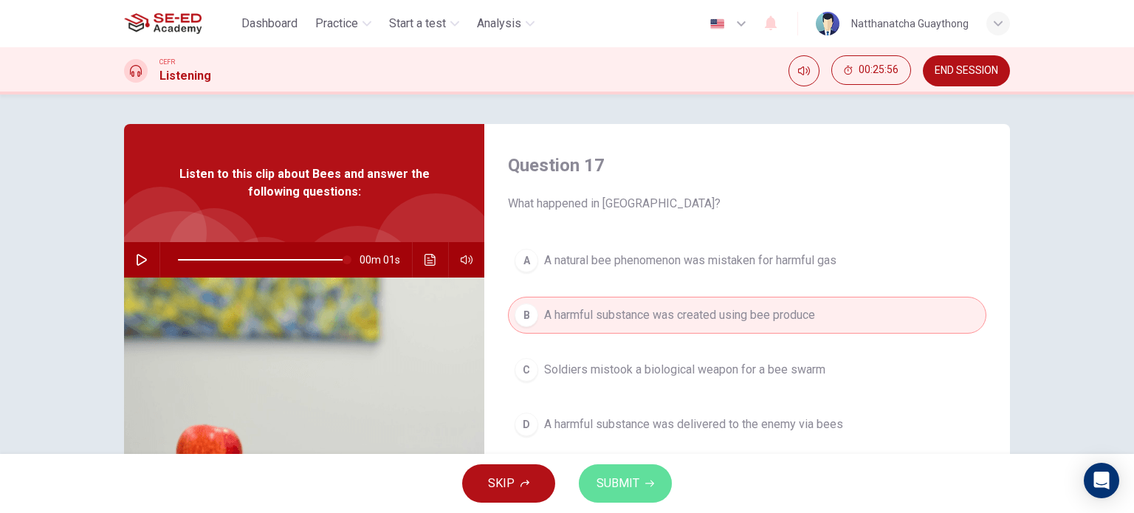
click at [608, 489] on span "SUBMIT" at bounding box center [617, 483] width 43 height 21
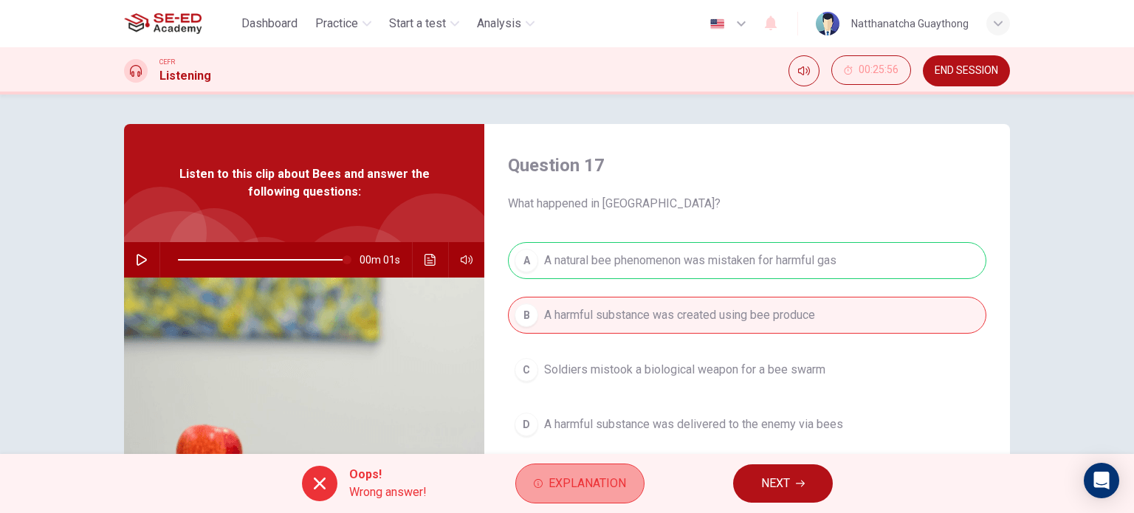
click at [623, 486] on span "Explanation" at bounding box center [587, 483] width 78 height 21
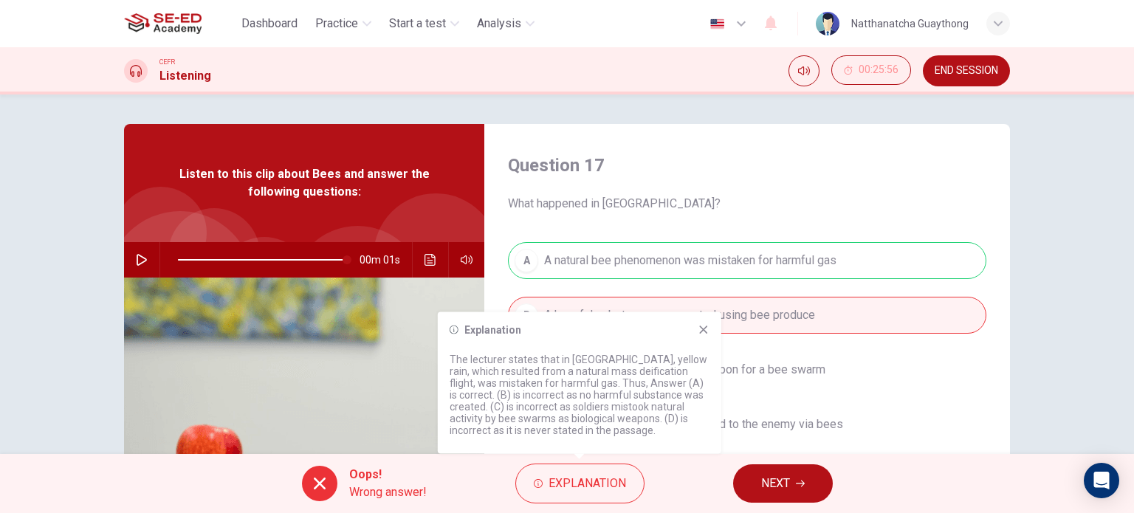
click at [707, 330] on icon at bounding box center [704, 330] width 12 height 12
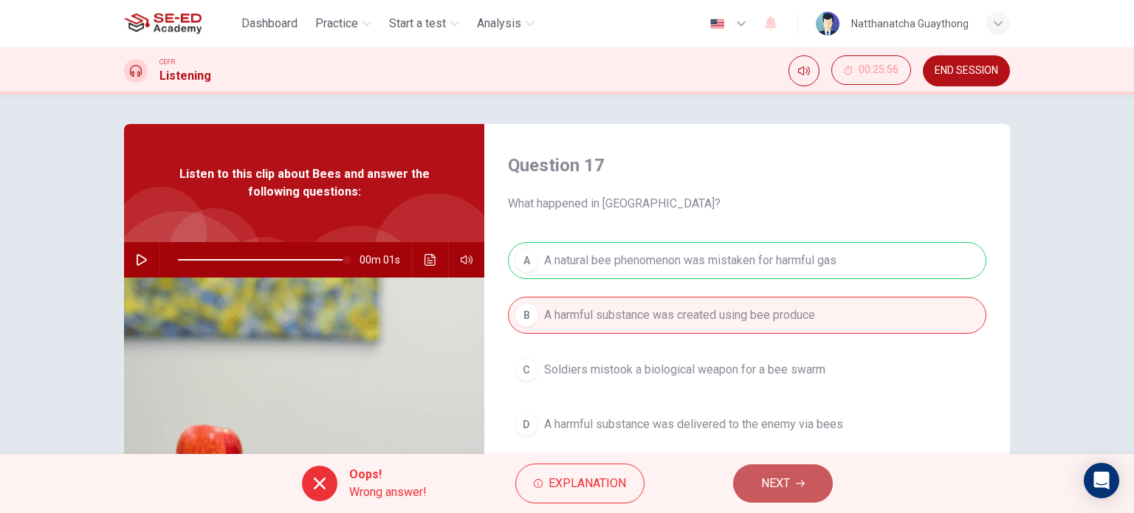
click at [794, 500] on button "NEXT" at bounding box center [783, 483] width 100 height 38
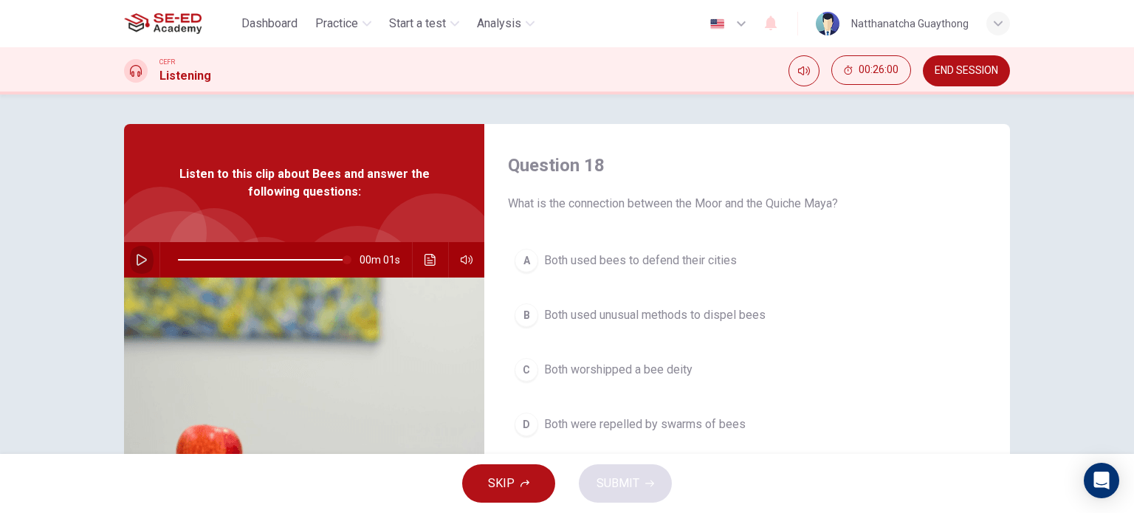
click at [145, 260] on button "button" at bounding box center [142, 259] width 24 height 35
click at [141, 262] on icon "button" at bounding box center [142, 260] width 12 height 12
click at [1091, 486] on div "Open Intercom Messenger" at bounding box center [1101, 480] width 39 height 39
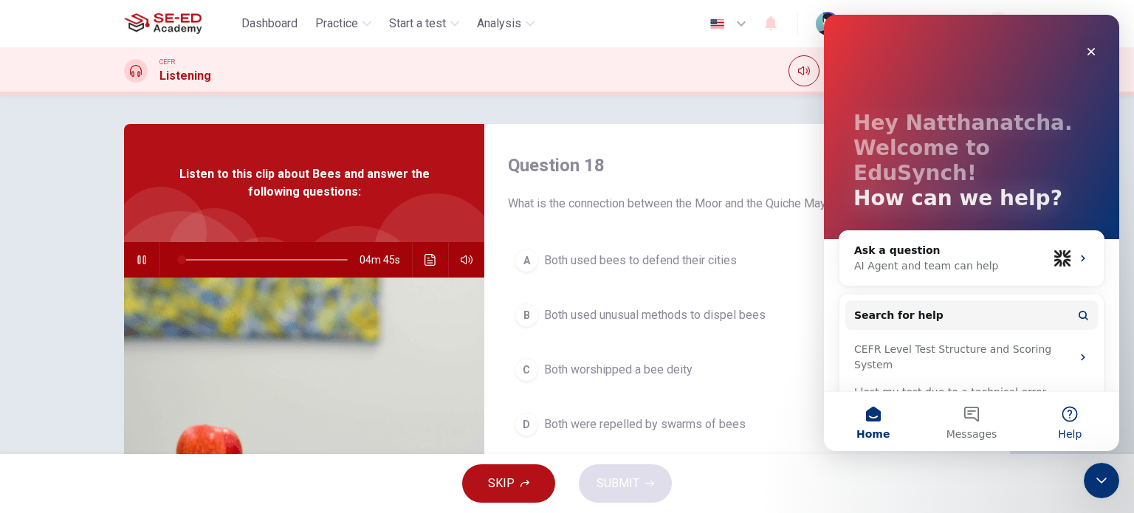
scroll to position [12, 0]
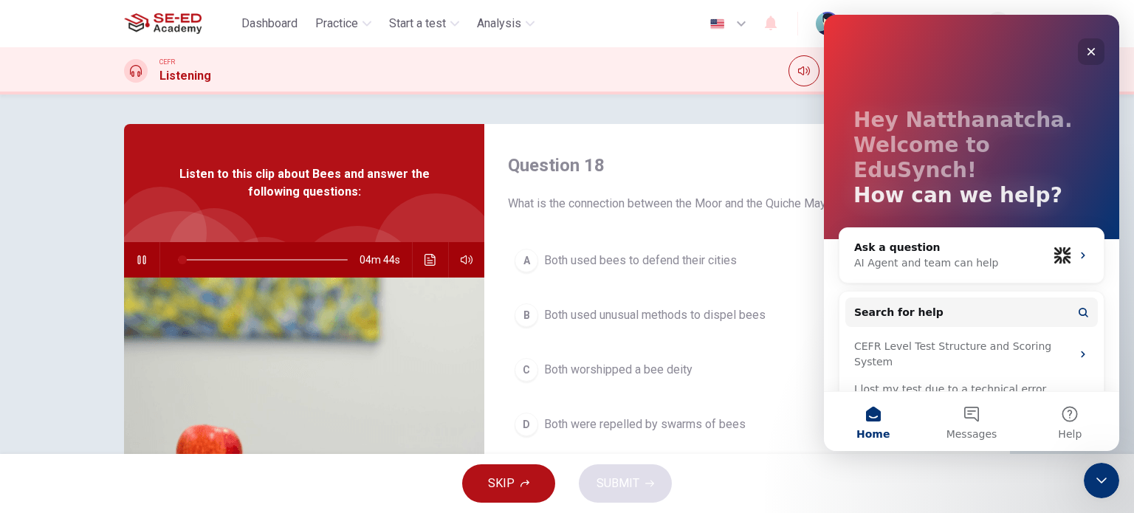
click at [1087, 49] on icon "Close" at bounding box center [1091, 52] width 8 height 8
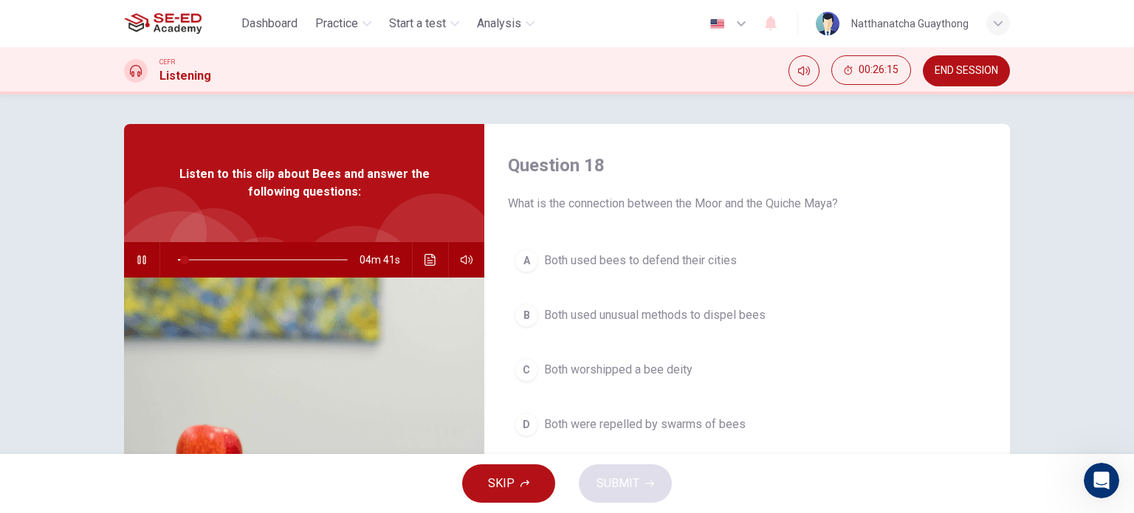
scroll to position [74, 0]
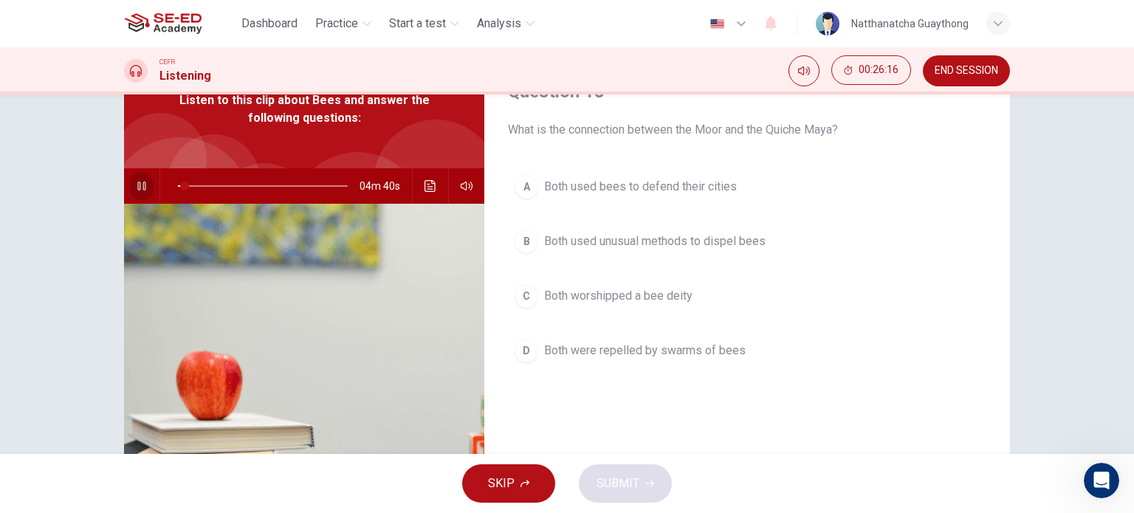
click at [137, 188] on icon "button" at bounding box center [141, 186] width 8 height 9
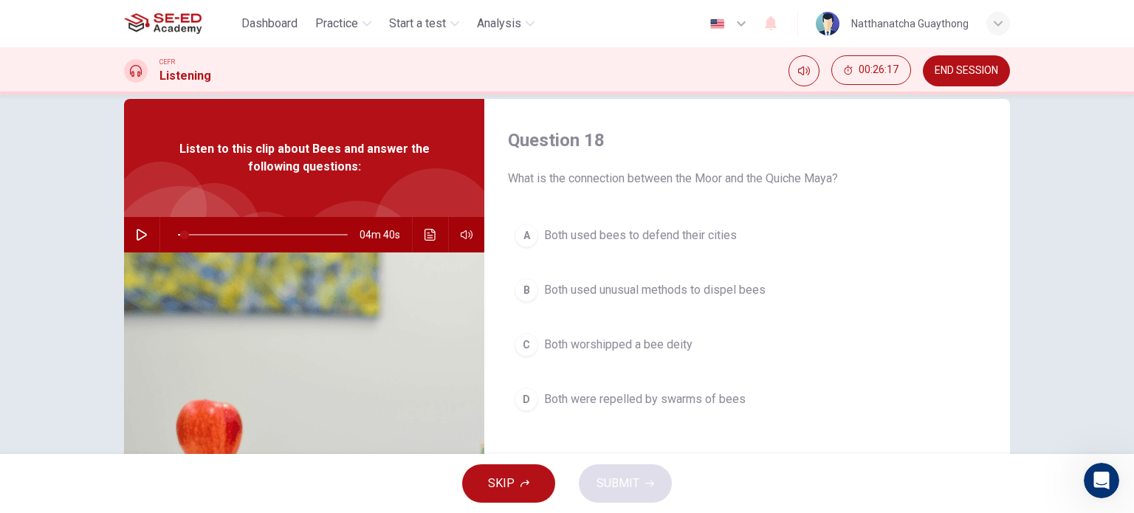
scroll to position [0, 0]
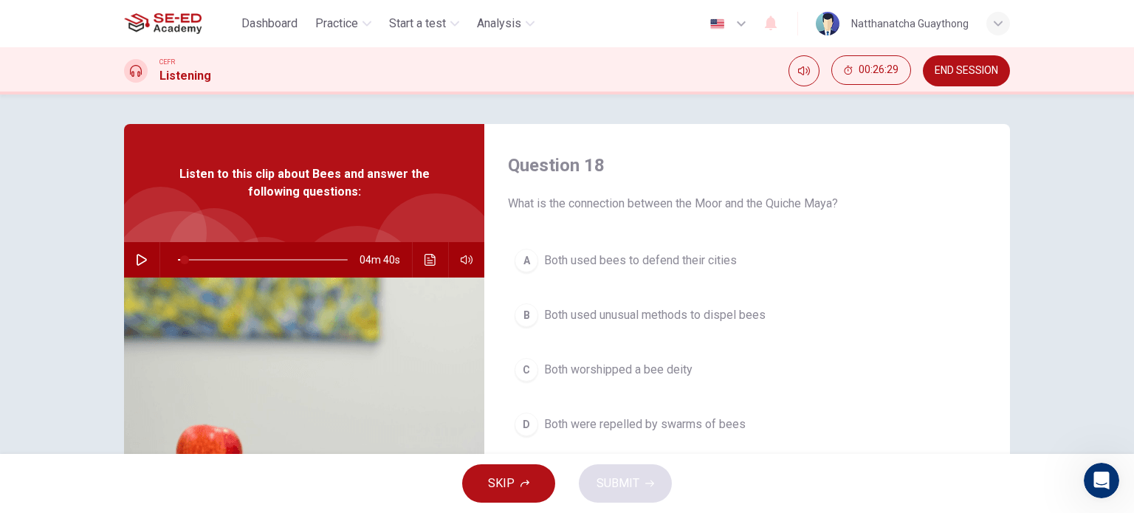
click at [142, 254] on icon "button" at bounding box center [142, 260] width 12 height 12
click at [178, 260] on span at bounding box center [263, 259] width 170 height 21
click at [429, 261] on icon "Click to see the audio transcription" at bounding box center [430, 260] width 12 height 12
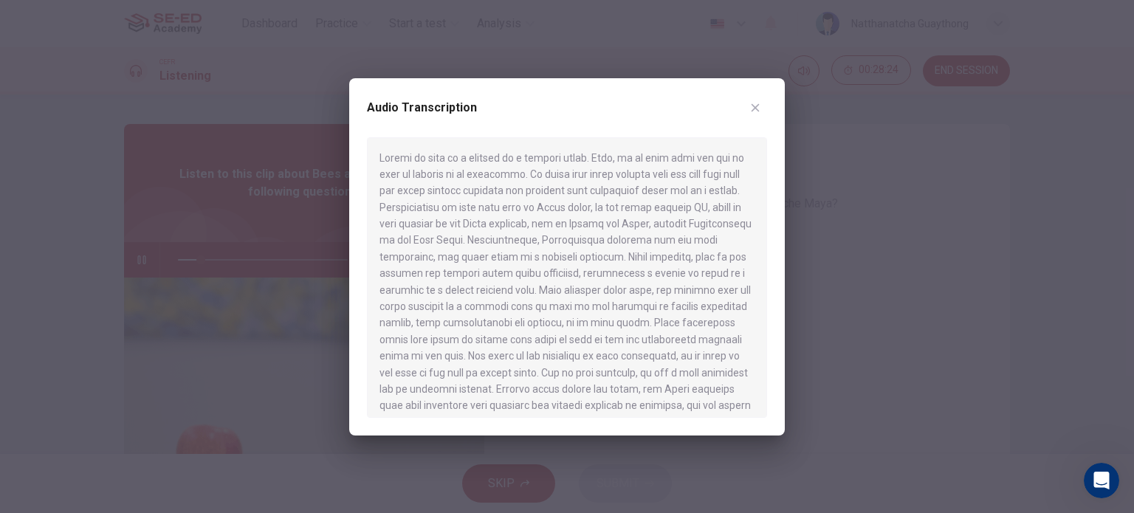
click at [756, 114] on button "button" at bounding box center [755, 108] width 24 height 24
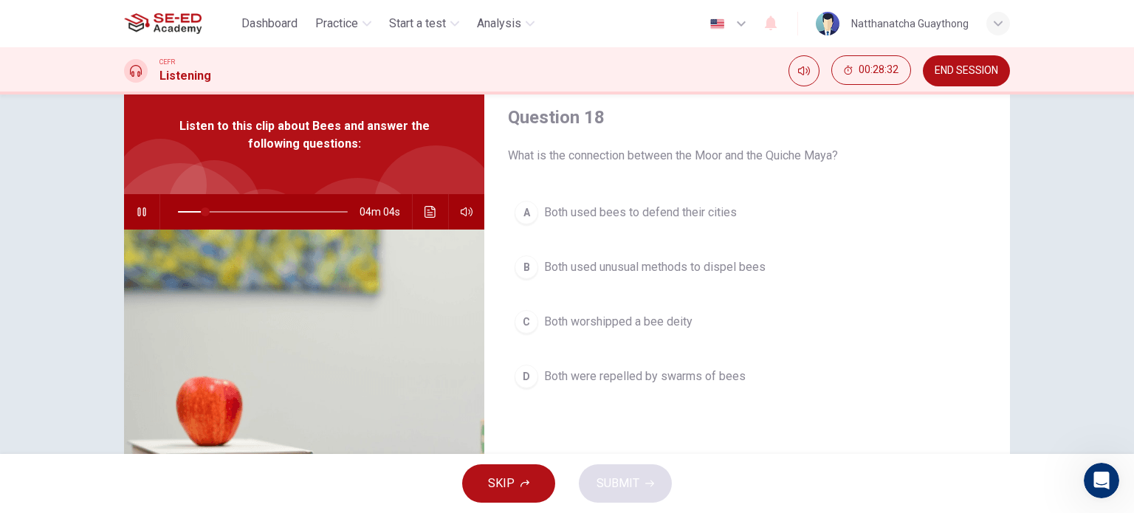
scroll to position [74, 0]
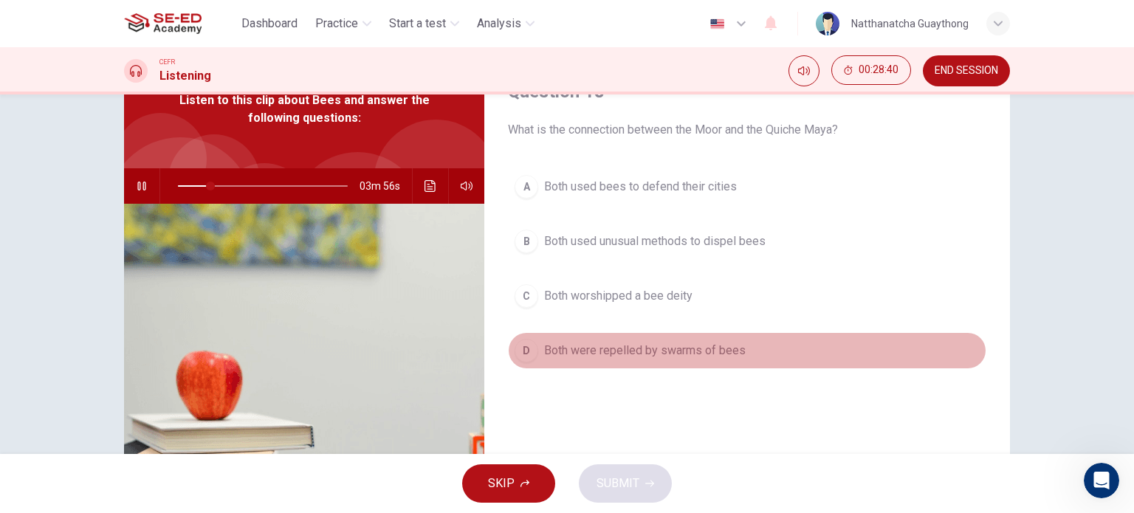
click at [700, 342] on span "Both were repelled by swarms of bees" at bounding box center [645, 351] width 202 height 18
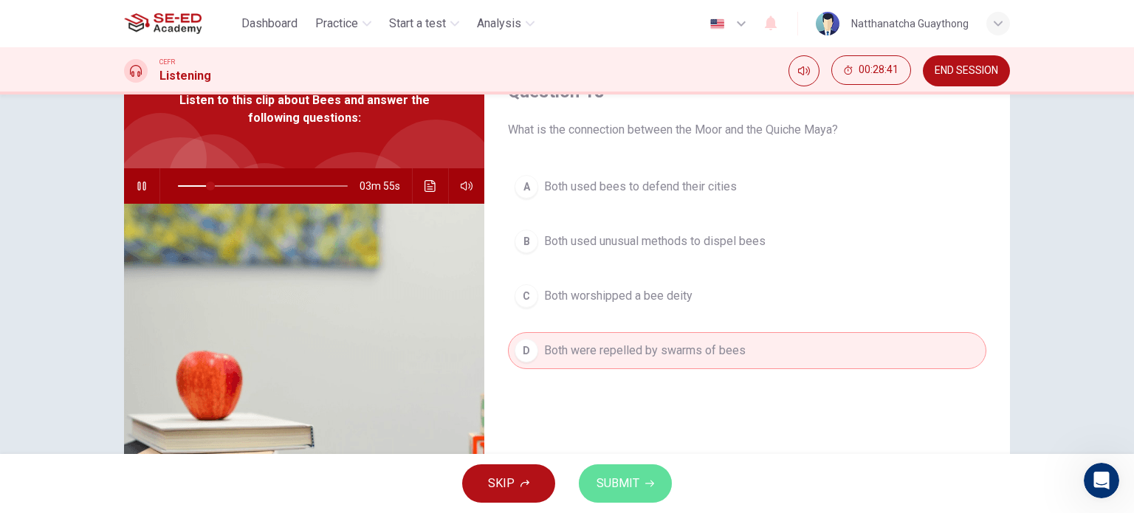
click at [620, 479] on span "SUBMIT" at bounding box center [617, 483] width 43 height 21
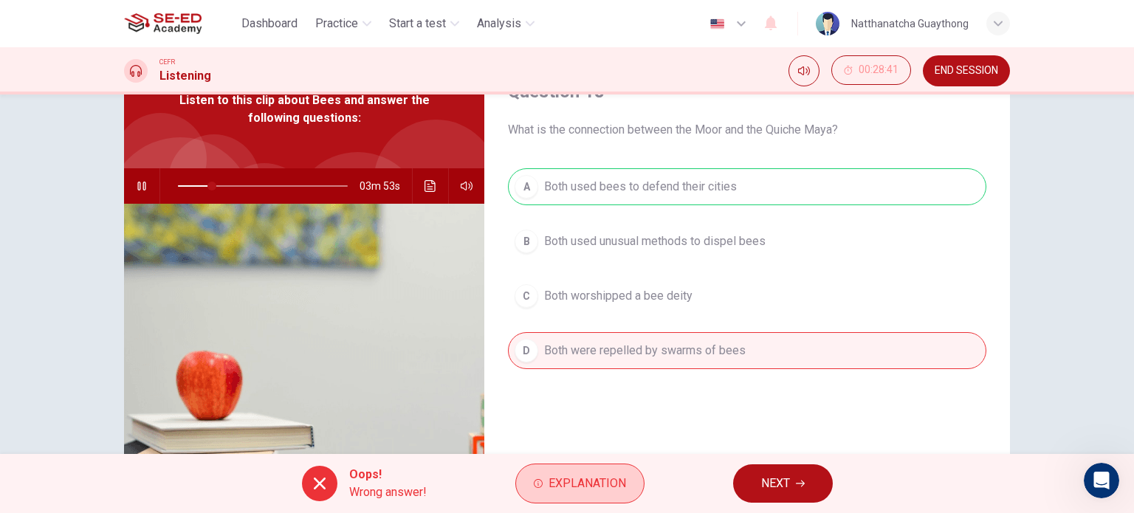
click at [576, 495] on button "Explanation" at bounding box center [579, 484] width 129 height 40
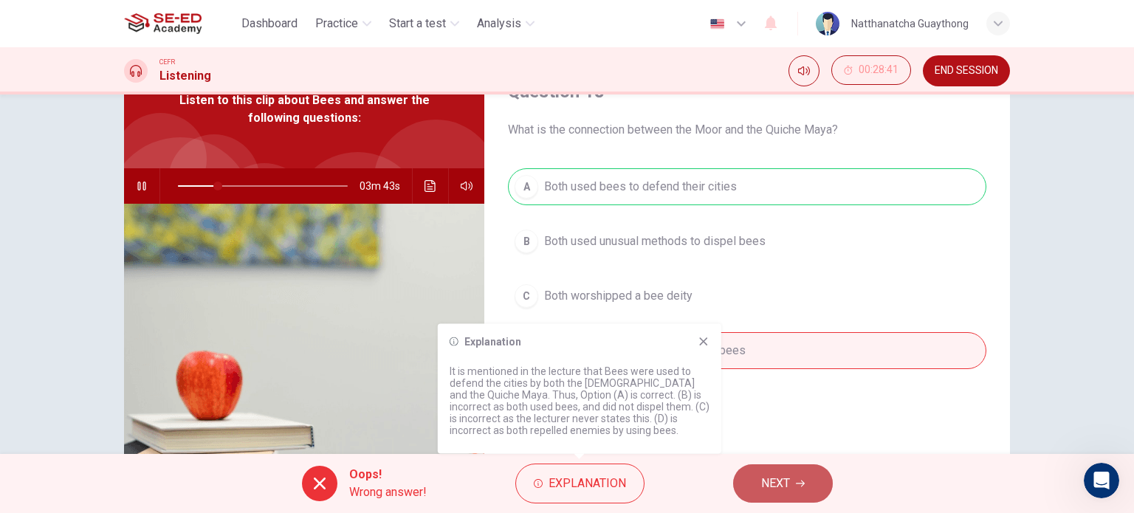
click at [796, 481] on button "NEXT" at bounding box center [783, 483] width 100 height 38
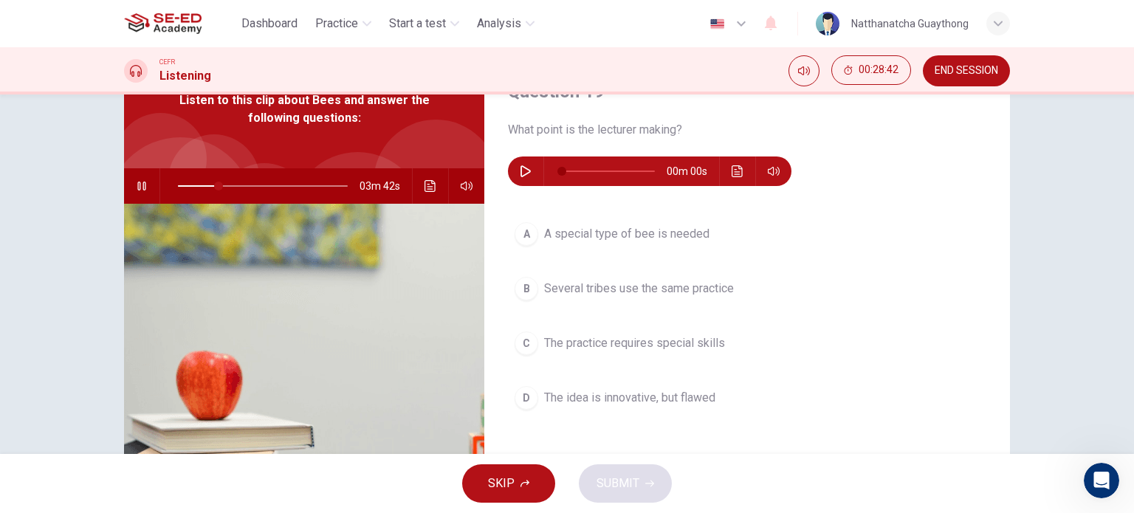
type input "24"
click at [519, 162] on button "button" at bounding box center [526, 171] width 24 height 30
type input "0"
type input "24"
type input "7"
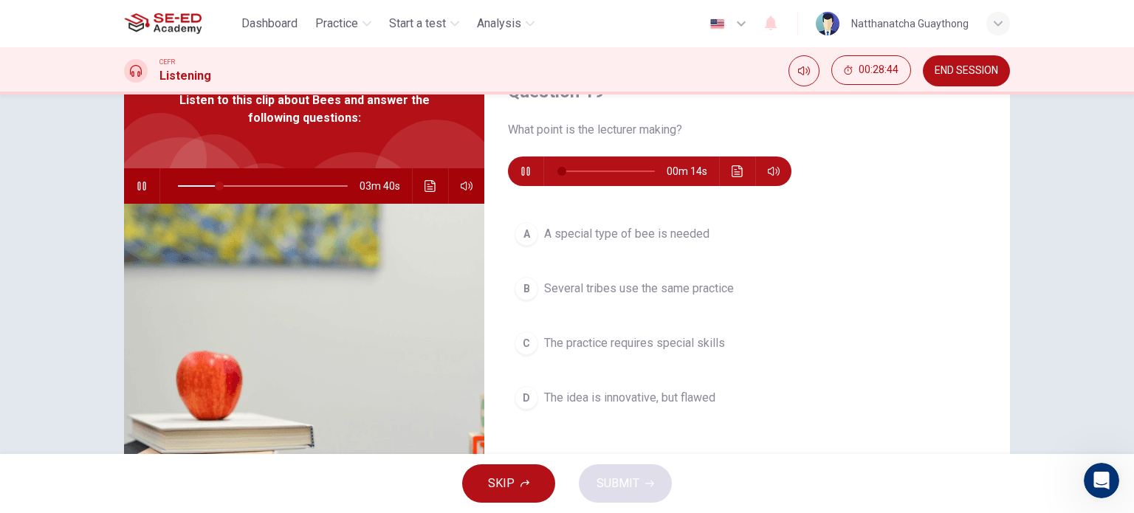
type input "25"
type input "14"
click at [139, 185] on icon "button" at bounding box center [141, 186] width 8 height 9
type input "25"
drag, startPoint x: 573, startPoint y: 165, endPoint x: 532, endPoint y: 173, distance: 41.4
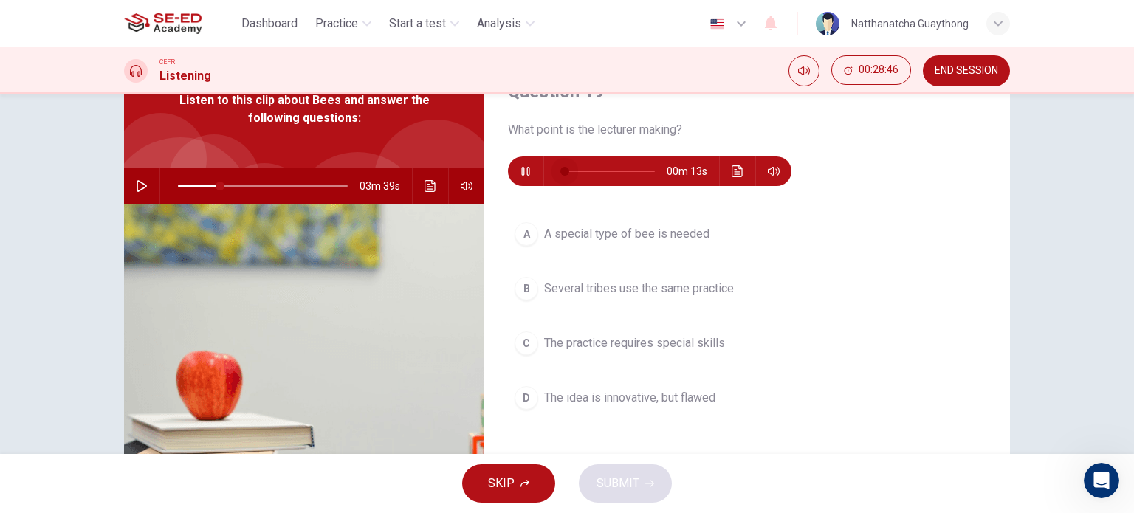
click at [532, 173] on div "00m 13s" at bounding box center [649, 171] width 283 height 30
click at [524, 171] on icon "button" at bounding box center [526, 171] width 12 height 12
click at [520, 186] on div "Question 19 What point is the lecturer making? 00m 10s A A special type of bee …" at bounding box center [747, 306] width 526 height 513
click at [512, 171] on div "00m 10s" at bounding box center [649, 171] width 283 height 30
click at [514, 171] on button "button" at bounding box center [526, 171] width 24 height 30
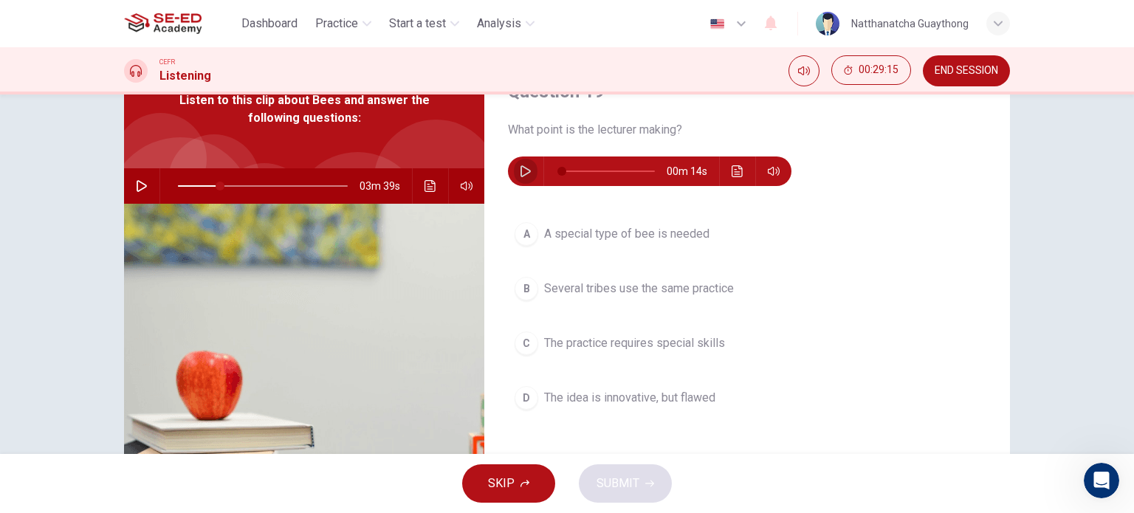
click at [526, 163] on button "button" at bounding box center [526, 171] width 24 height 30
type input "0"
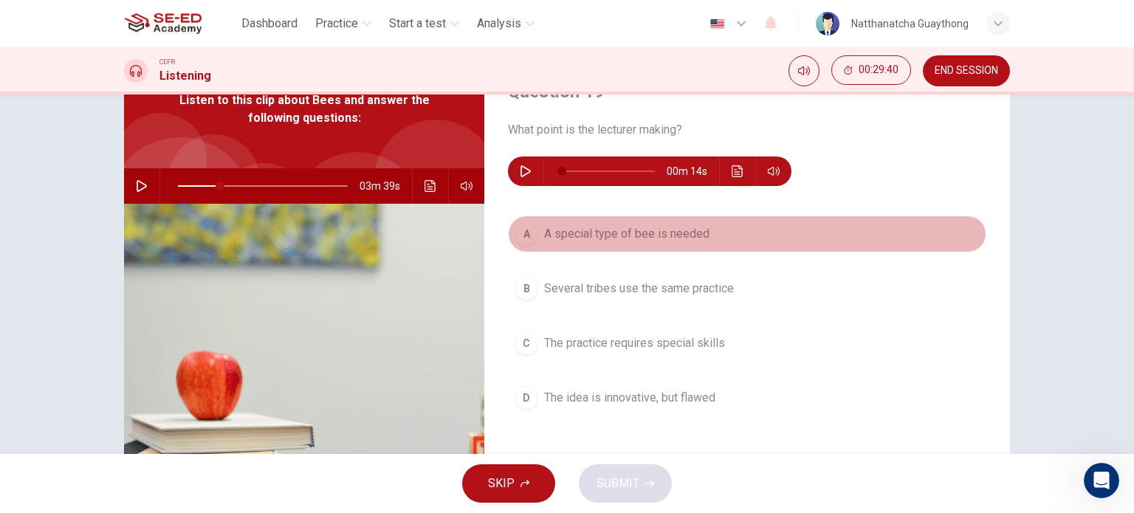
click at [526, 239] on div "A" at bounding box center [526, 234] width 24 height 24
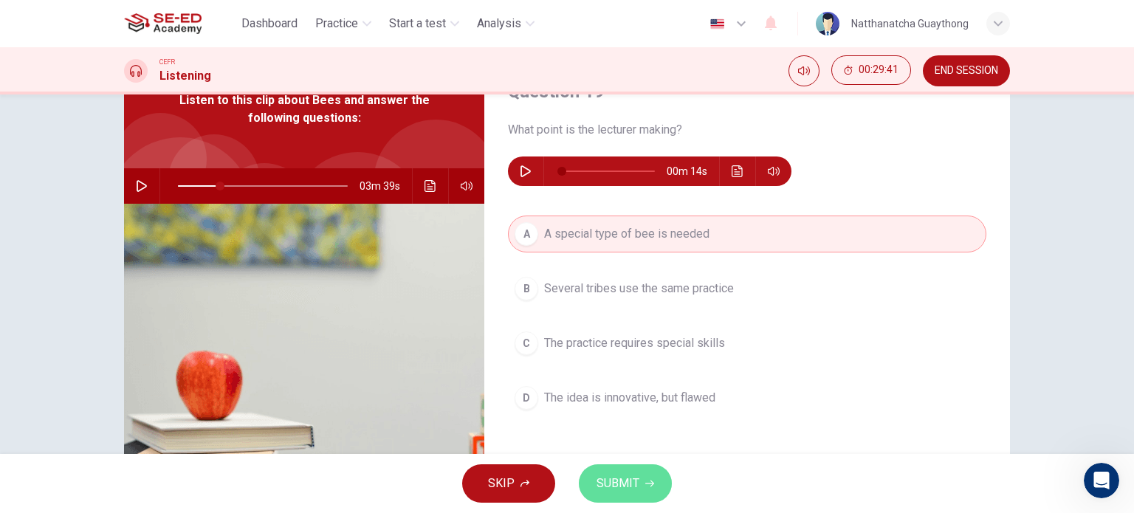
click at [623, 481] on span "SUBMIT" at bounding box center [617, 483] width 43 height 21
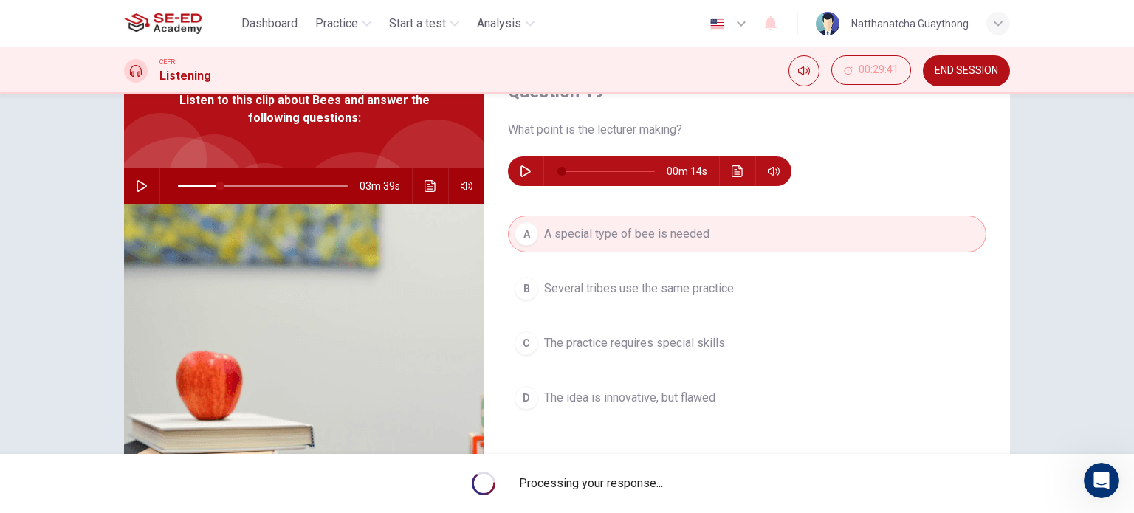
type input "25"
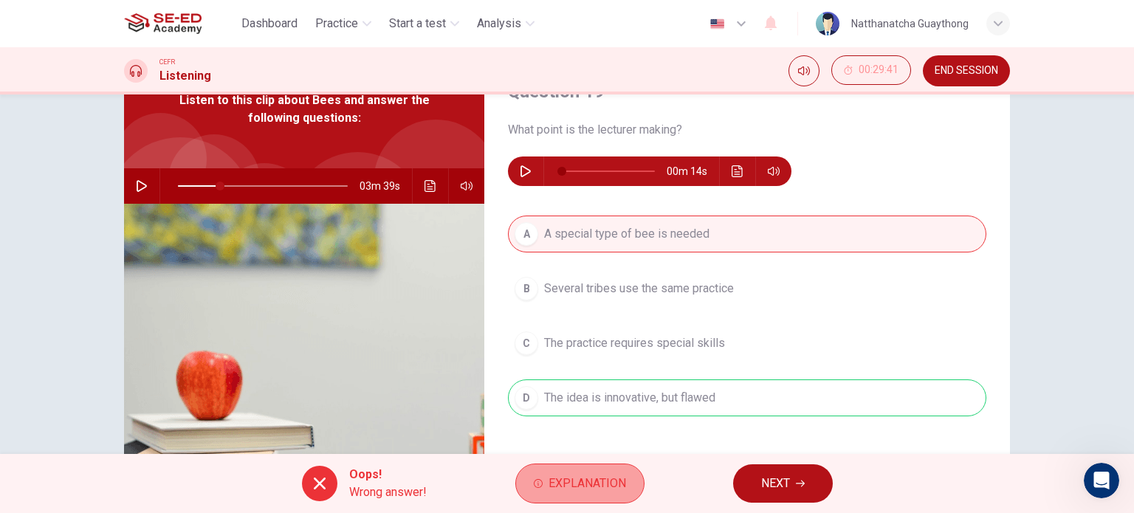
click at [543, 493] on button "Explanation" at bounding box center [579, 484] width 129 height 40
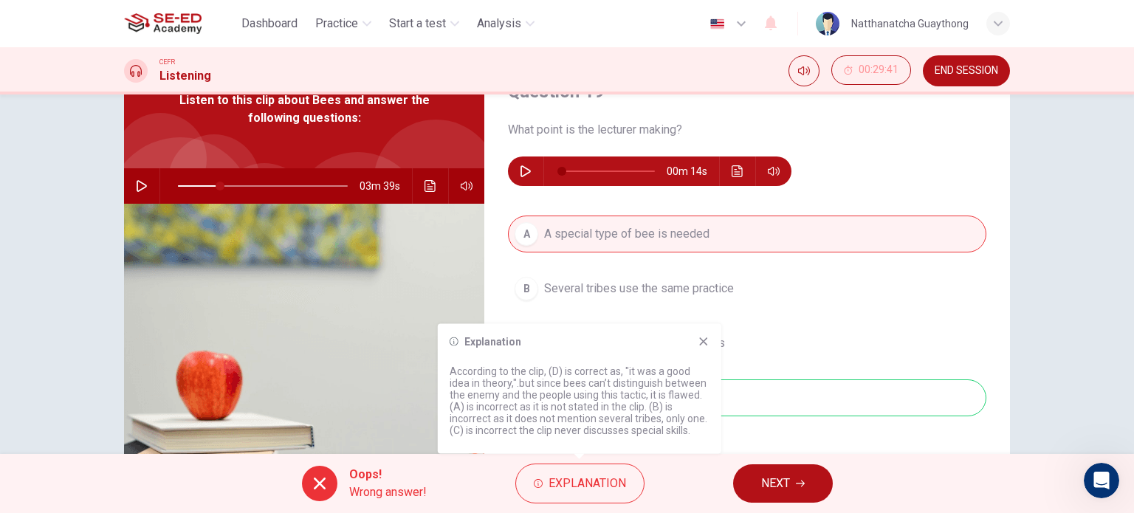
click at [695, 339] on div "Explanation" at bounding box center [580, 342] width 260 height 12
click at [706, 341] on icon at bounding box center [704, 342] width 12 height 12
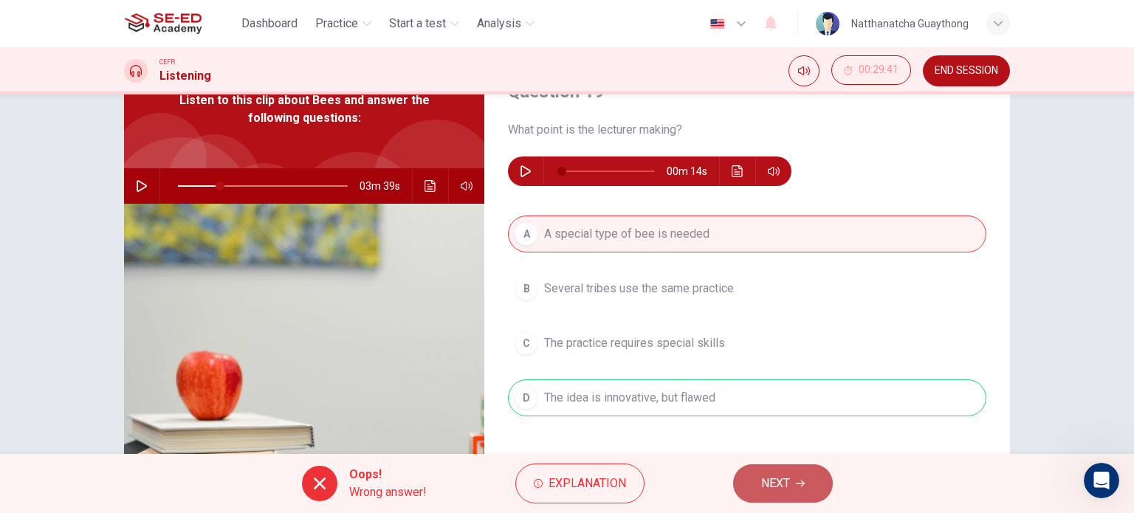
click at [806, 487] on button "NEXT" at bounding box center [783, 483] width 100 height 38
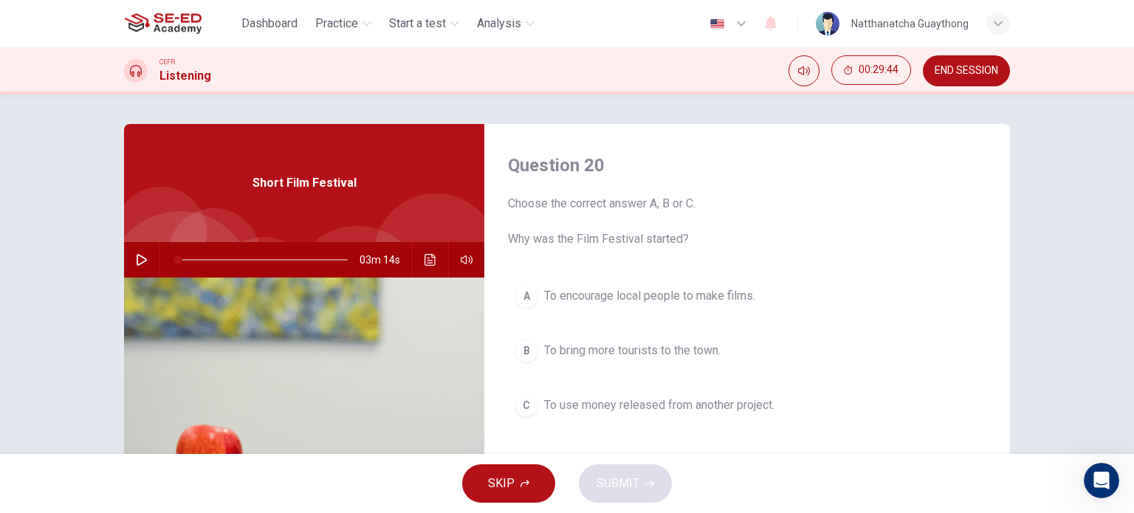
scroll to position [213, 0]
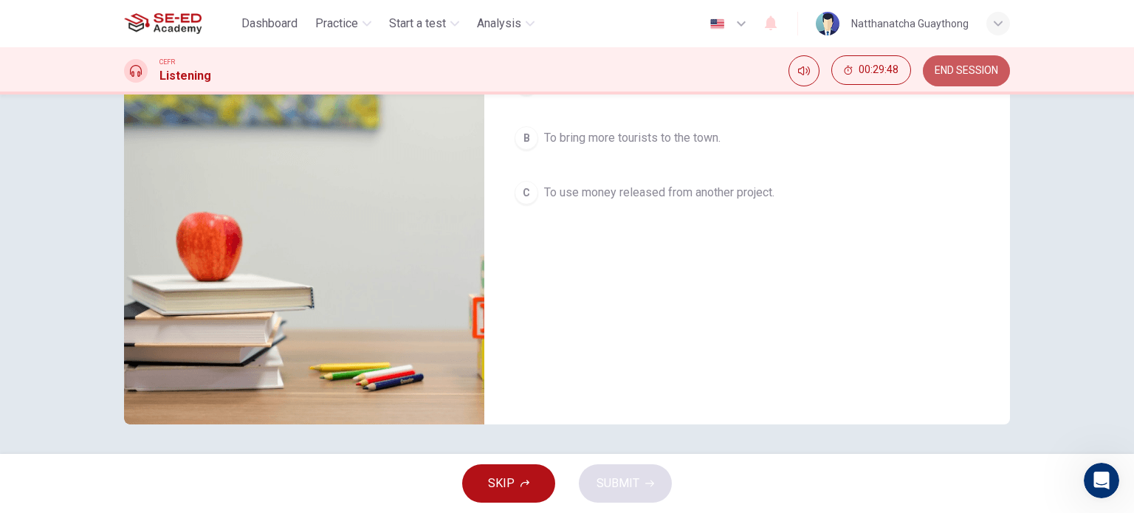
click at [979, 65] on span "END SESSION" at bounding box center [965, 71] width 63 height 12
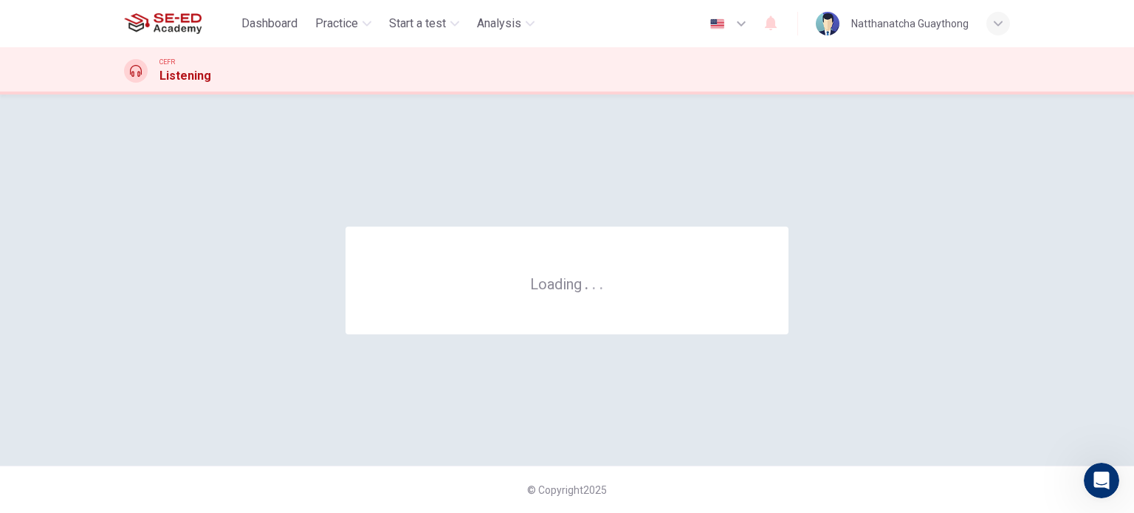
scroll to position [0, 0]
